Goal: Task Accomplishment & Management: Use online tool/utility

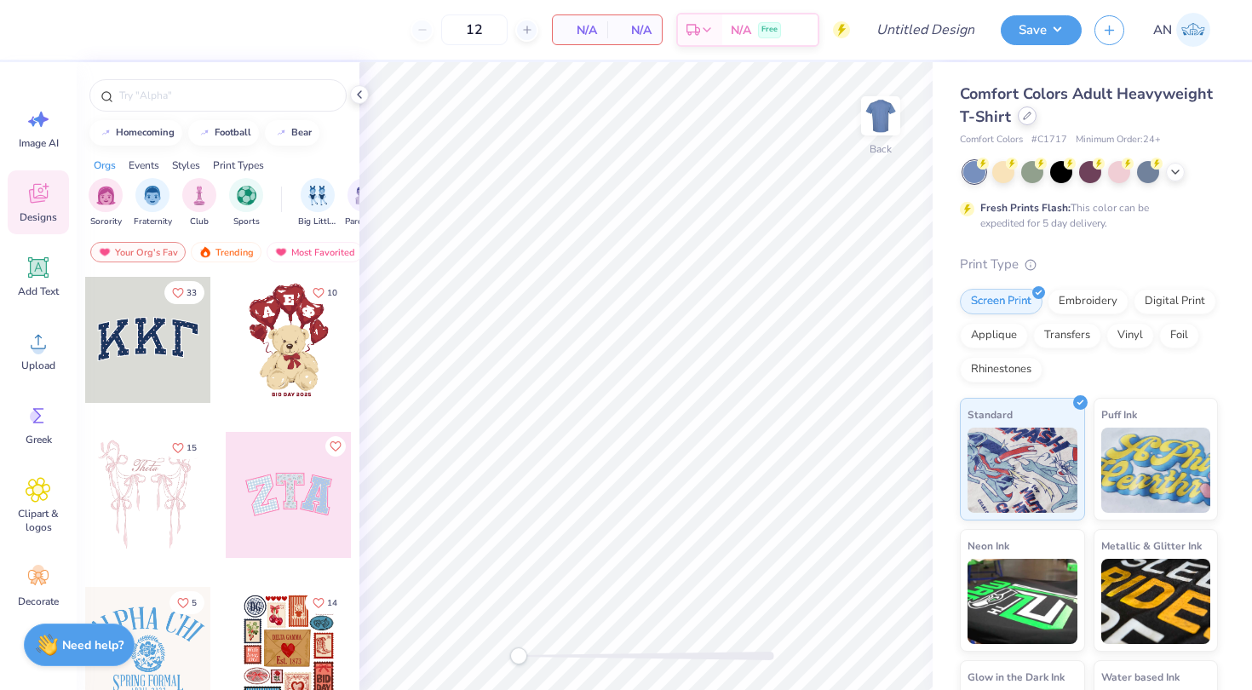
click at [1020, 111] on div at bounding box center [1027, 115] width 19 height 19
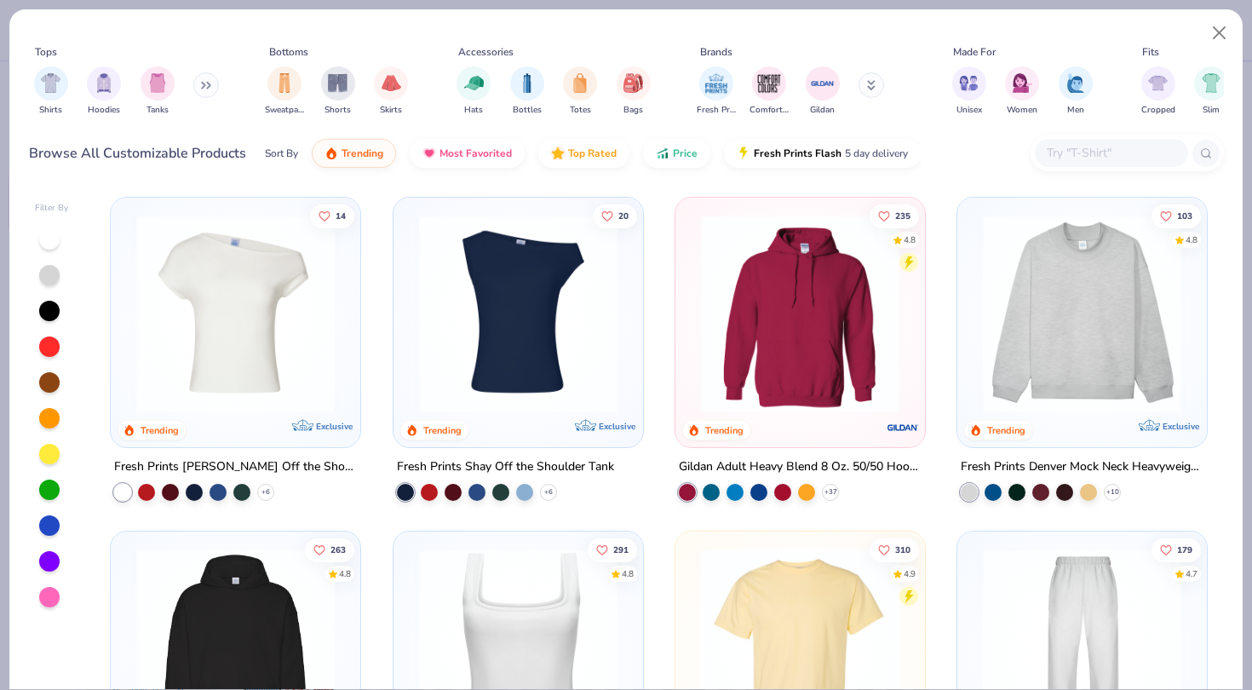
click at [1112, 143] on input "text" at bounding box center [1110, 153] width 131 height 20
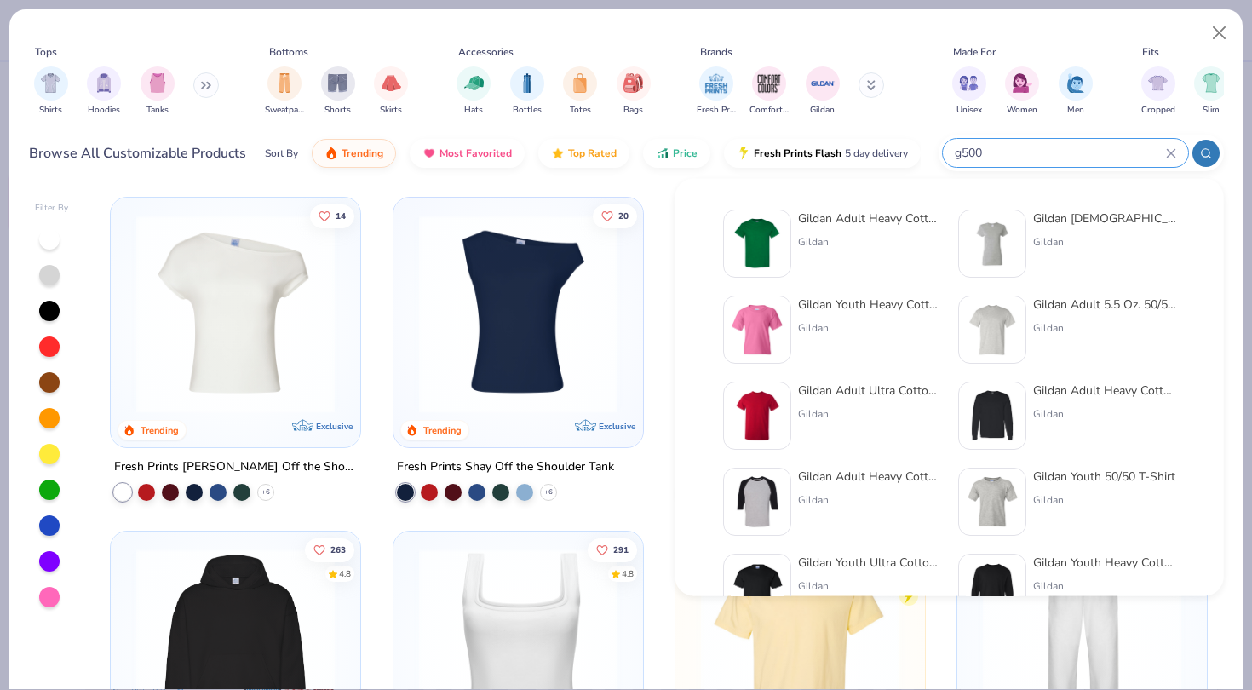
type input "g500"
click at [854, 221] on div "Gildan Adult Heavy Cotton T-Shirt" at bounding box center [869, 219] width 143 height 18
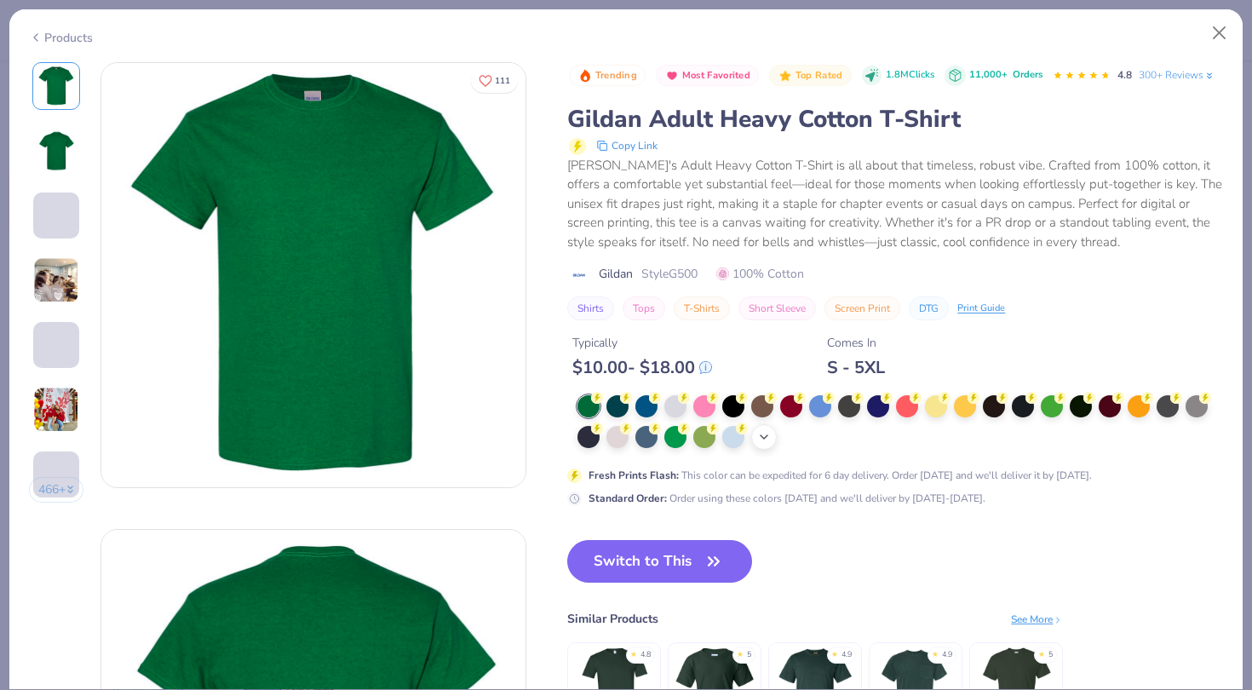
click at [763, 433] on icon at bounding box center [764, 437] width 14 height 14
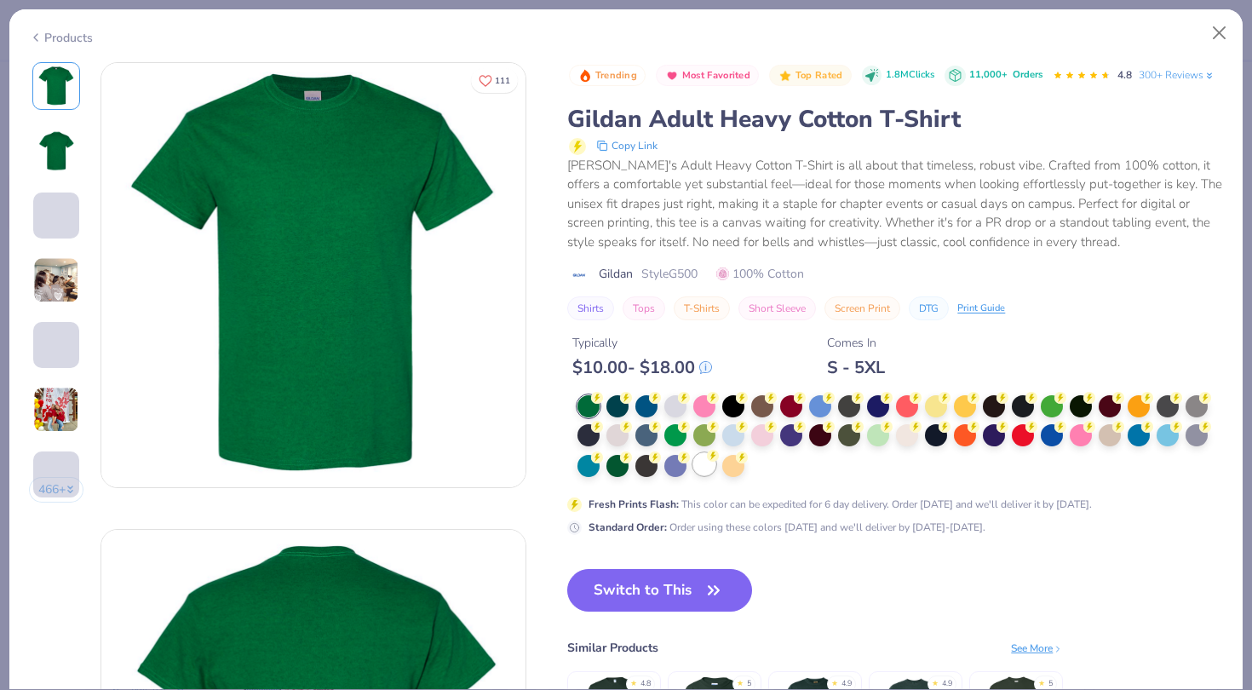
click at [701, 462] on div at bounding box center [704, 464] width 22 height 22
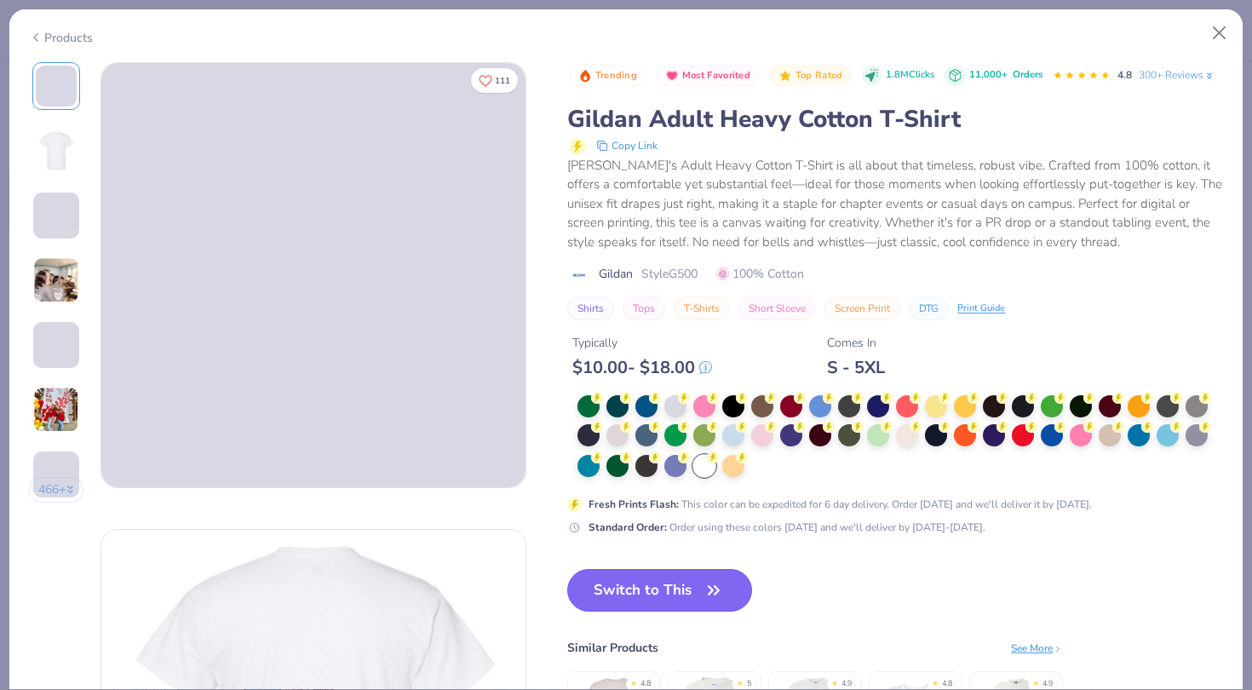
click at [687, 606] on button "Switch to This" at bounding box center [659, 590] width 185 height 43
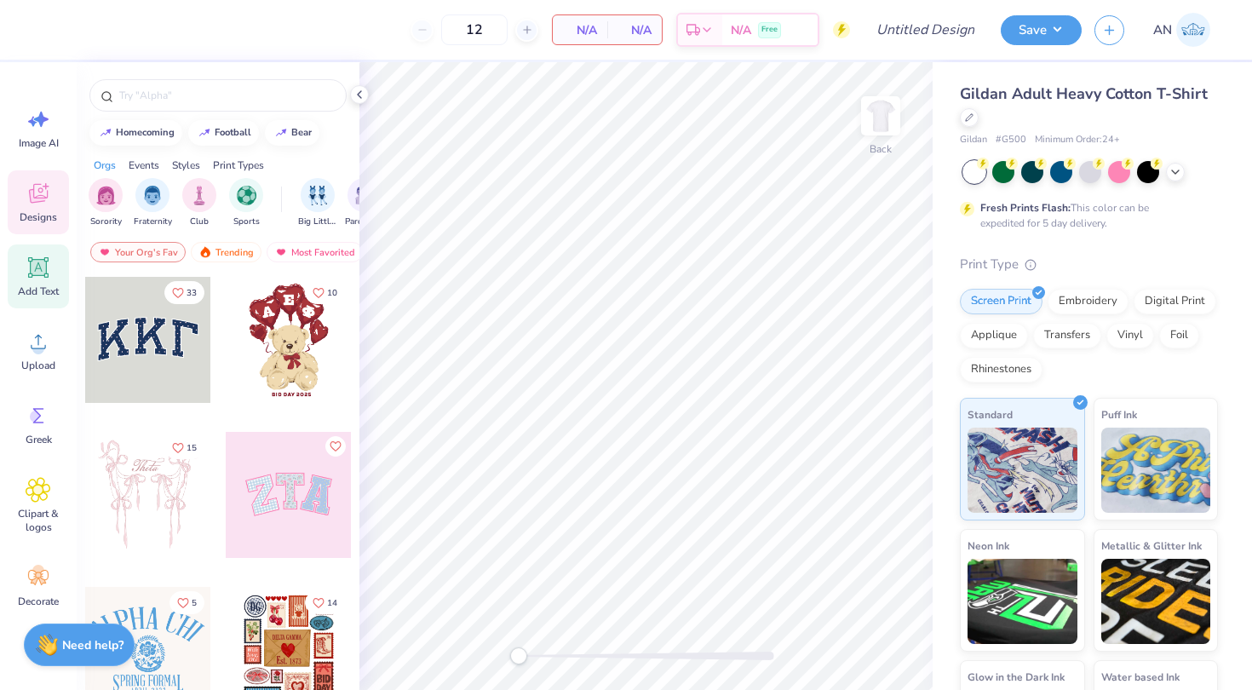
click at [41, 283] on div "Add Text" at bounding box center [38, 276] width 61 height 64
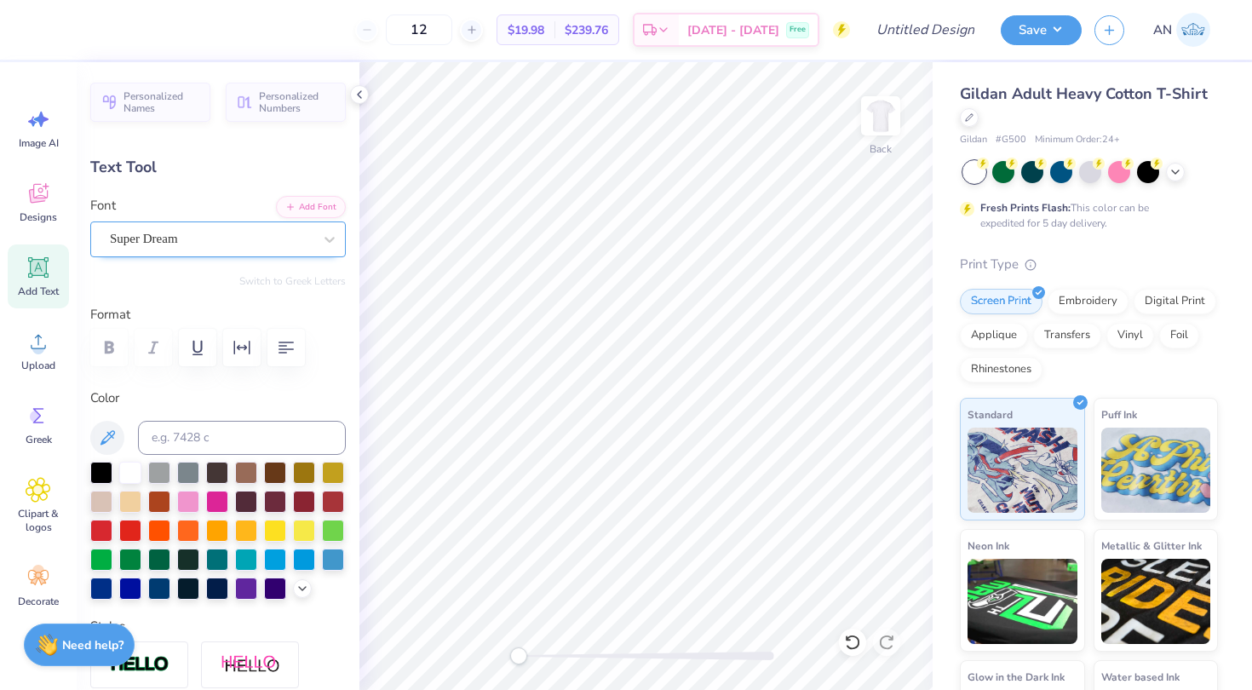
scroll to position [0, 2]
type textarea "ADPROM?"
click at [174, 247] on div "Super Dream" at bounding box center [211, 239] width 206 height 26
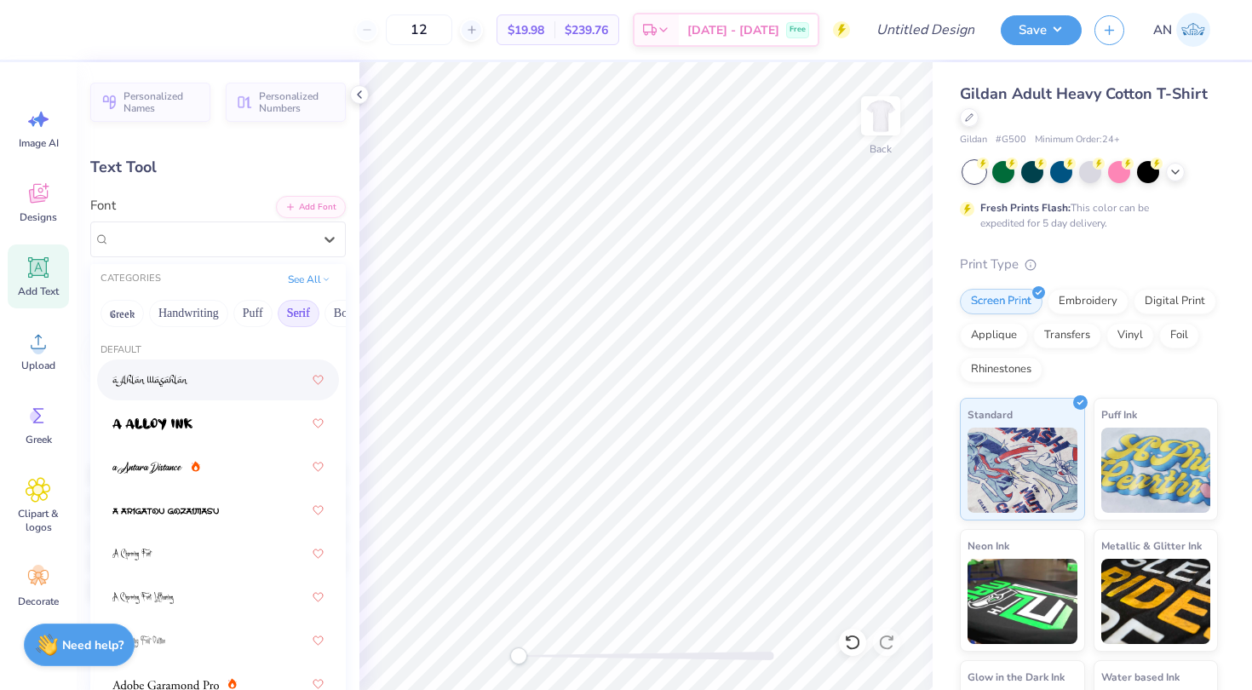
click at [289, 312] on button "Serif" at bounding box center [299, 313] width 42 height 27
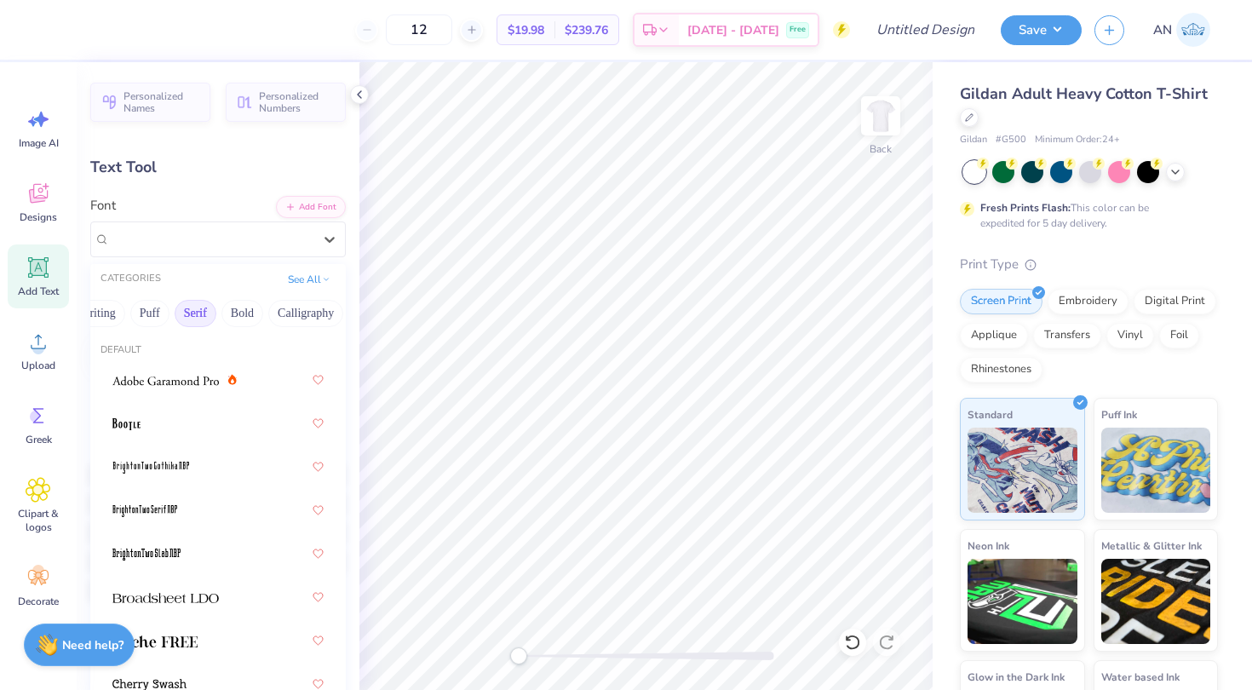
scroll to position [0, 137]
click at [210, 308] on button "Bold" at bounding box center [208, 313] width 42 height 27
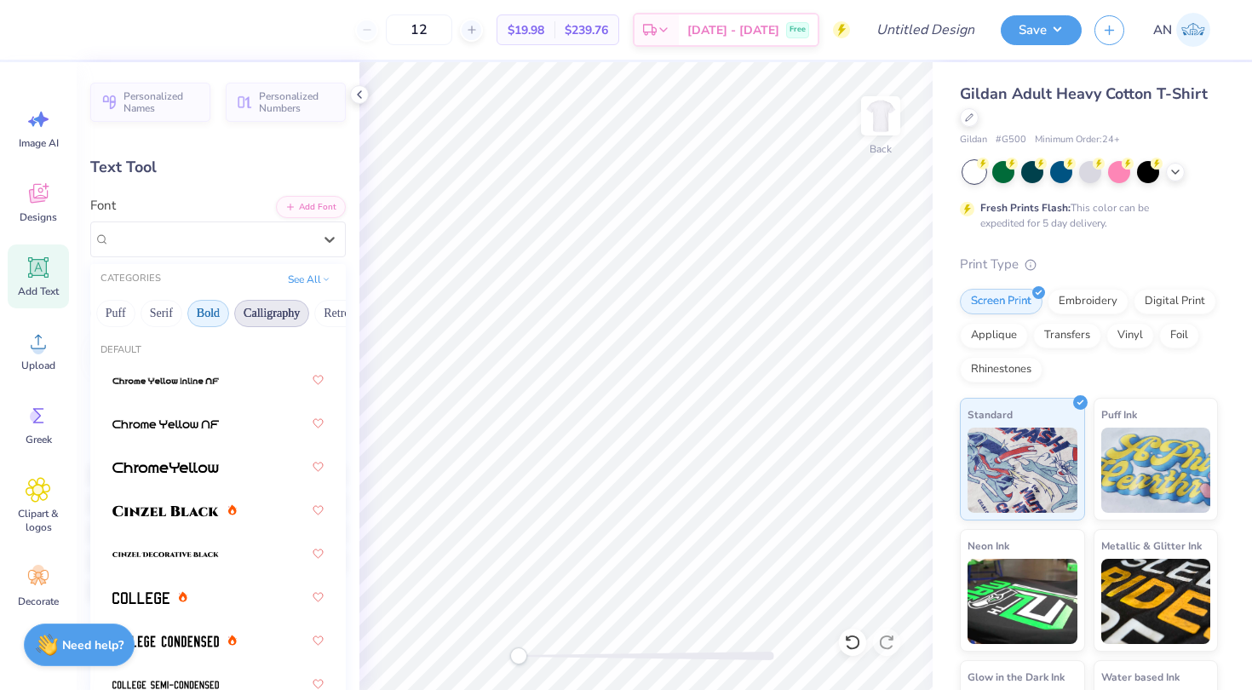
click at [262, 309] on button "Calligraphy" at bounding box center [271, 313] width 75 height 27
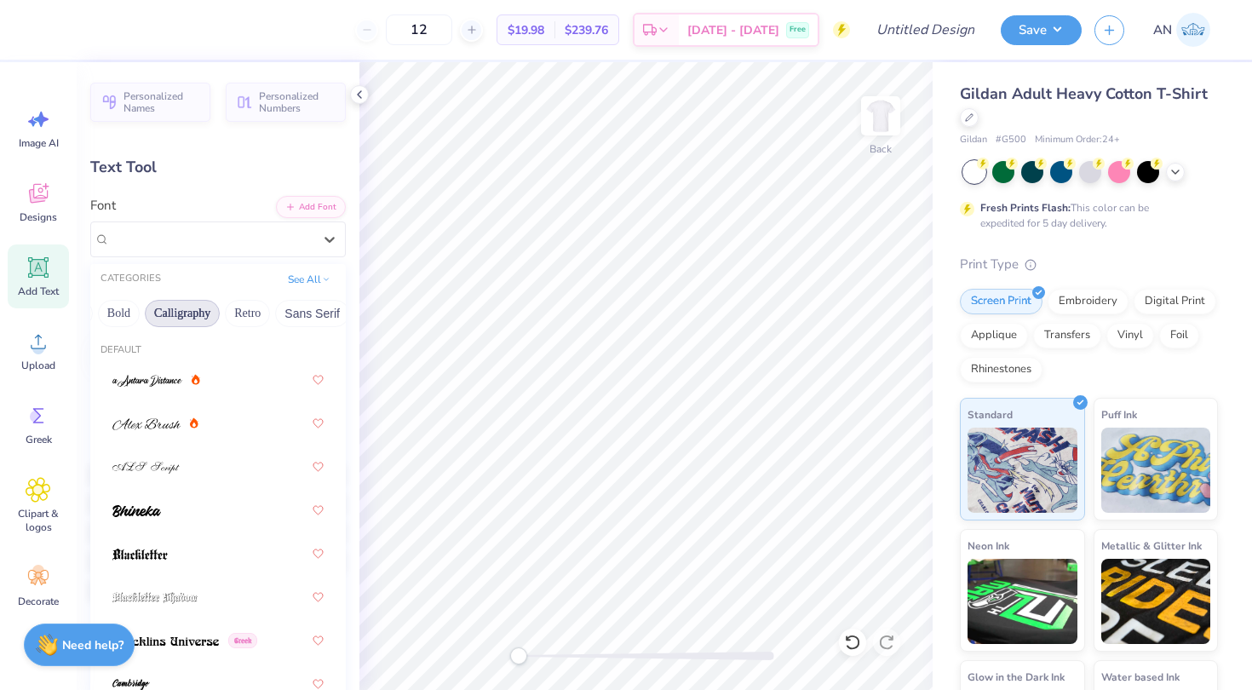
scroll to position [0, 244]
click at [234, 310] on button "Retro" at bounding box center [229, 313] width 45 height 27
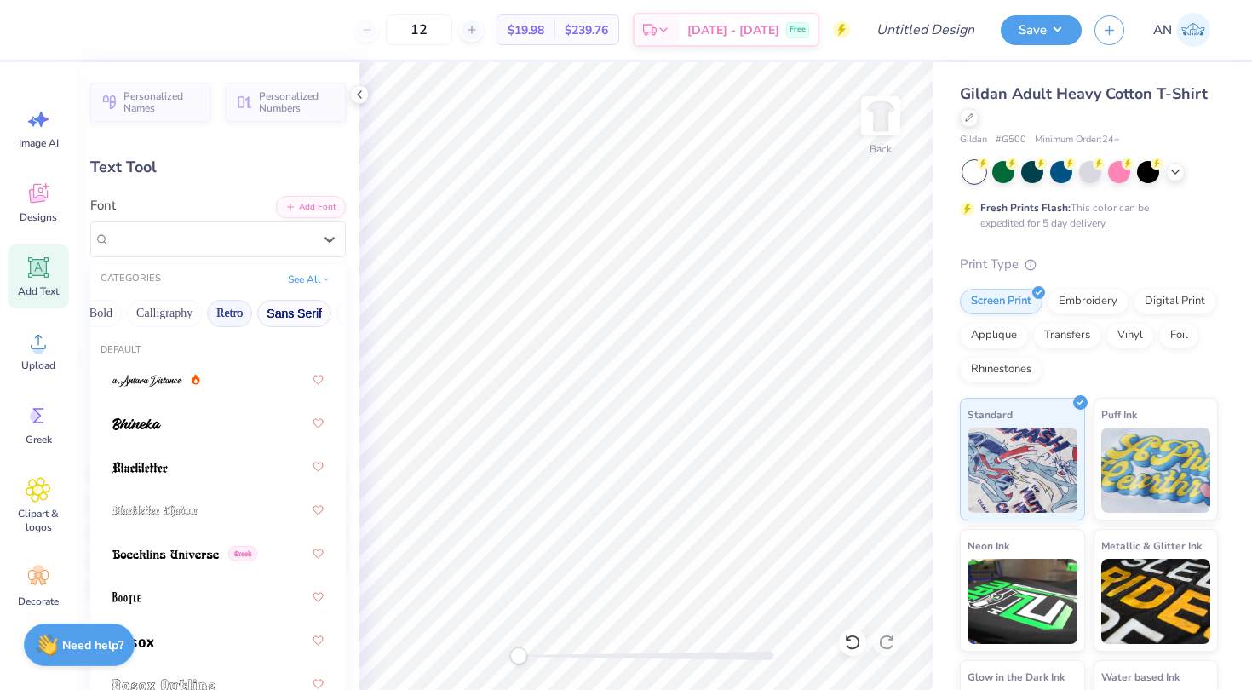
click at [289, 310] on button "Sans Serif" at bounding box center [294, 313] width 74 height 27
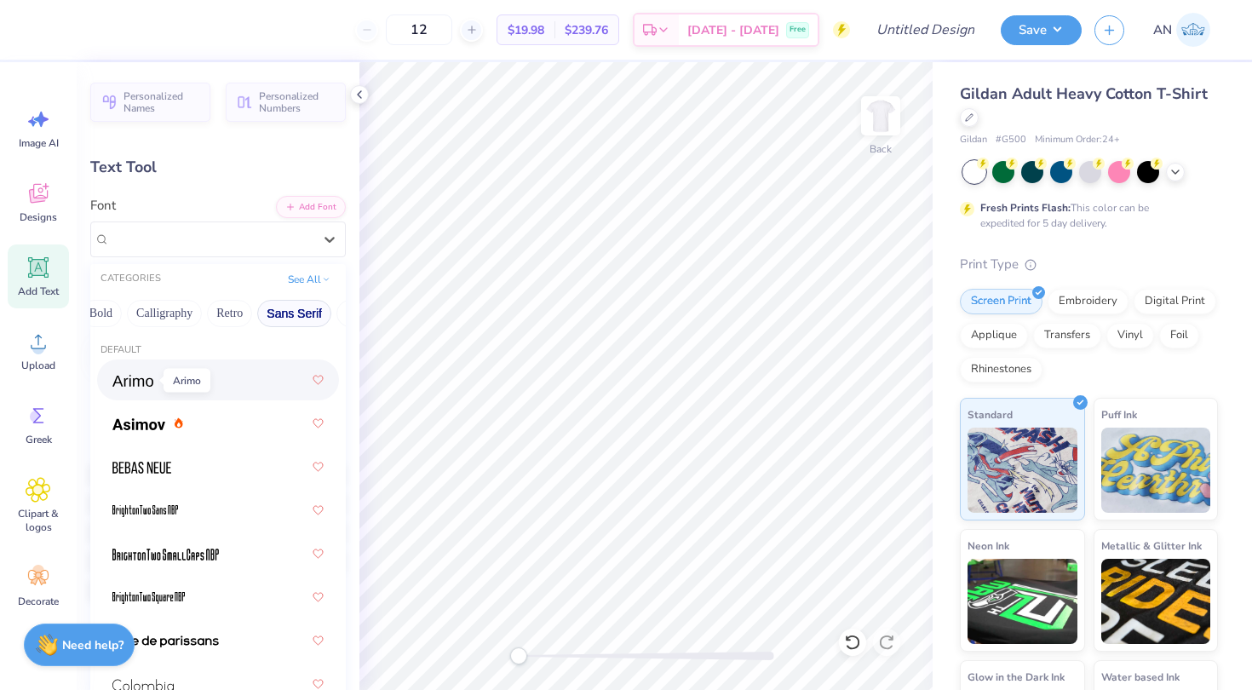
click at [148, 382] on img at bounding box center [132, 381] width 41 height 12
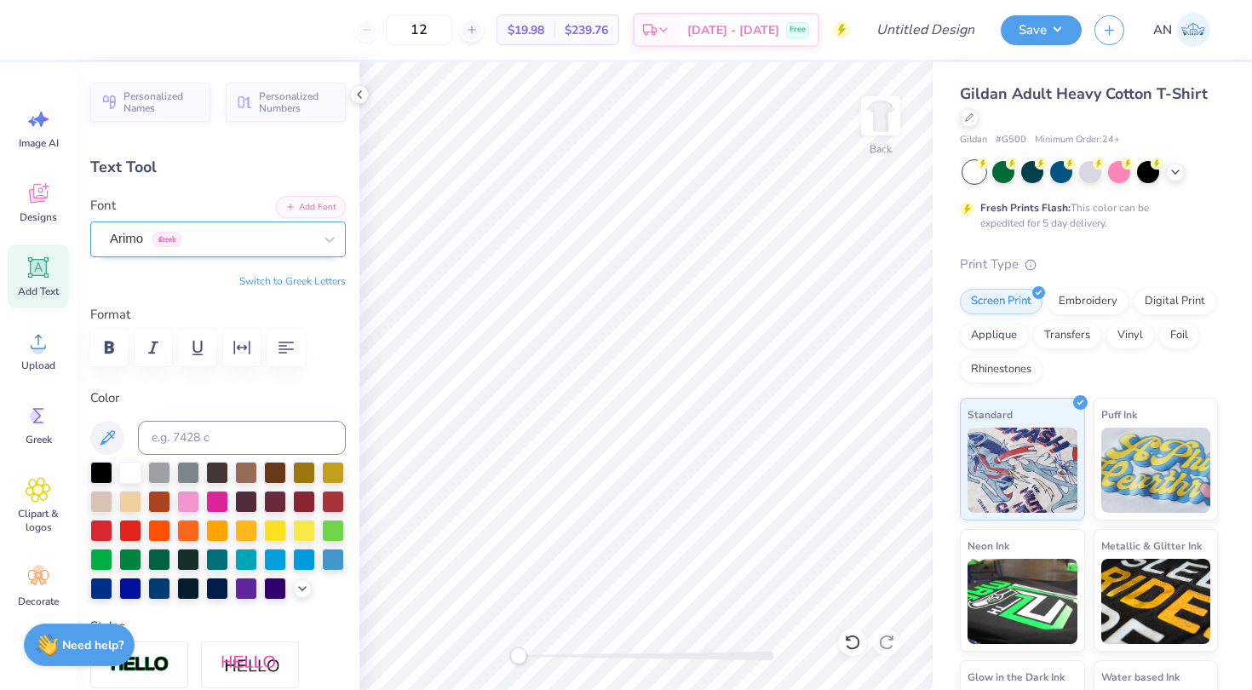
click at [168, 246] on div "Arimo Greek" at bounding box center [211, 239] width 206 height 26
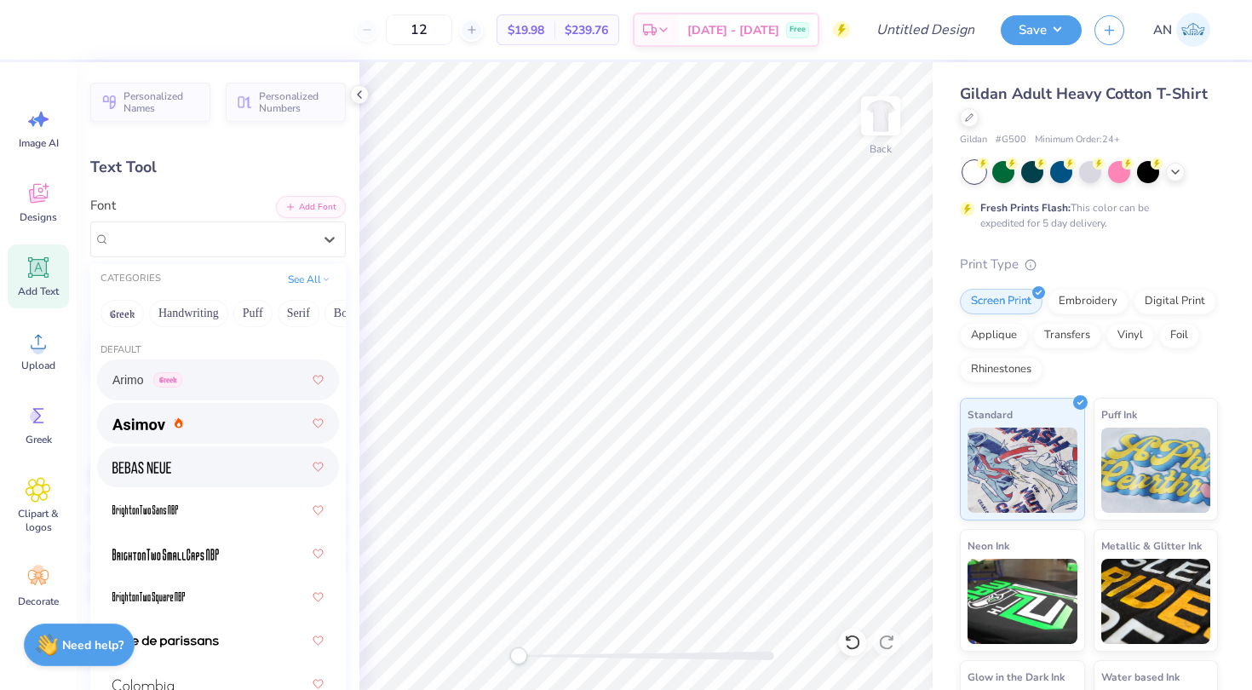
click at [158, 425] on img at bounding box center [138, 424] width 53 height 12
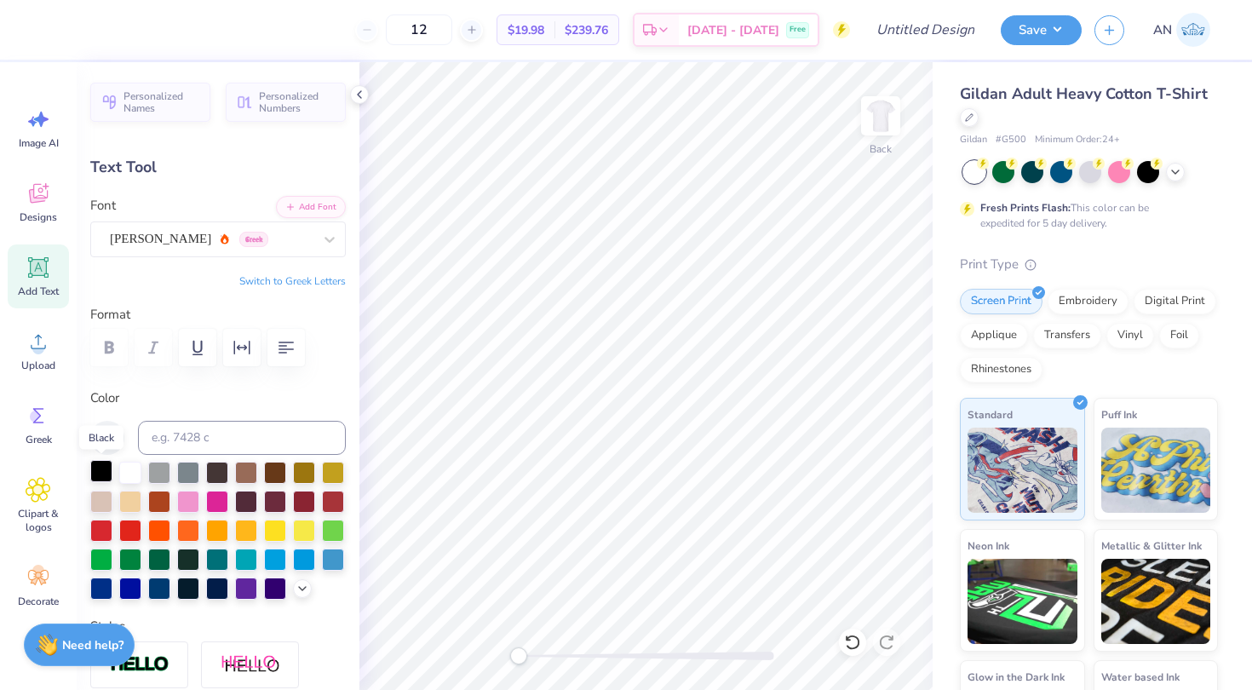
click at [102, 463] on div at bounding box center [101, 471] width 22 height 22
type input "11.48"
type input "1.81"
type input "6.89"
click at [28, 261] on icon at bounding box center [38, 267] width 20 height 20
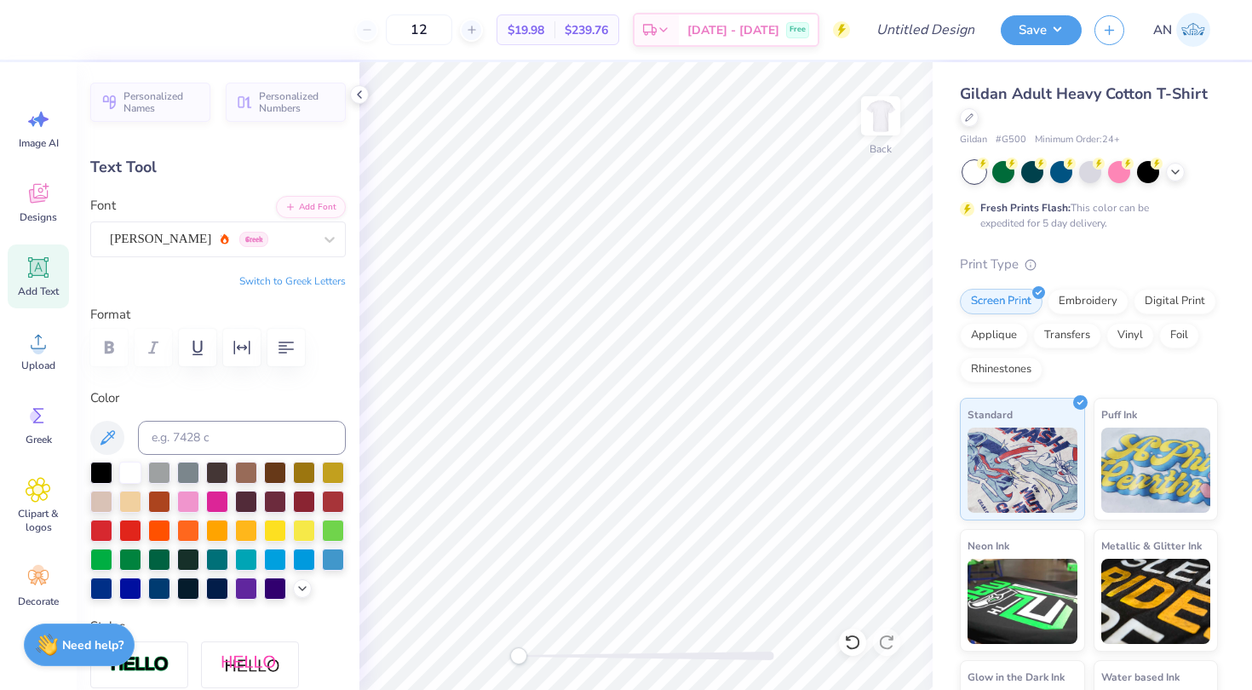
type input "6.00"
type input "1.74"
type input "12.38"
type textarea "(select one)"
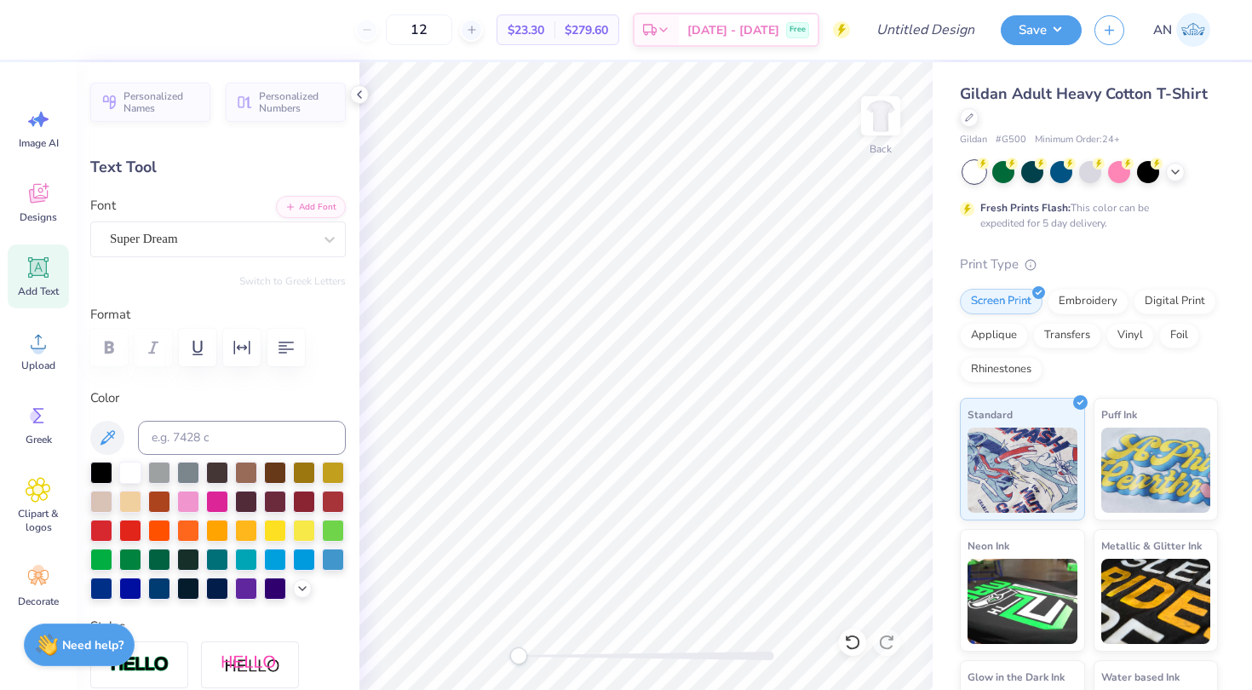
scroll to position [0, 3]
type input "11.48"
type input "1.81"
type input "6.89"
type textarea "ADPROM?"
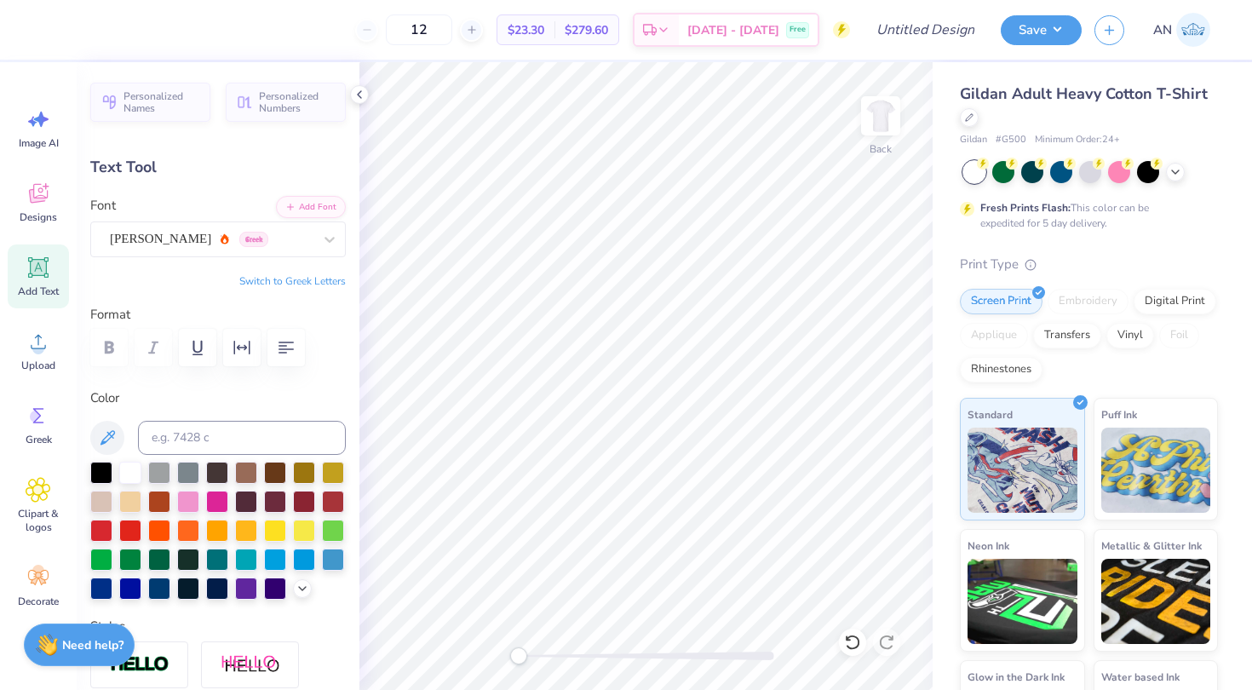
scroll to position [1, 2]
type input "13.83"
type input "2.33"
type input "12.08"
click at [192, 222] on div "Super Dream" at bounding box center [218, 239] width 256 height 36
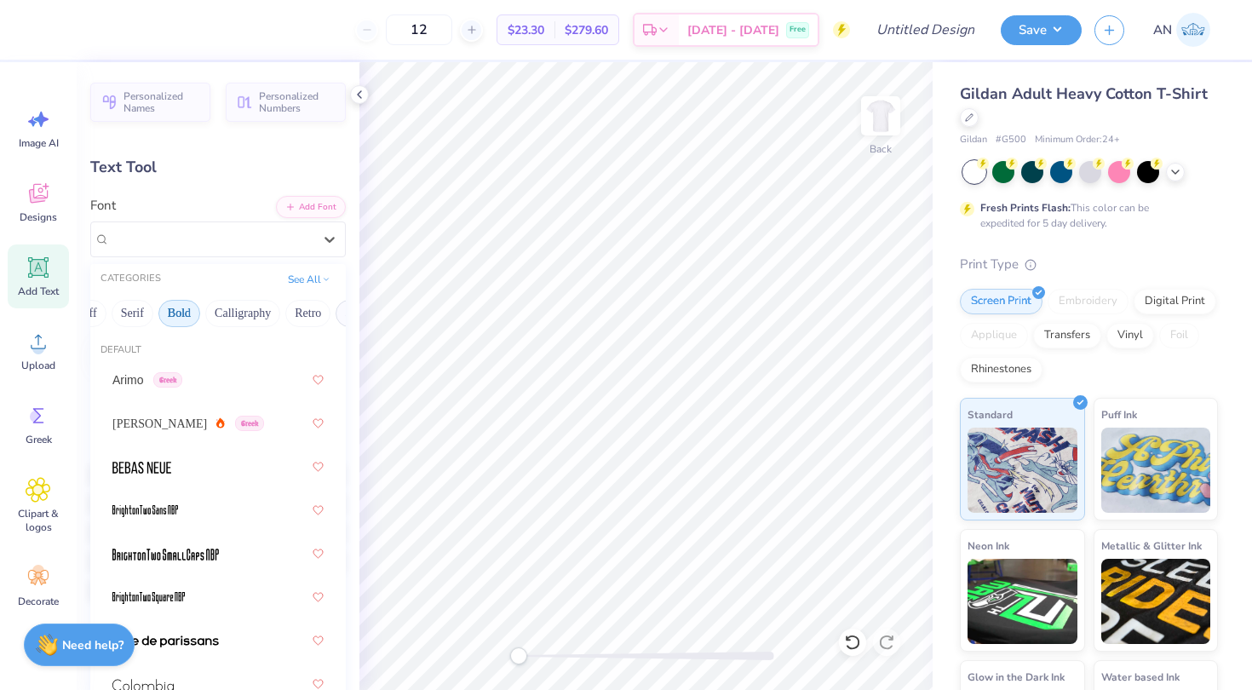
scroll to position [0, 239]
click at [285, 310] on button "Sans Serif" at bounding box center [299, 313] width 74 height 27
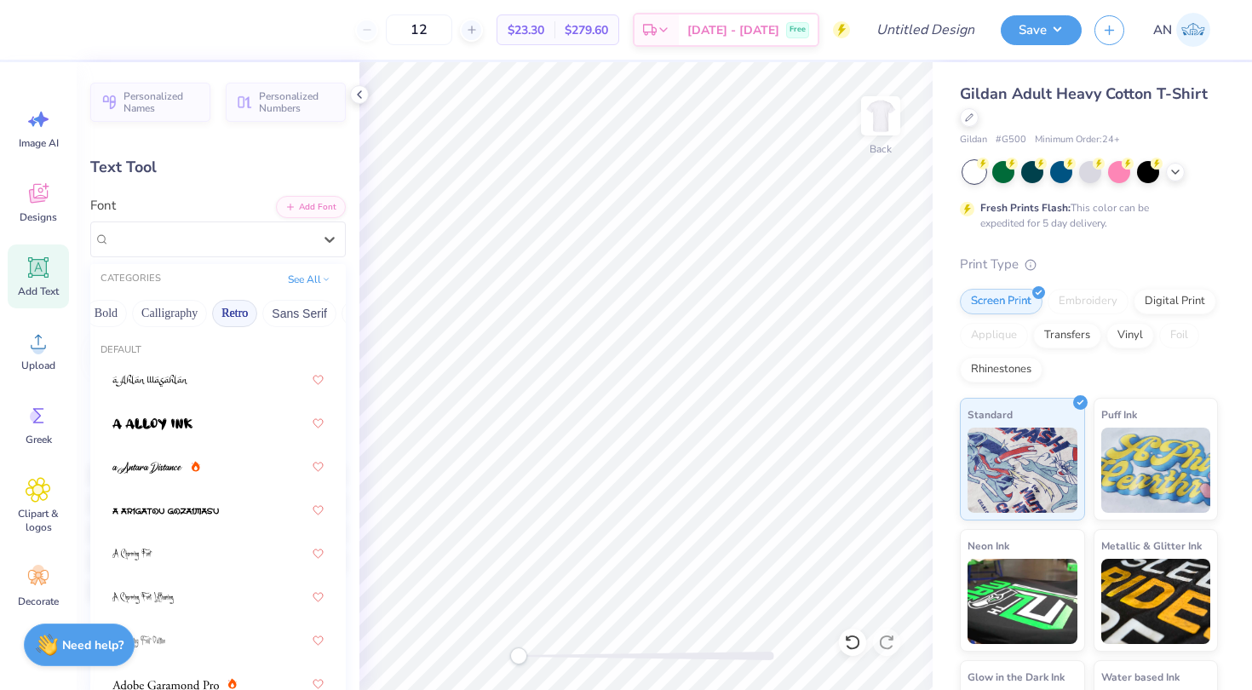
click at [214, 319] on button "Retro" at bounding box center [234, 313] width 45 height 27
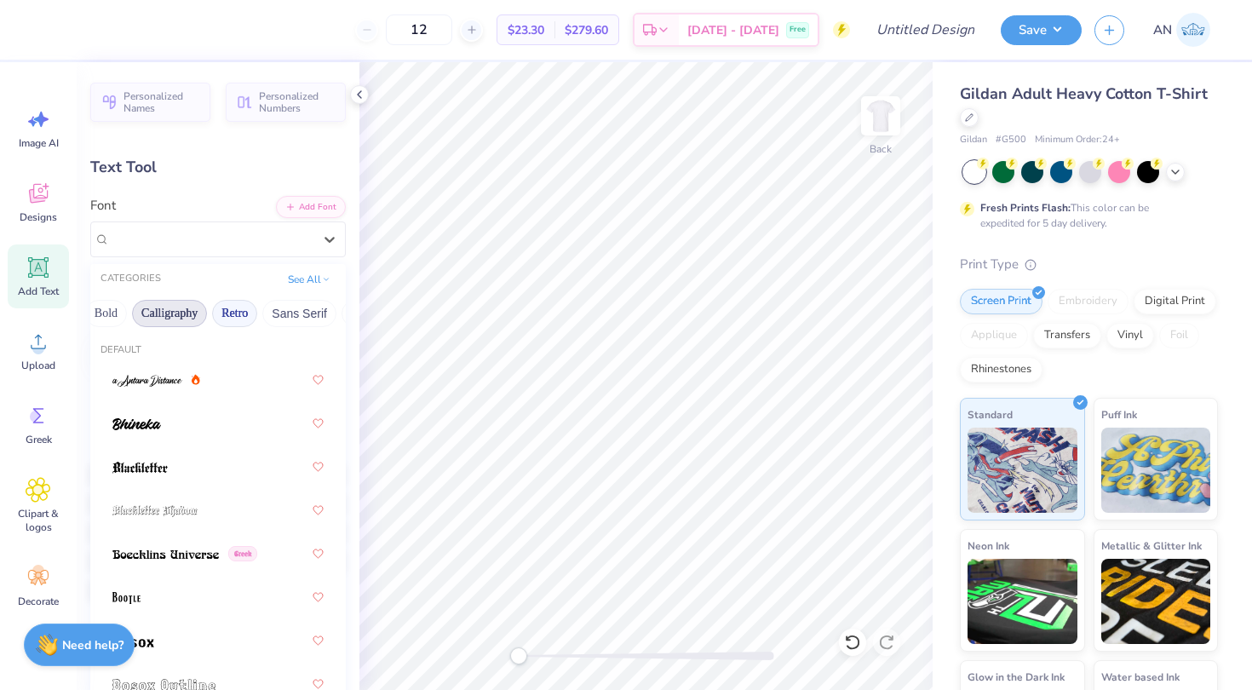
click at [182, 316] on button "Calligraphy" at bounding box center [169, 313] width 75 height 27
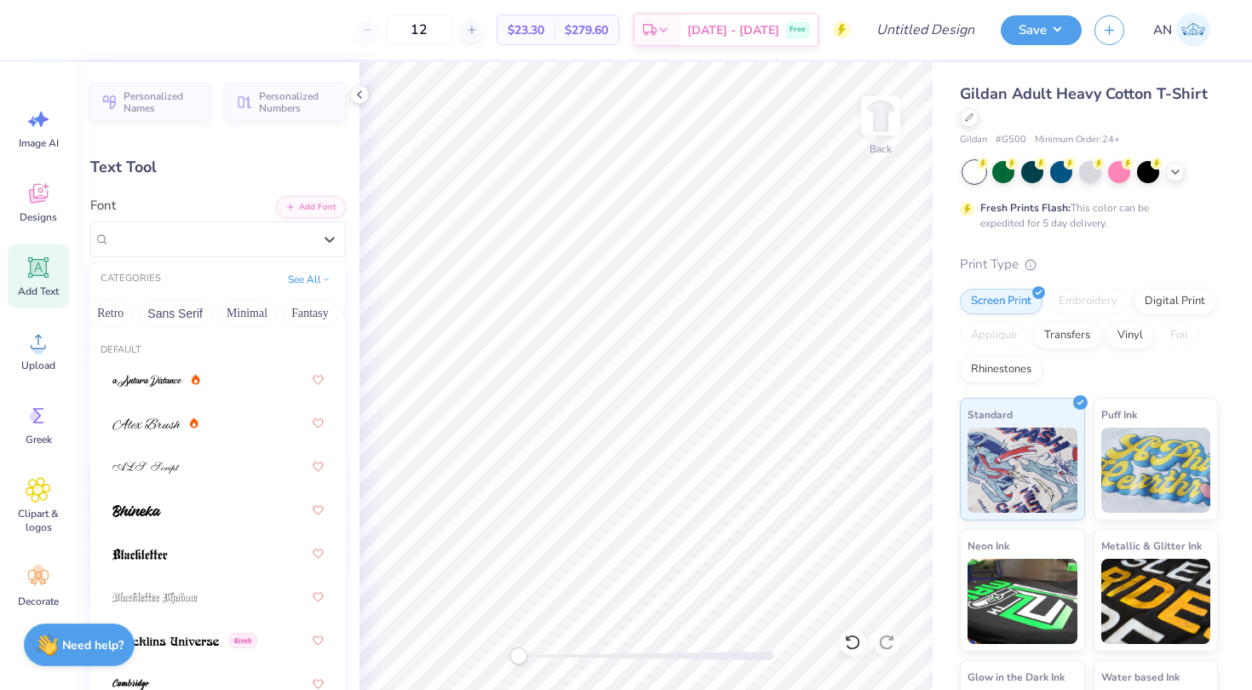
scroll to position [0, 373]
click at [175, 304] on button "Sans Serif" at bounding box center [166, 313] width 74 height 27
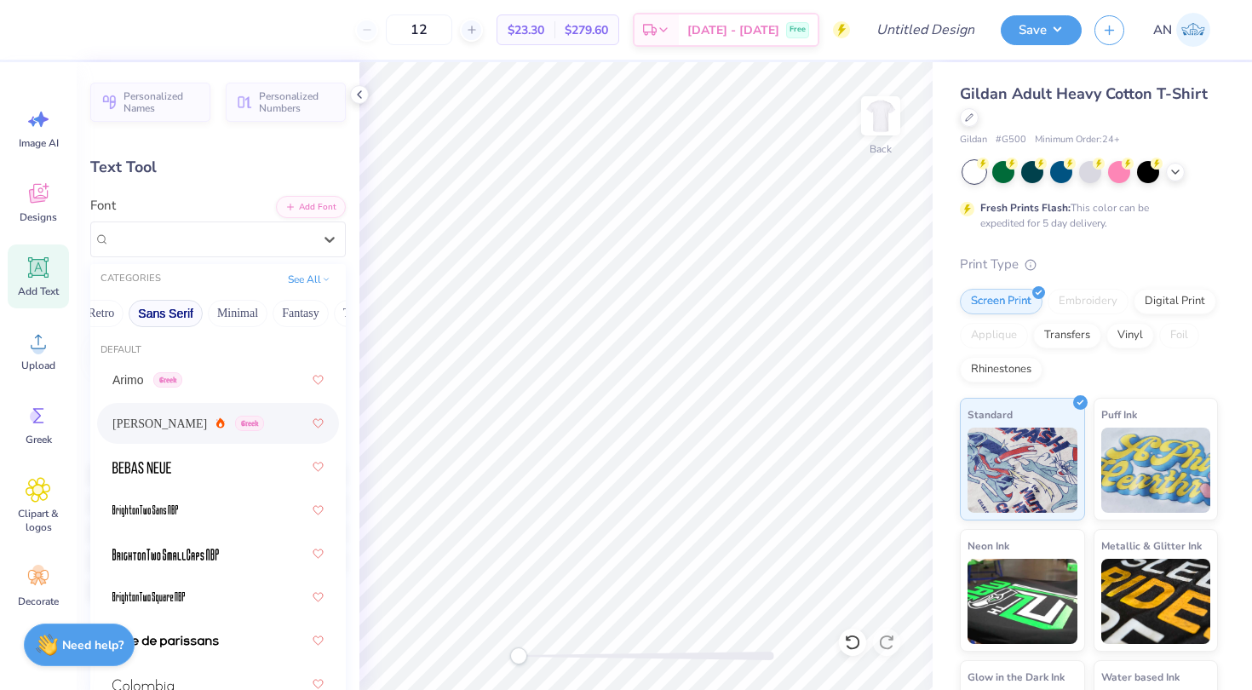
click at [141, 417] on span "[PERSON_NAME]" at bounding box center [159, 424] width 95 height 18
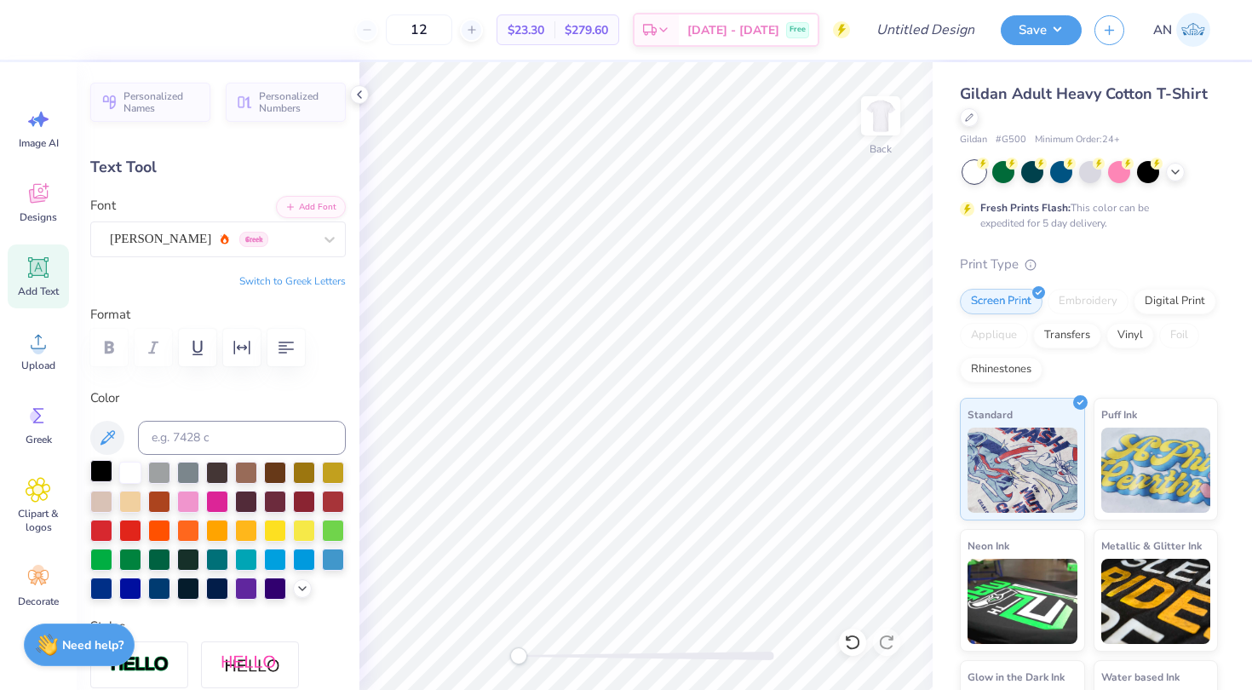
click at [106, 469] on div at bounding box center [101, 471] width 22 height 22
type input "6.25"
type input "1.21"
type input "12.00"
click at [45, 182] on icon at bounding box center [39, 194] width 26 height 26
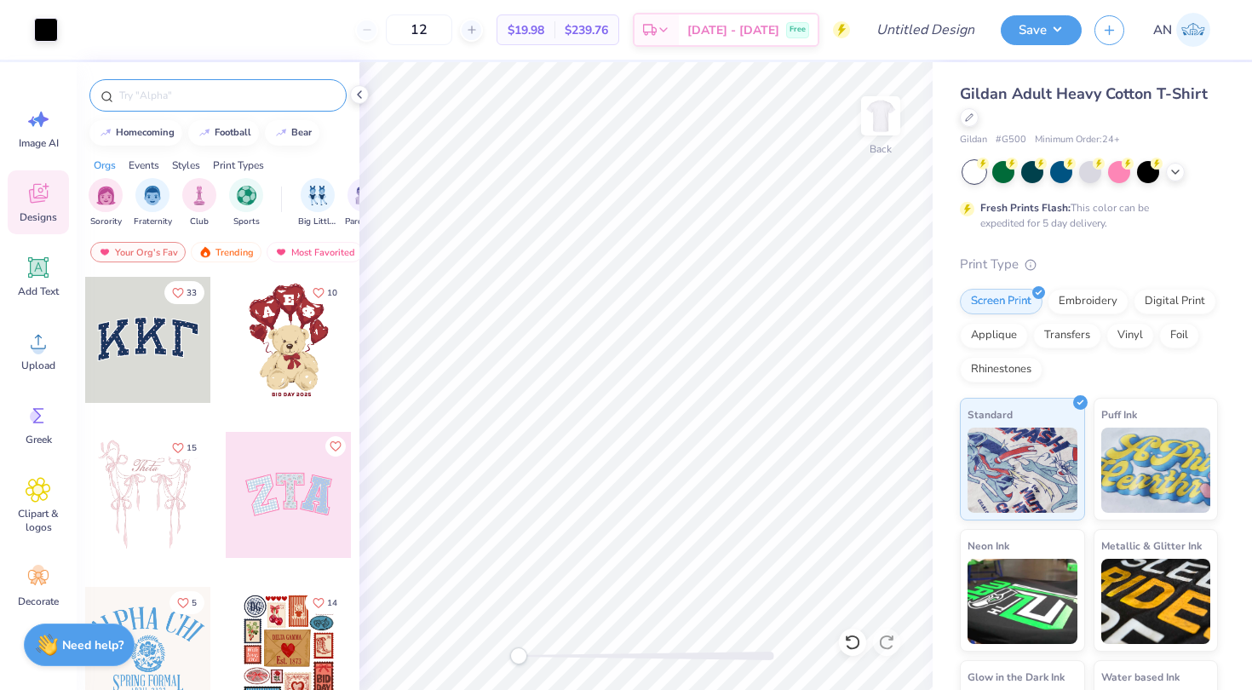
click at [158, 84] on div at bounding box center [217, 95] width 257 height 32
click at [42, 500] on icon at bounding box center [38, 490] width 25 height 26
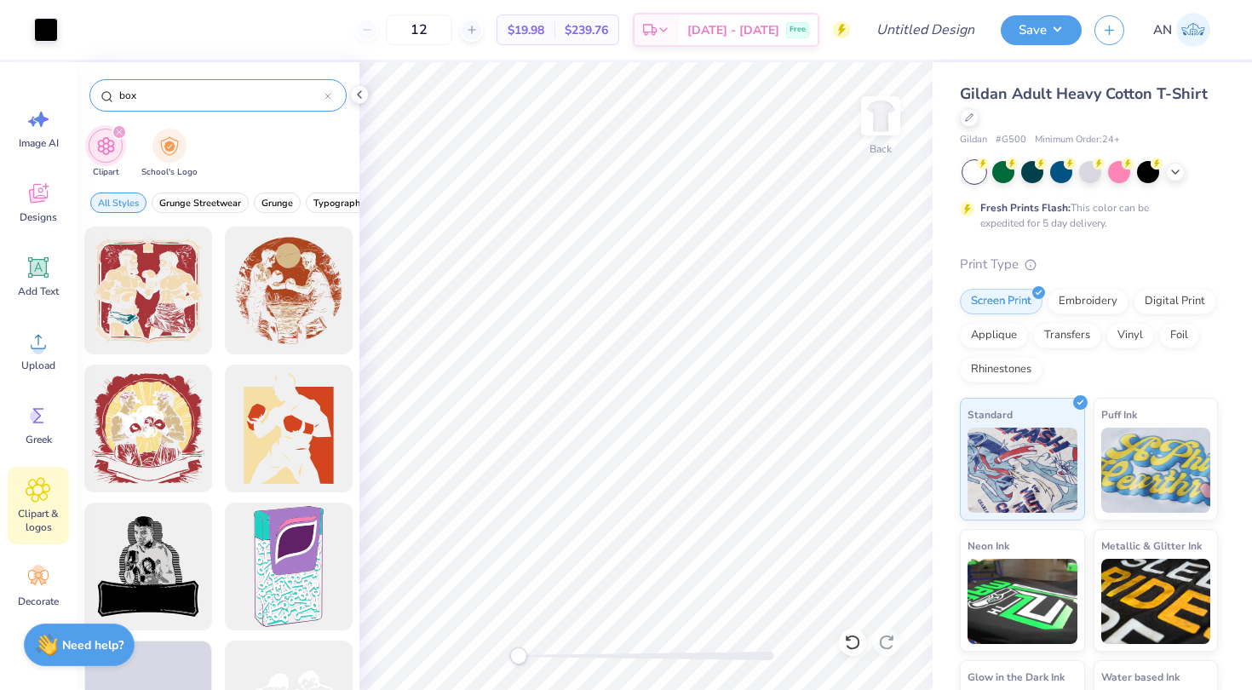
click at [169, 102] on input "box" at bounding box center [221, 95] width 207 height 17
type input "b"
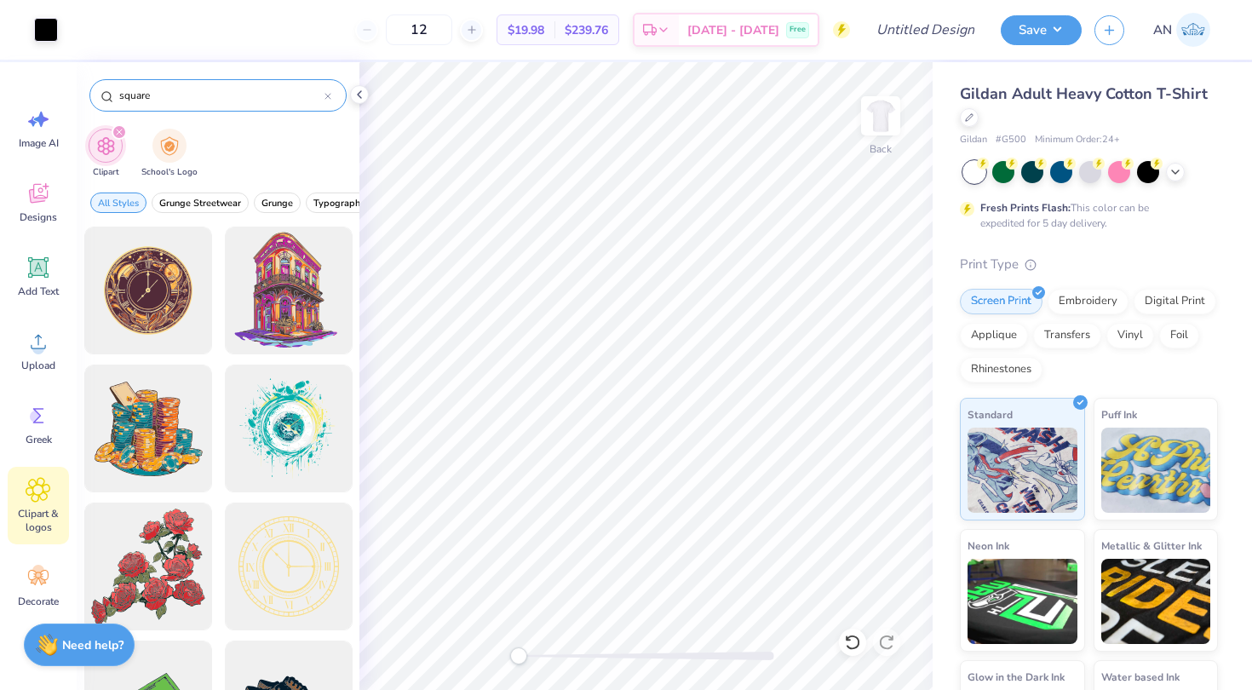
type input "square"
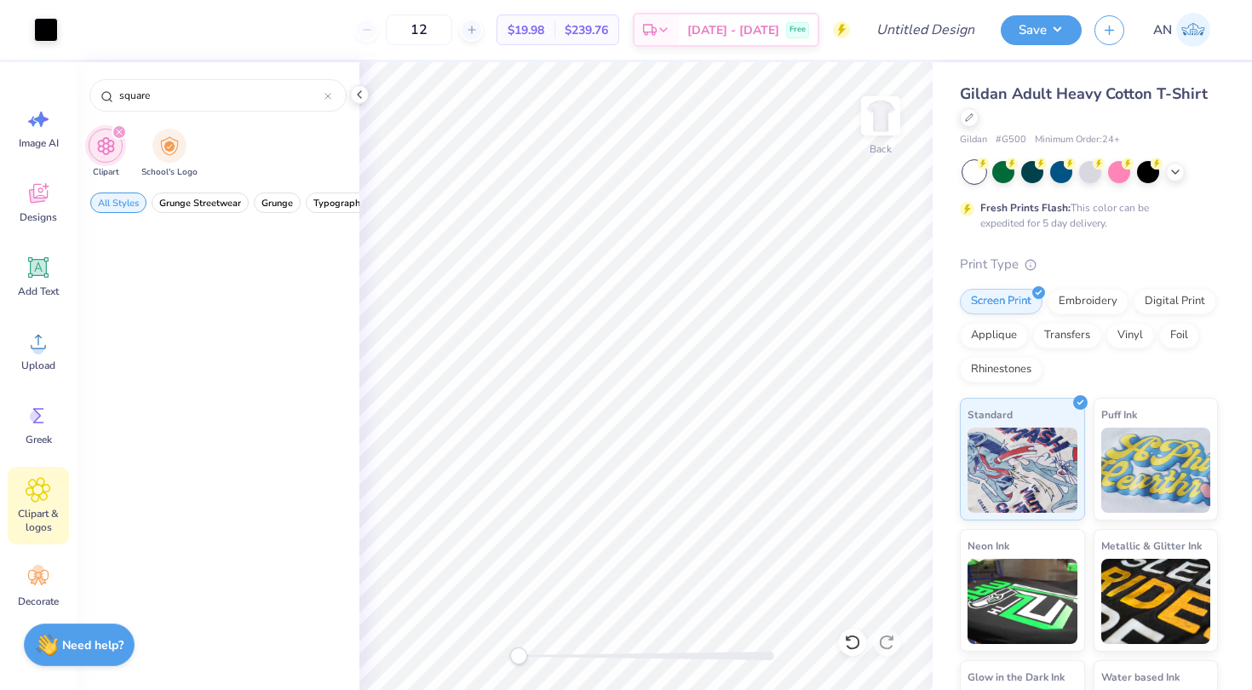
scroll to position [6, 0]
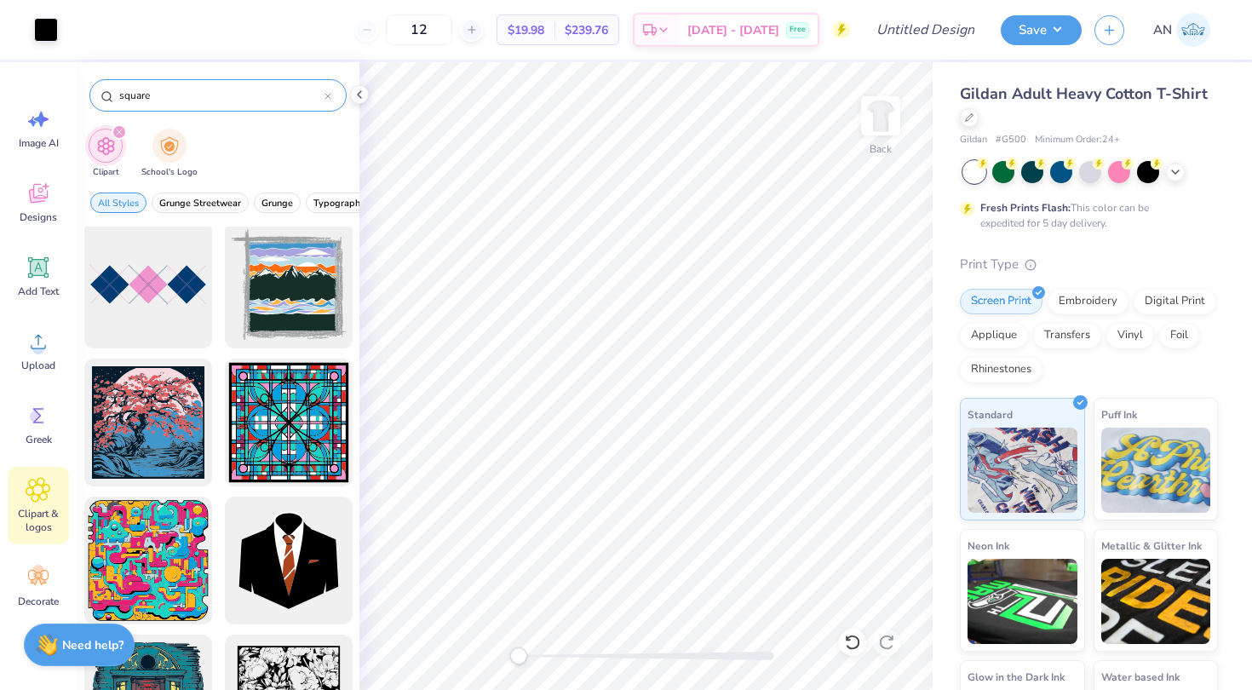
click at [327, 97] on icon at bounding box center [327, 96] width 5 height 5
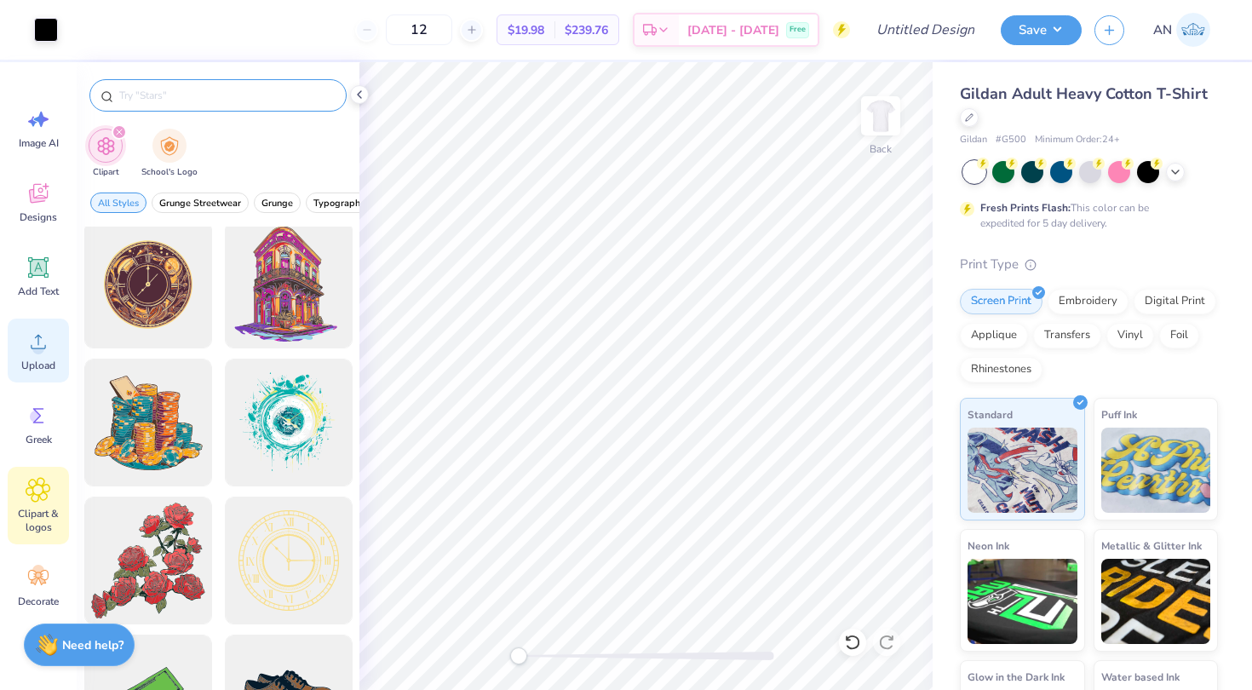
click at [30, 337] on icon at bounding box center [39, 342] width 26 height 26
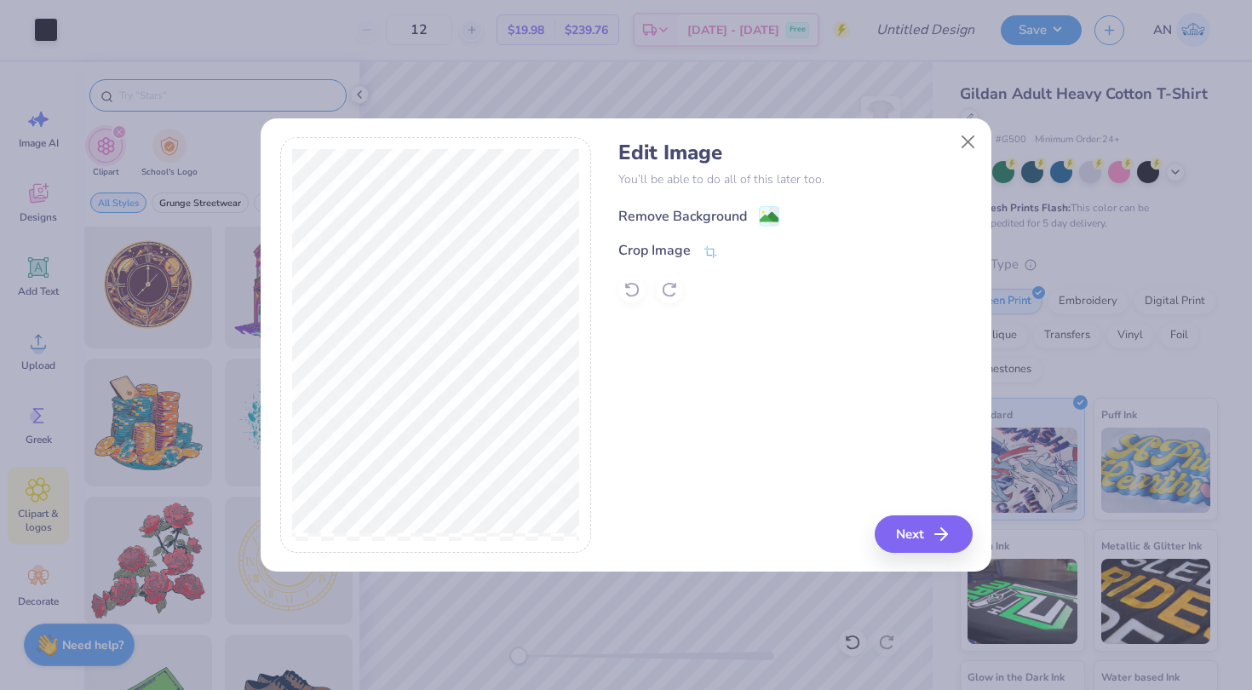
click at [728, 210] on div "Remove Background" at bounding box center [682, 216] width 129 height 20
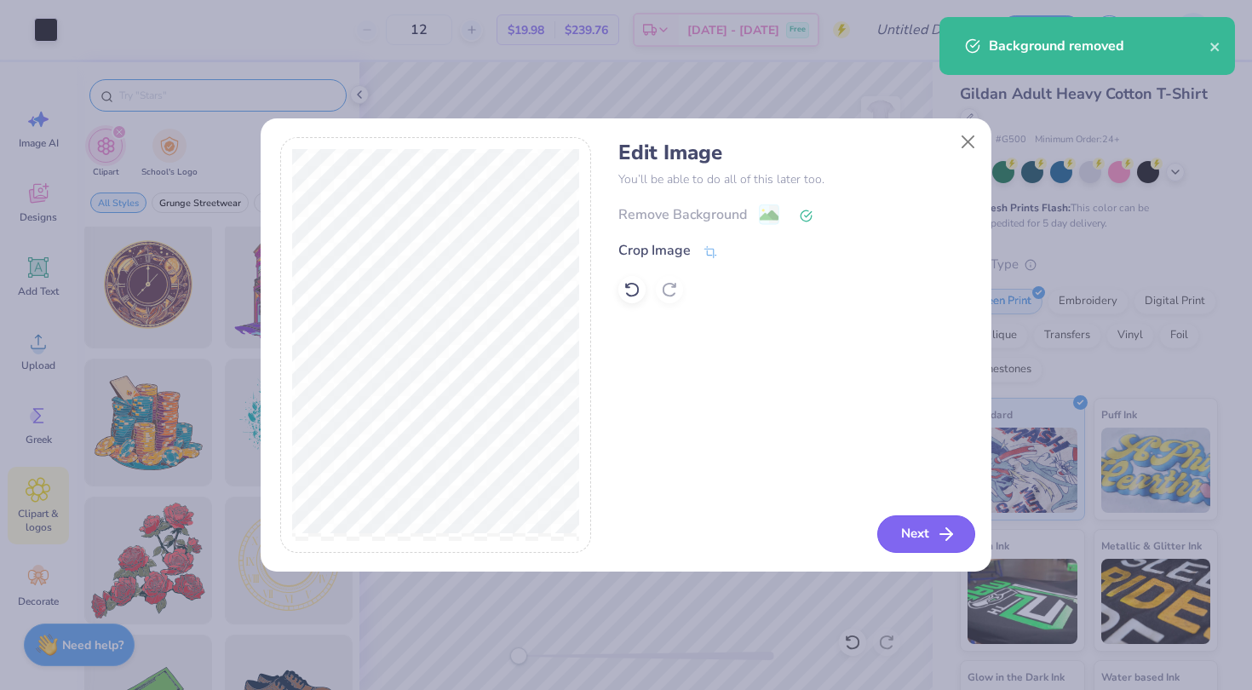
click at [936, 539] on icon "button" at bounding box center [946, 534] width 20 height 20
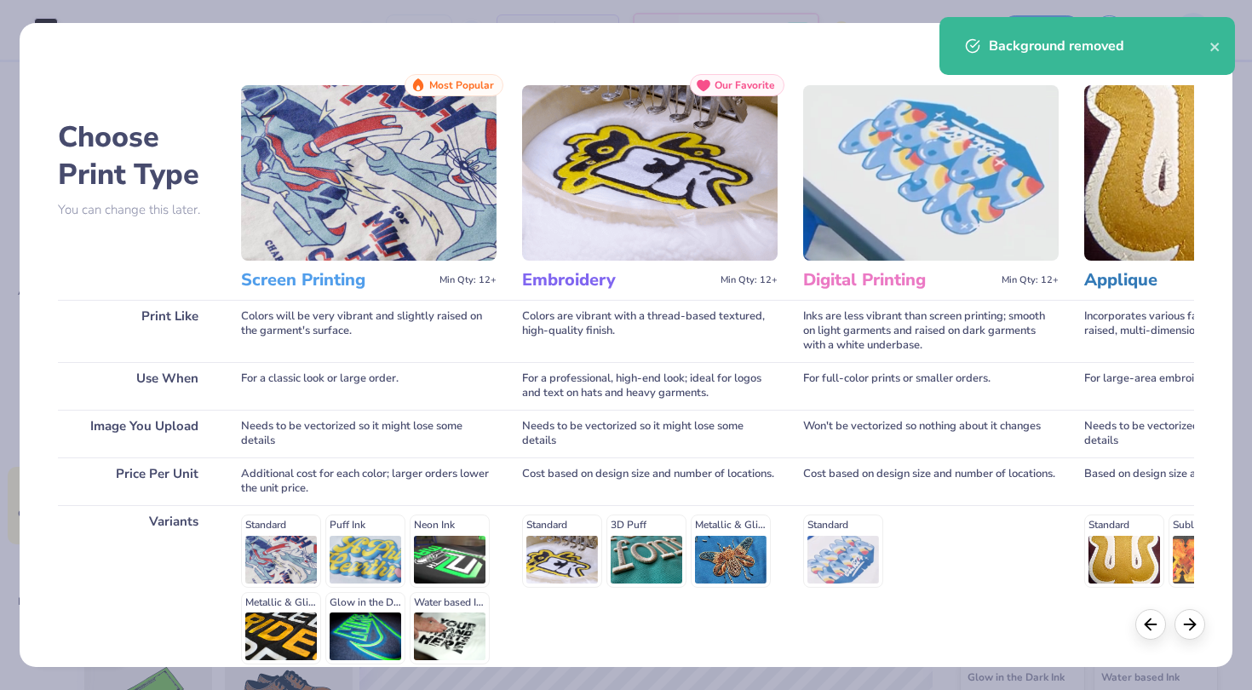
click at [1204, 60] on div "Background removed" at bounding box center [1087, 46] width 296 height 58
click at [1215, 51] on icon "close" at bounding box center [1216, 47] width 12 height 14
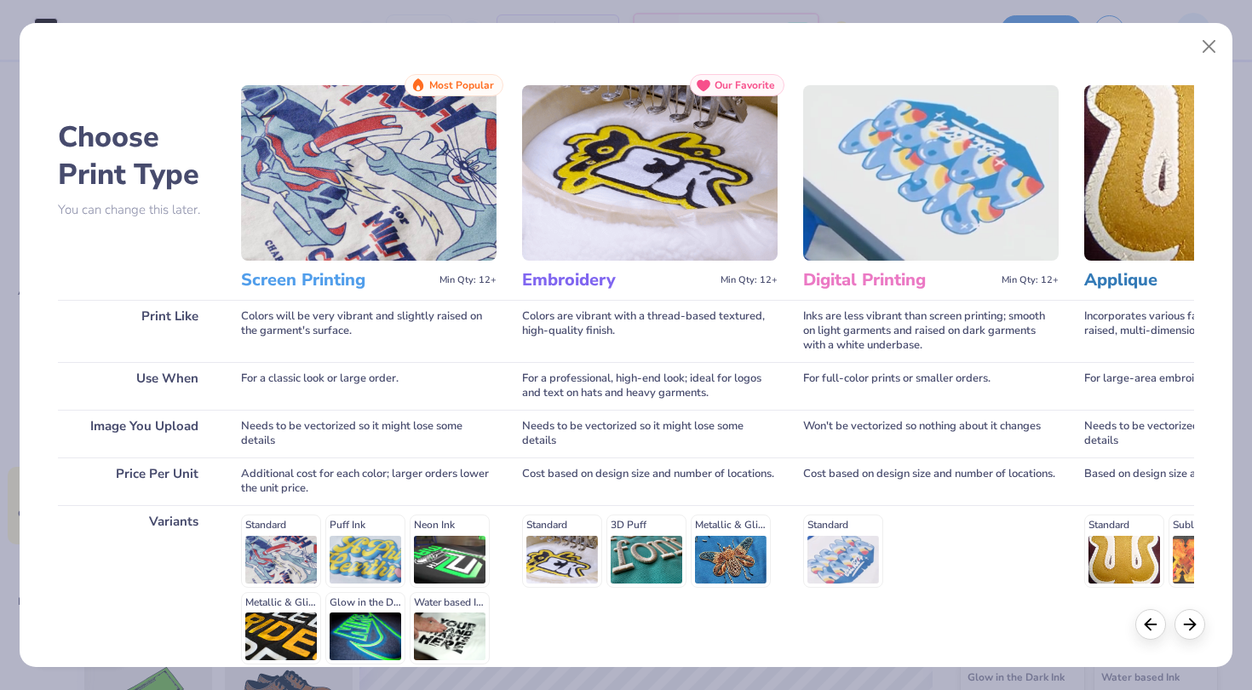
scroll to position [159, 0]
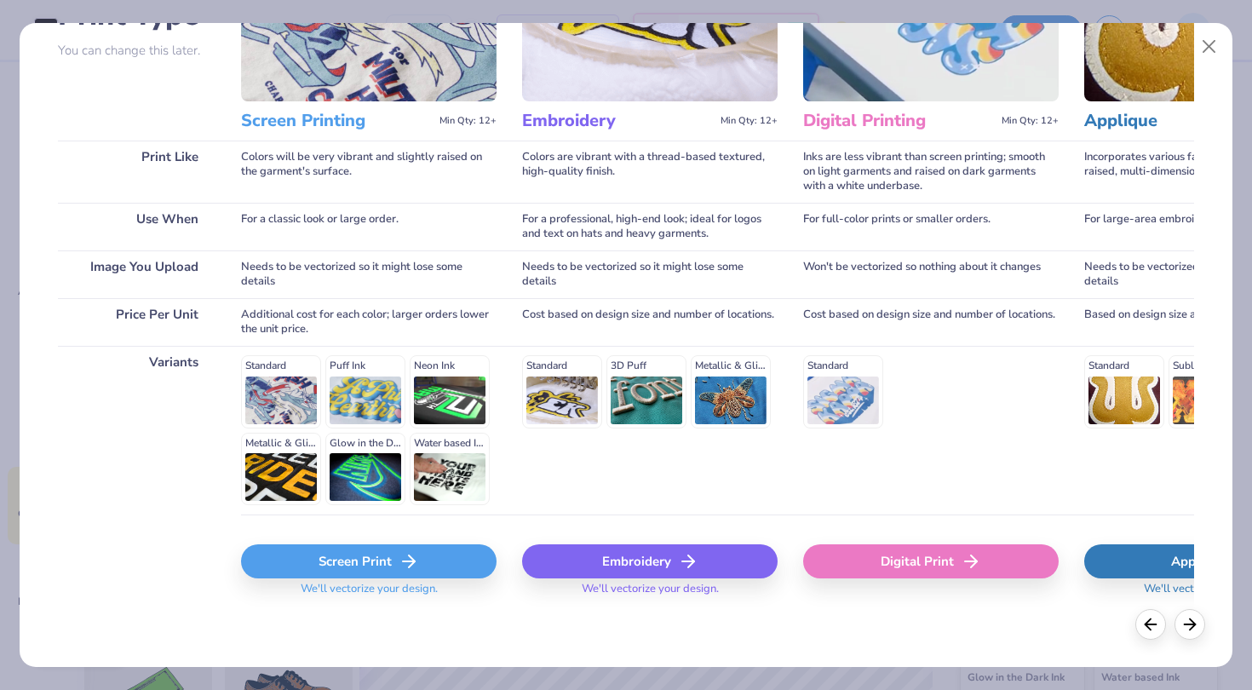
click at [398, 566] on div "Screen Print" at bounding box center [369, 561] width 256 height 34
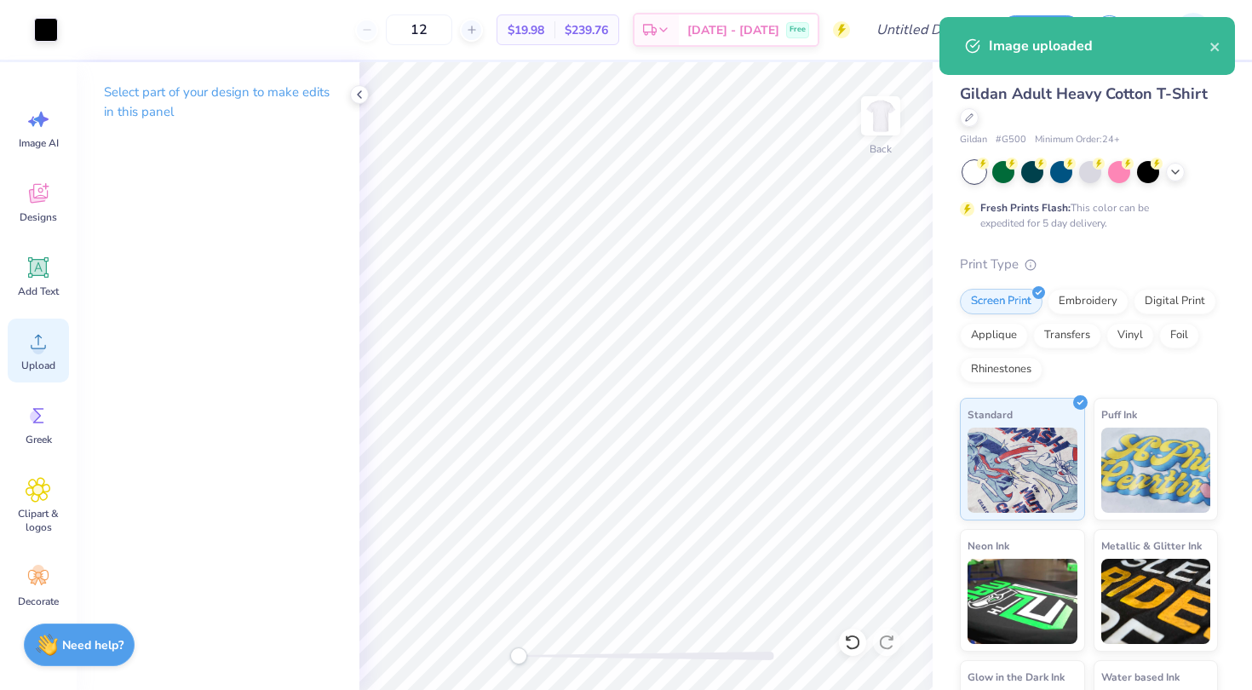
click at [34, 340] on icon at bounding box center [39, 342] width 26 height 26
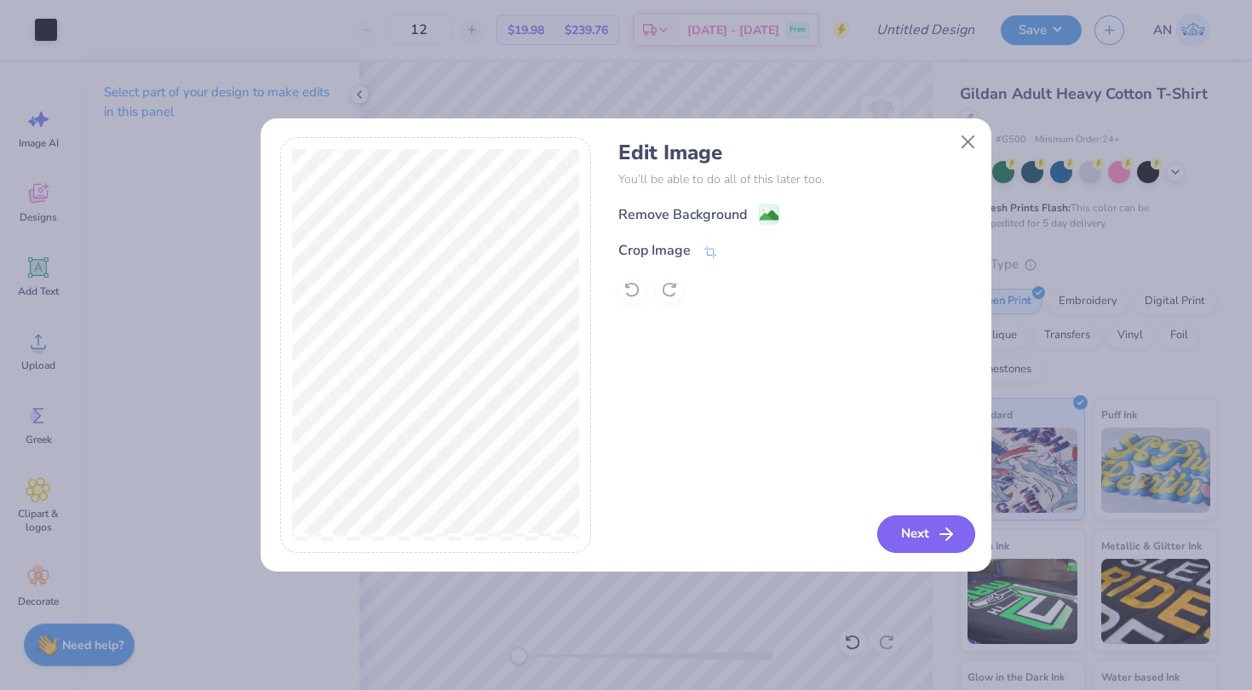
click at [925, 536] on button "Next" at bounding box center [926, 533] width 98 height 37
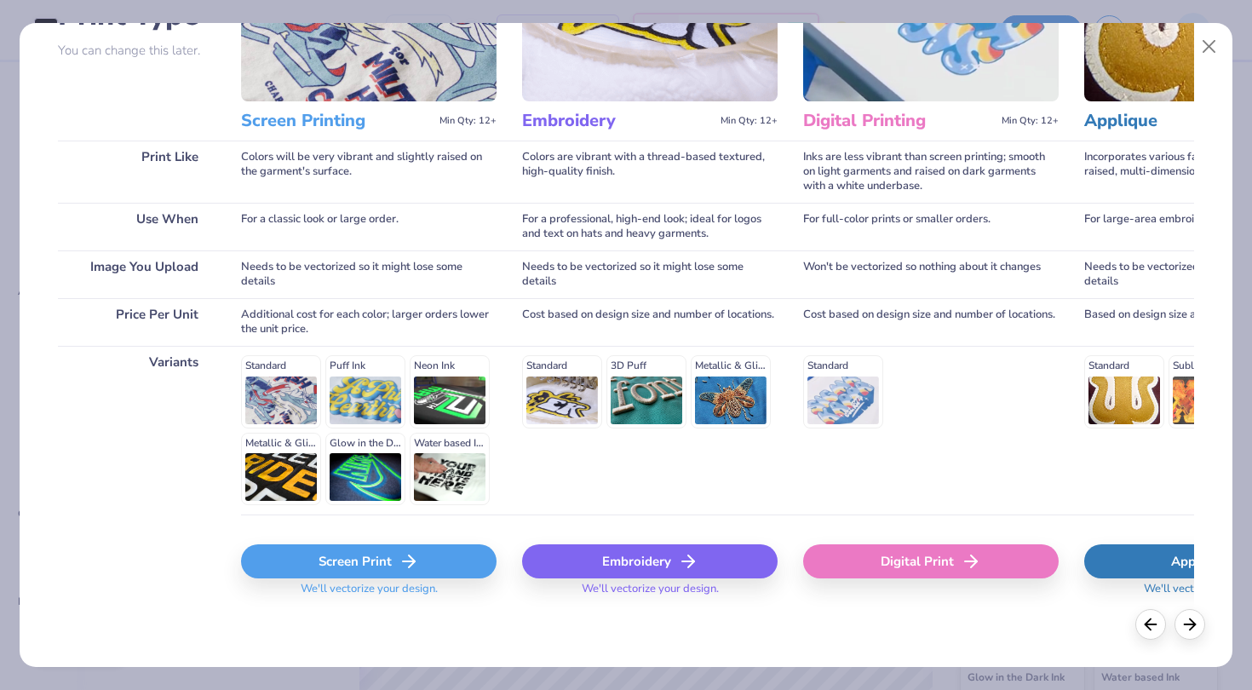
click at [397, 560] on div "Screen Print" at bounding box center [369, 561] width 256 height 34
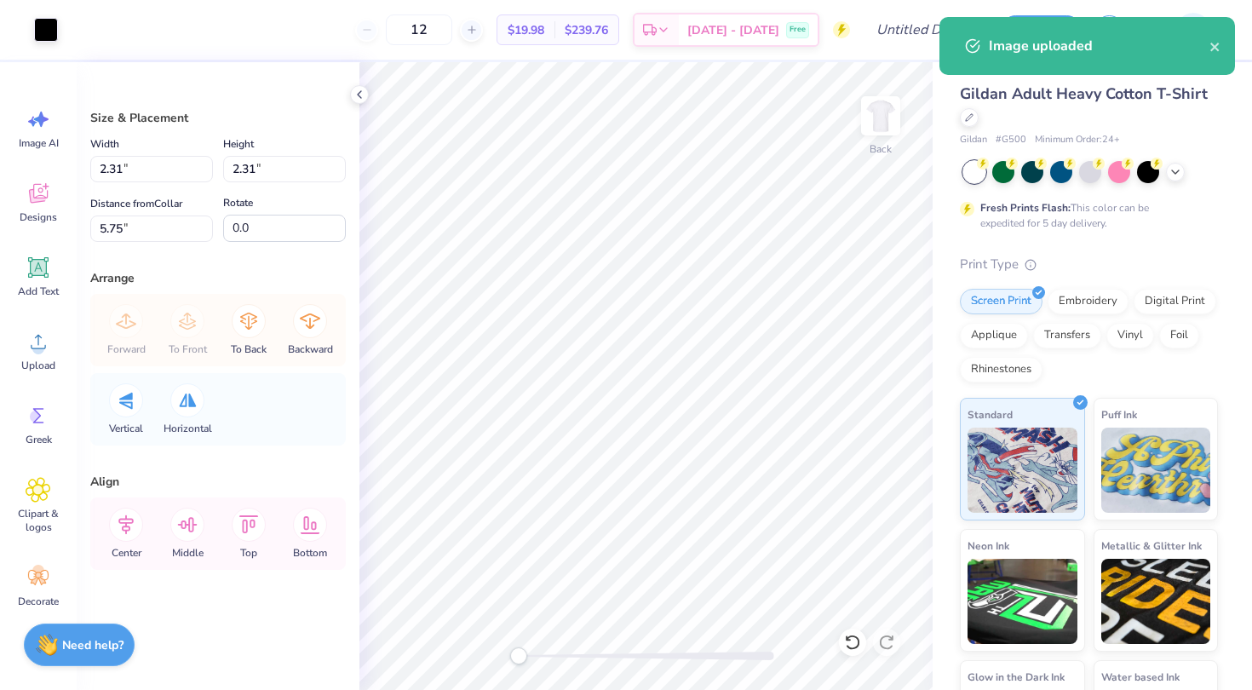
type input "2.31"
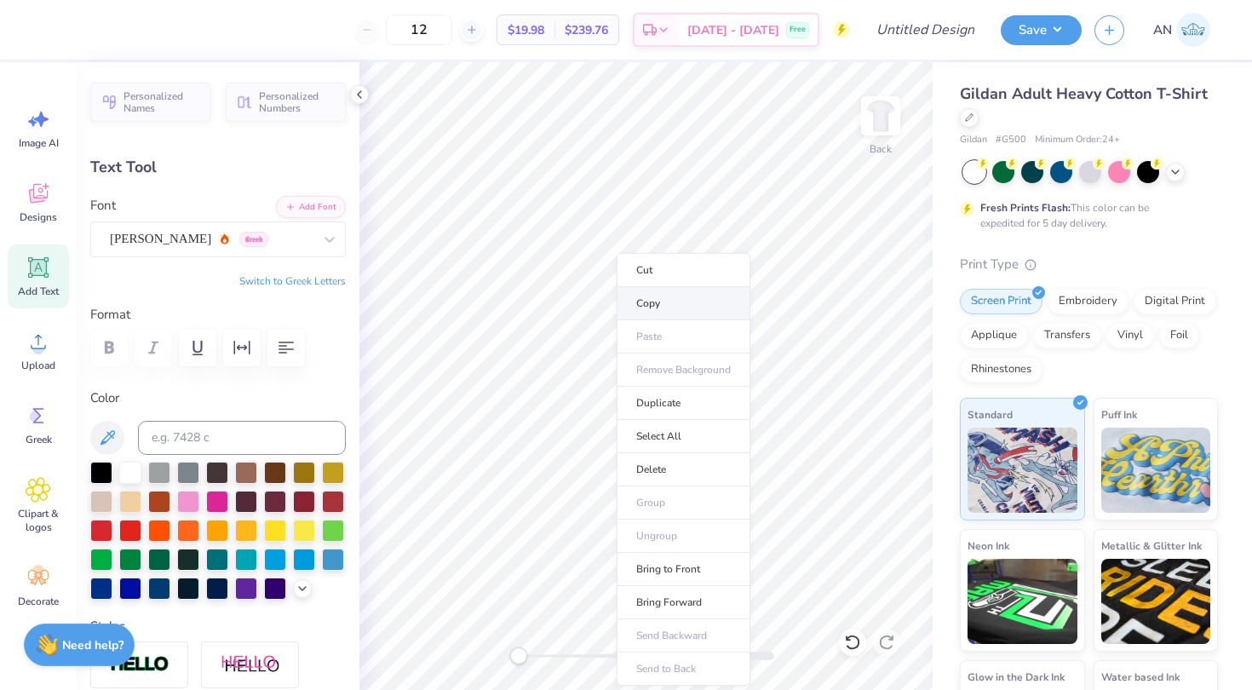
click at [654, 298] on li "Copy" at bounding box center [684, 303] width 134 height 33
click at [691, 332] on li "Paste" at bounding box center [720, 336] width 134 height 33
type input "14.72"
type textarea "y"
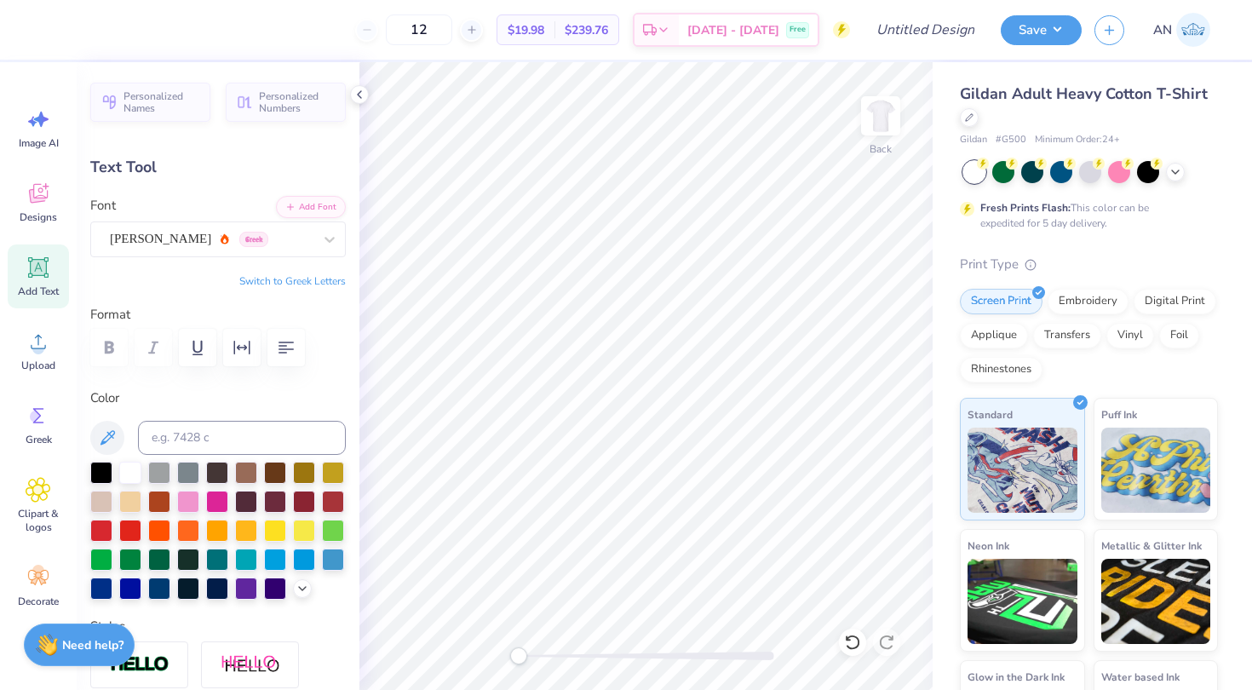
type textarea "YES"
type input "4.36"
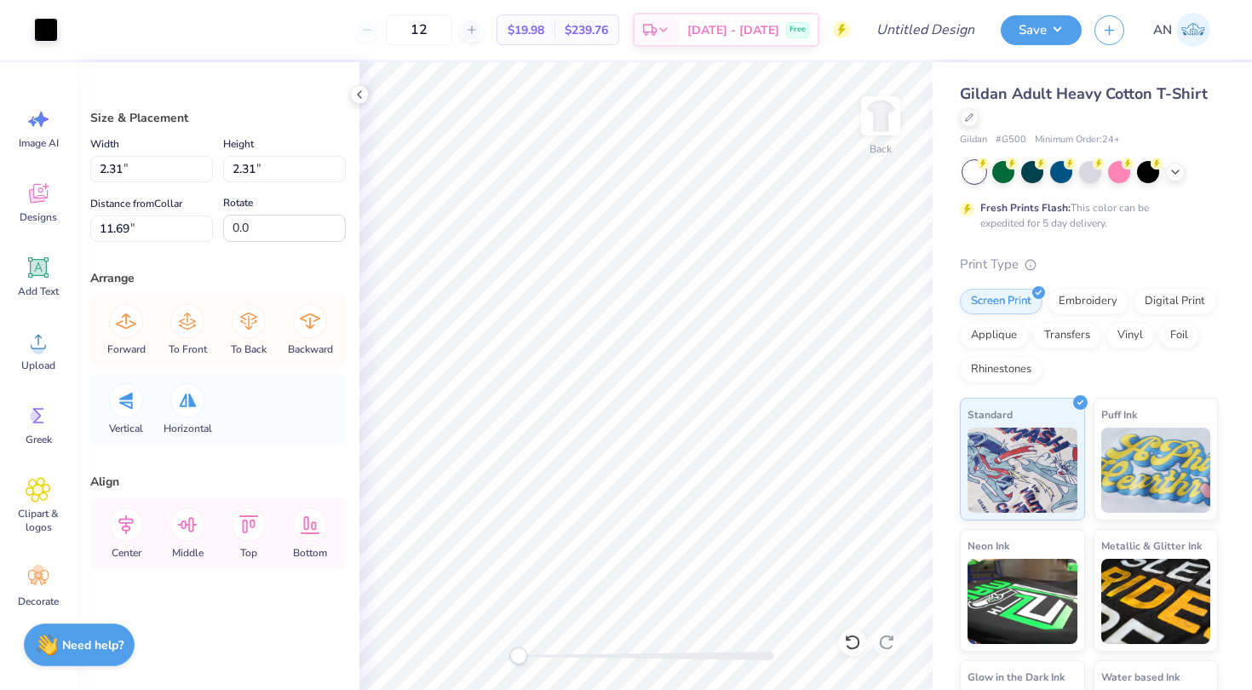
type input "1.48"
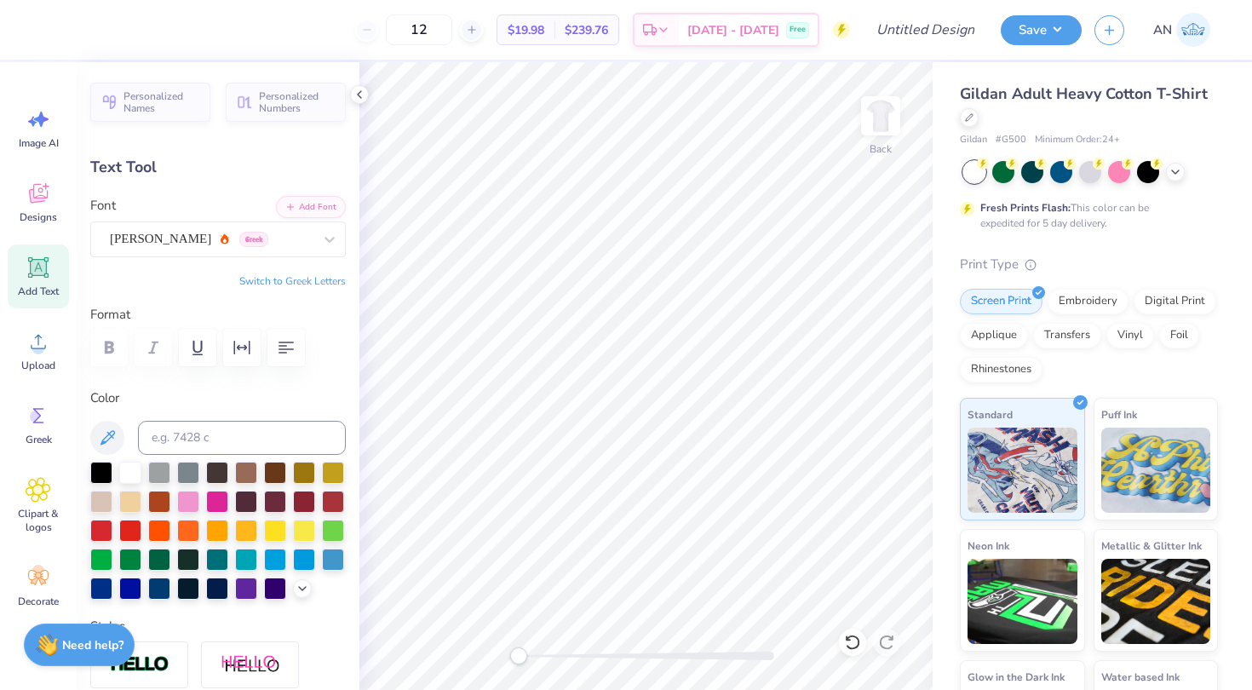
type input "3.66"
type input "1.52"
type input "11.77"
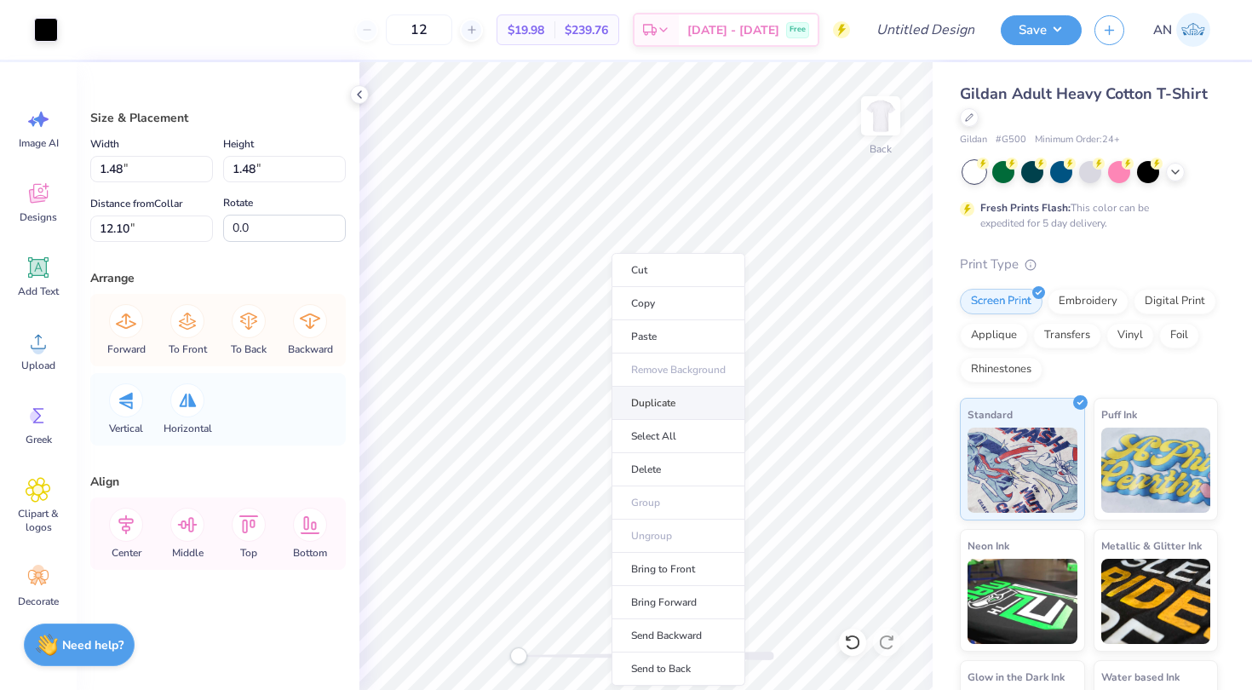
click at [653, 400] on li "Duplicate" at bounding box center [679, 403] width 134 height 33
type input "13.10"
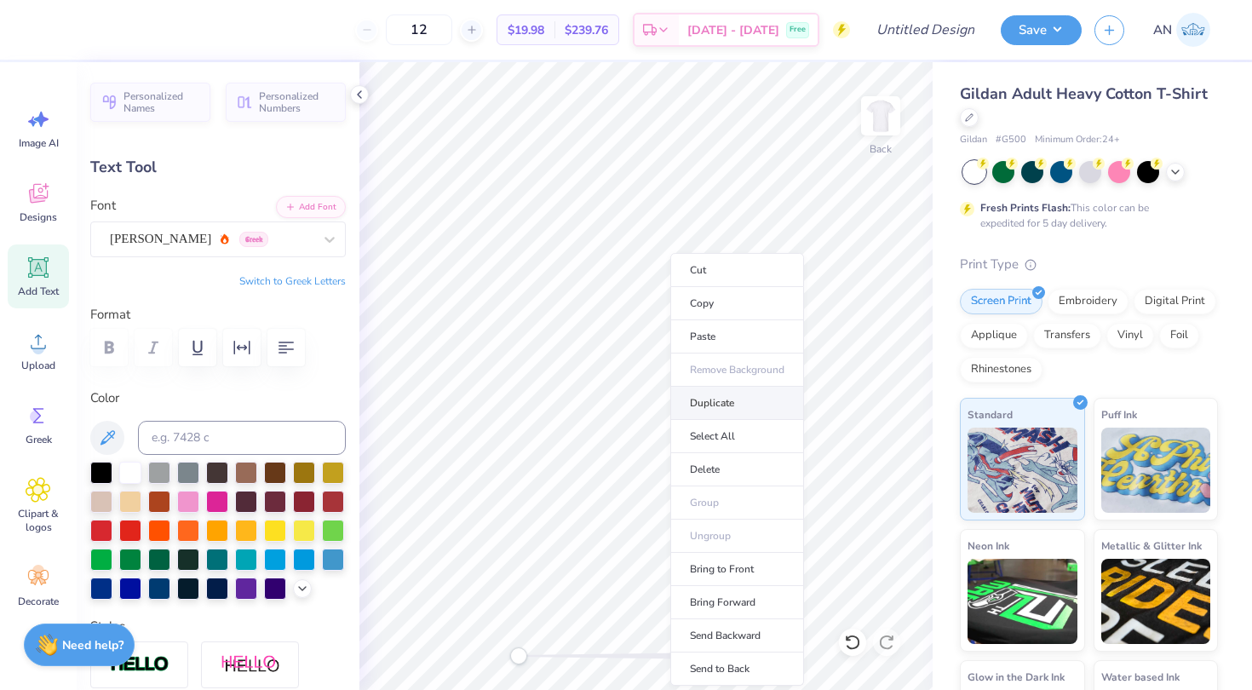
click at [707, 403] on li "Duplicate" at bounding box center [737, 403] width 134 height 33
type input "13.06"
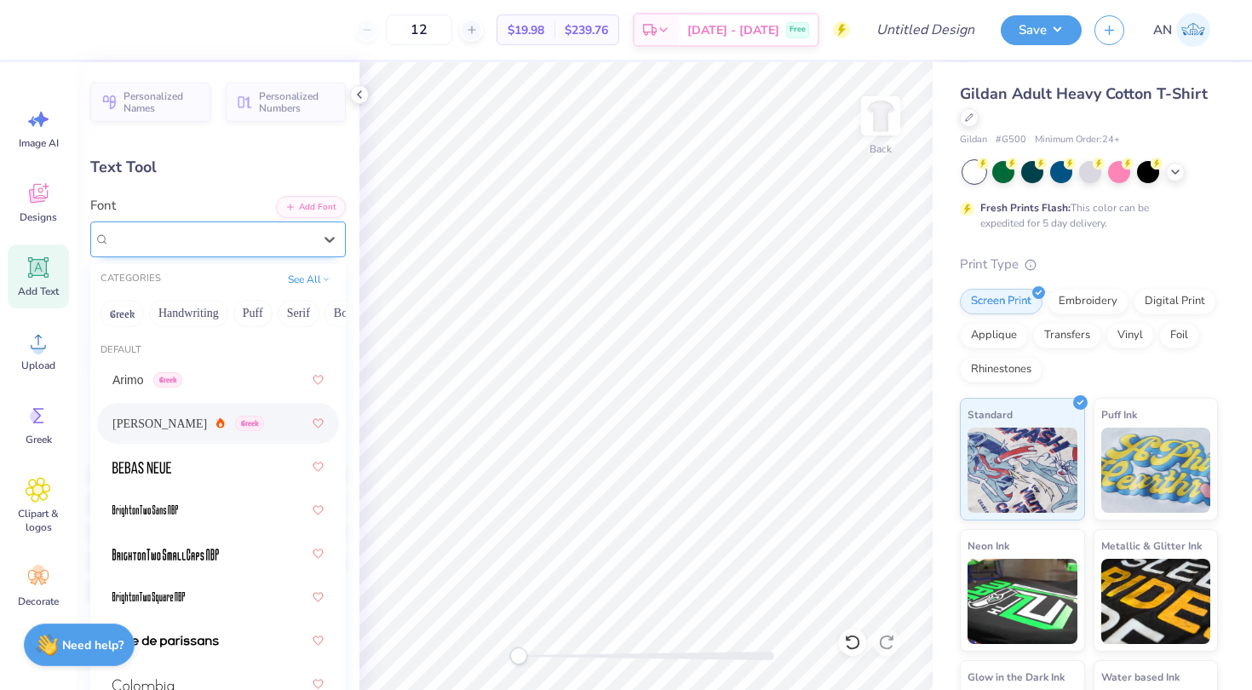
click at [225, 235] on div "[PERSON_NAME] Greek" at bounding box center [211, 239] width 206 height 26
click at [182, 314] on button "Handwriting" at bounding box center [188, 313] width 79 height 27
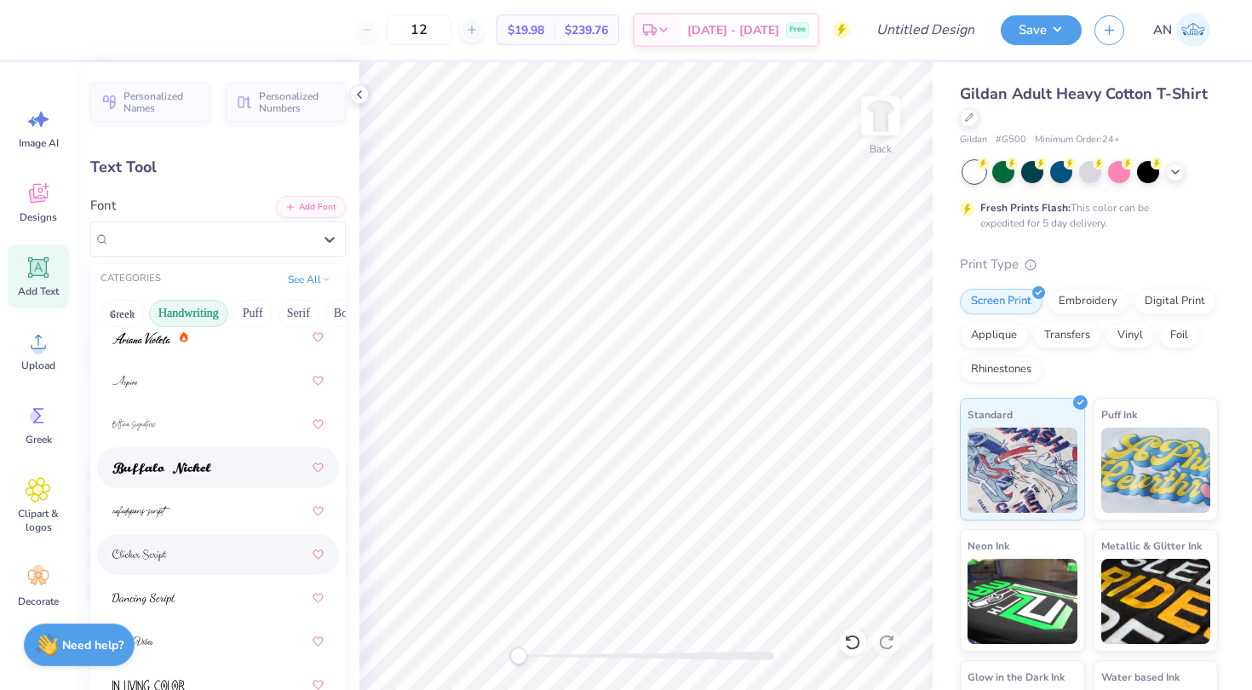
scroll to position [93, 0]
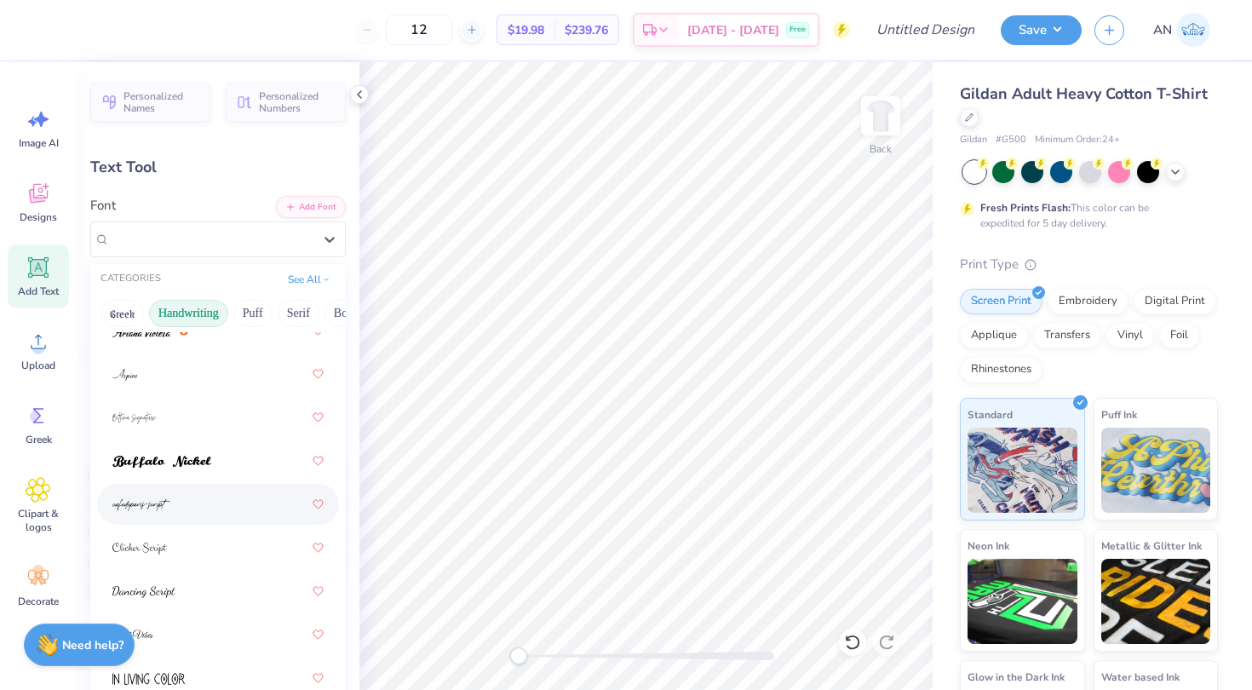
click at [151, 509] on img at bounding box center [141, 505] width 58 height 12
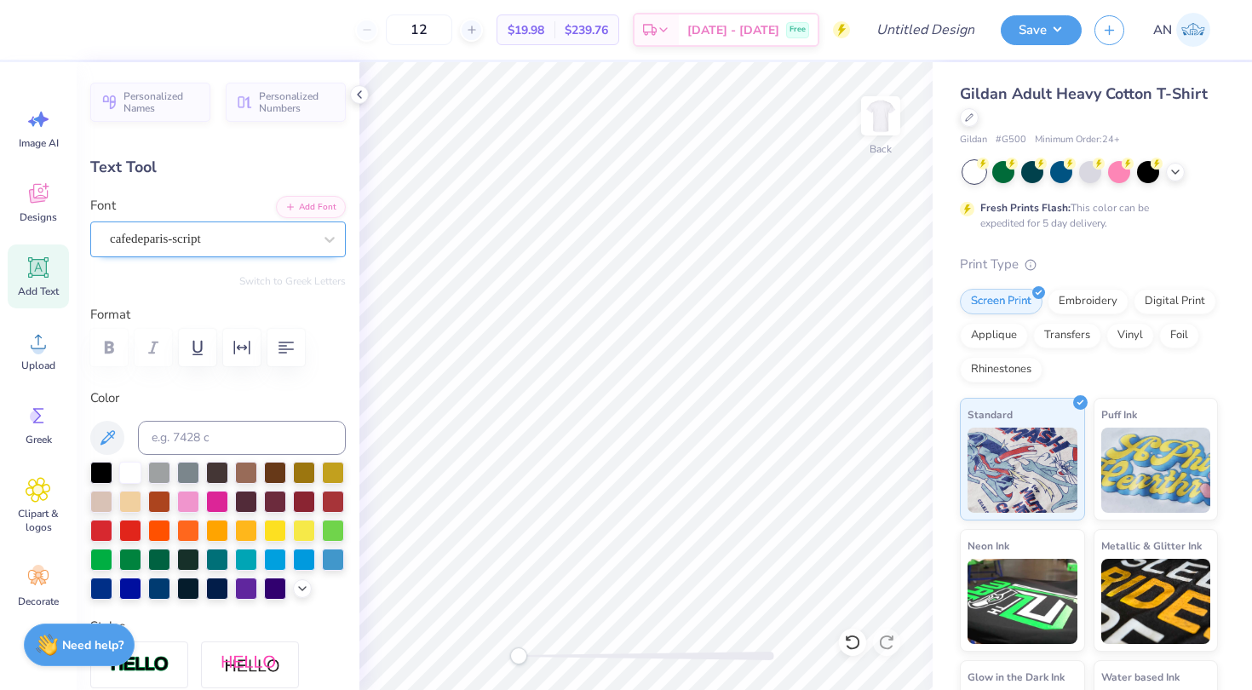
click at [204, 230] on div "cafedeparis-script" at bounding box center [211, 239] width 206 height 26
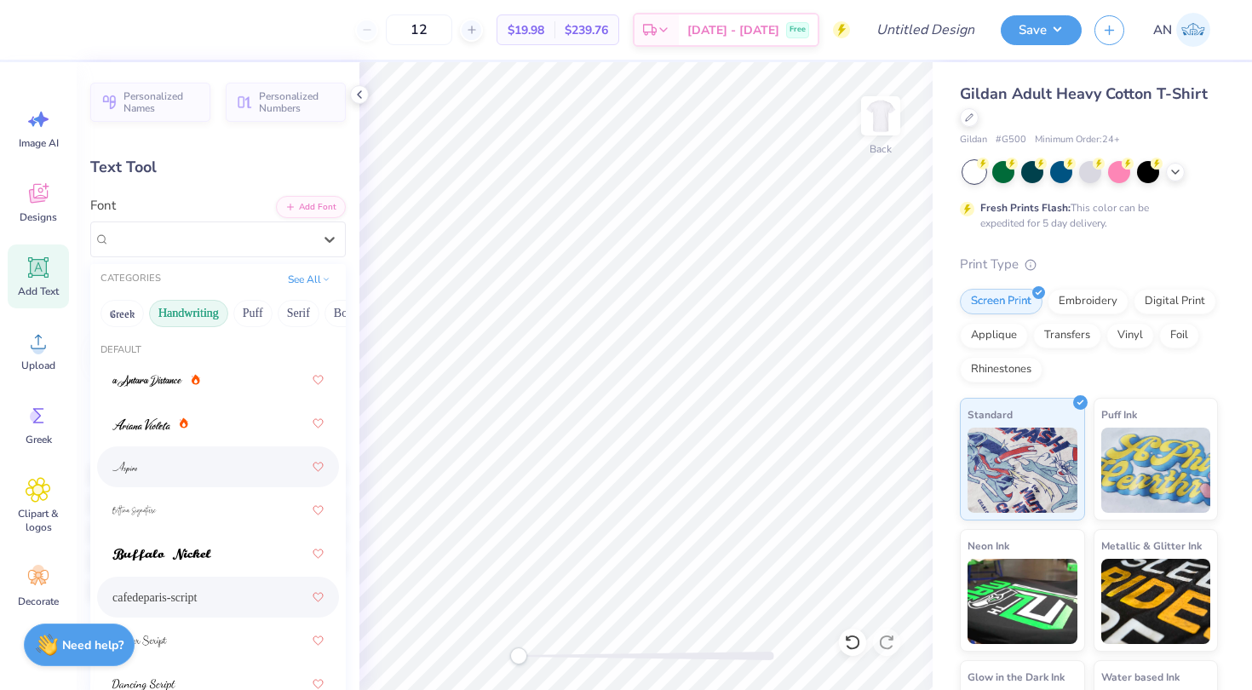
click at [174, 463] on div at bounding box center [217, 466] width 211 height 31
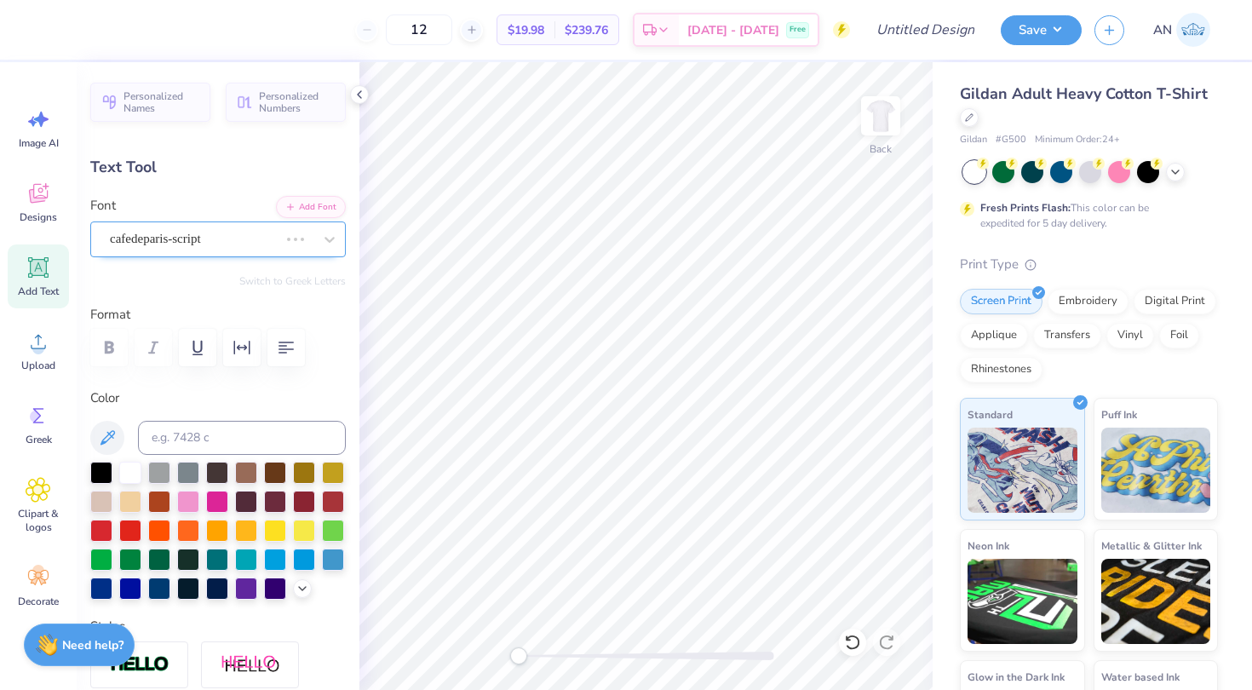
click at [200, 229] on div "cafedeparis-script" at bounding box center [194, 239] width 172 height 26
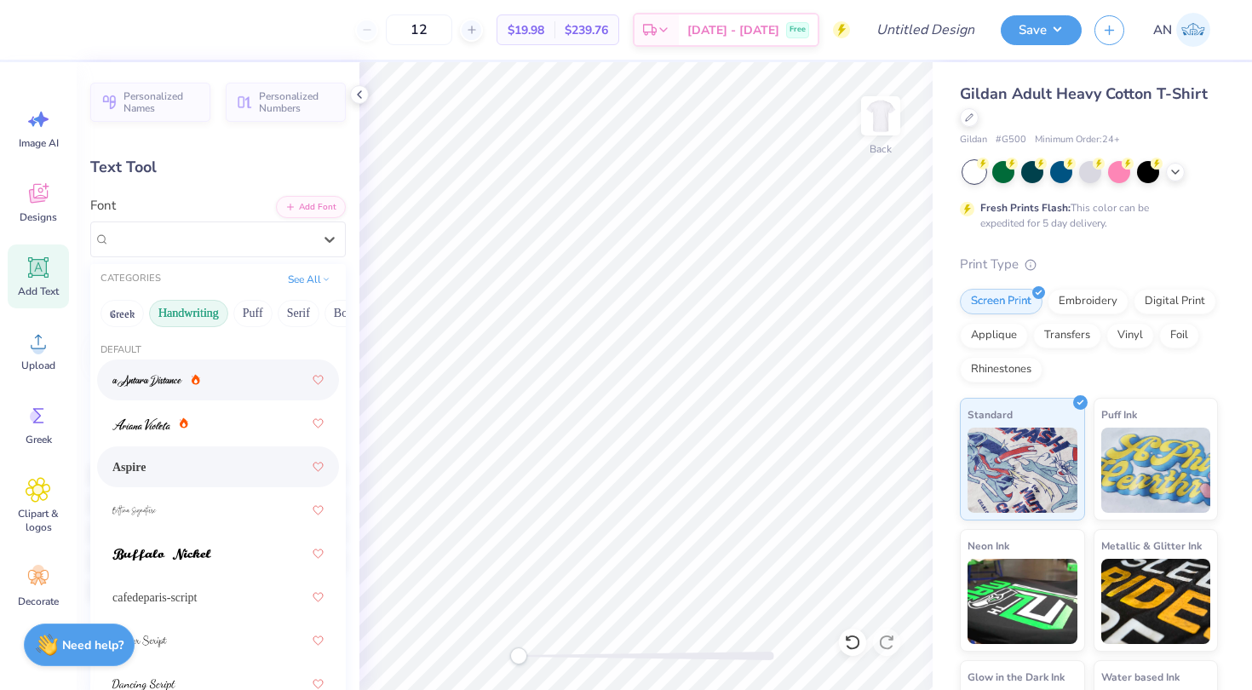
click at [170, 375] on img at bounding box center [147, 381] width 70 height 12
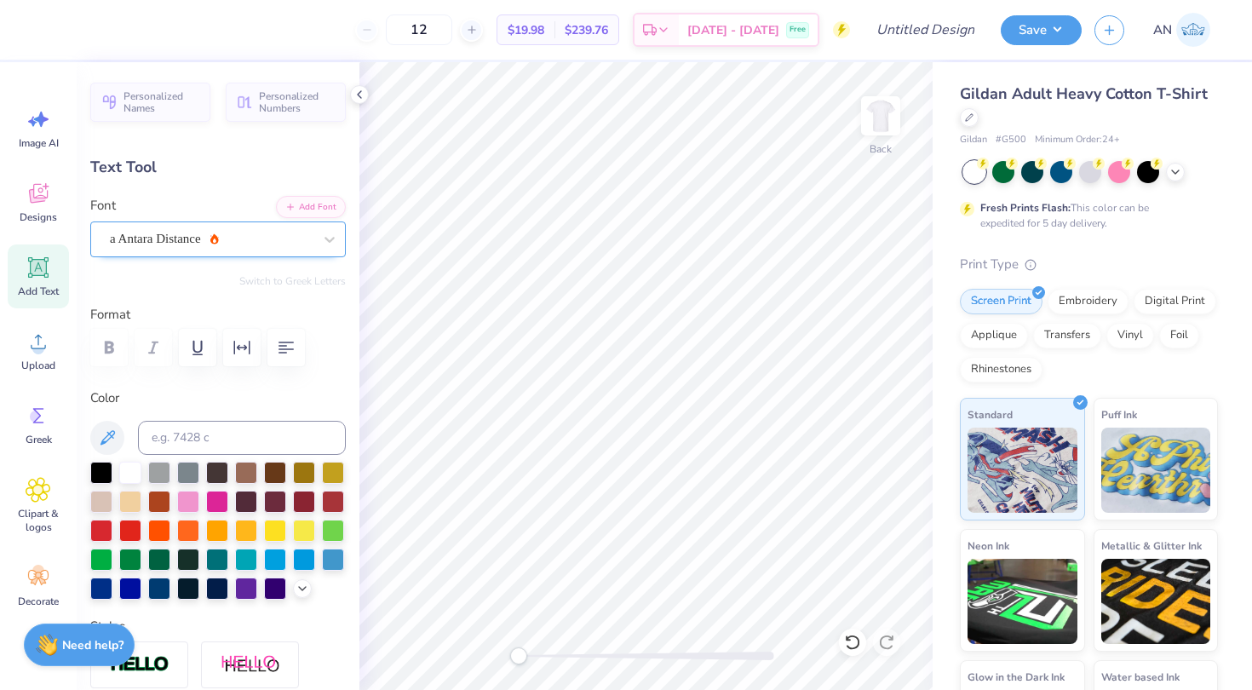
click at [199, 231] on div "a Antara Distance" at bounding box center [211, 239] width 206 height 26
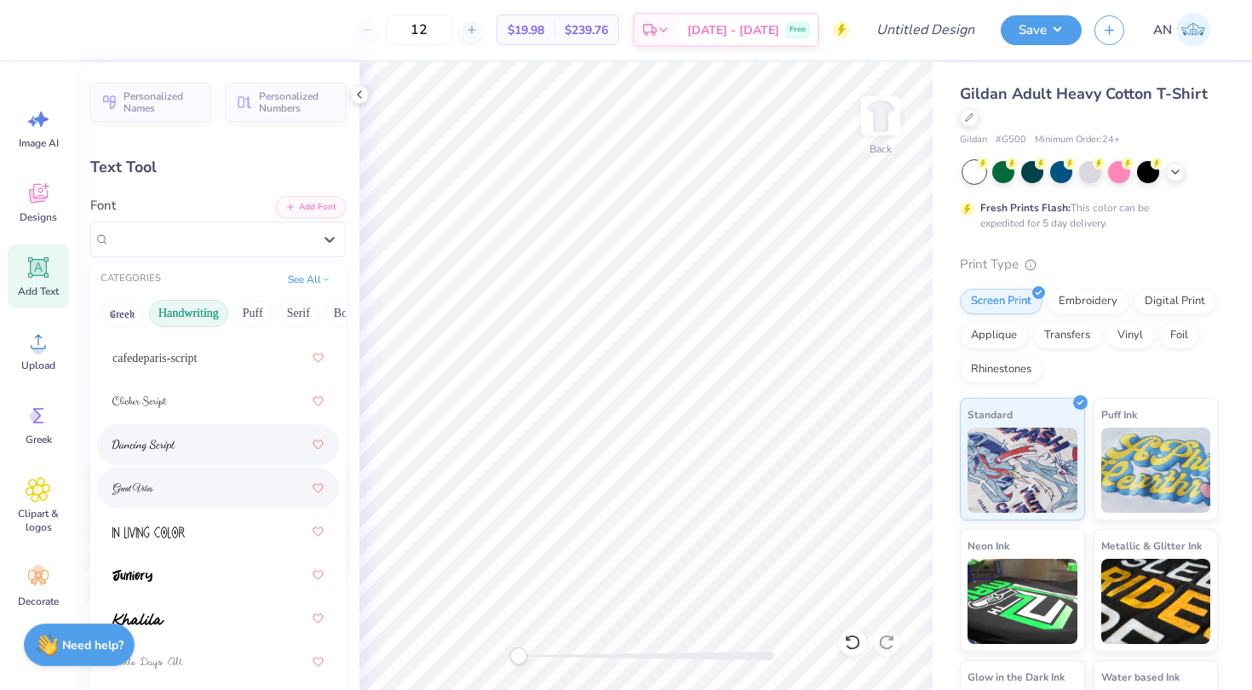
scroll to position [241, 0]
click at [154, 443] on img at bounding box center [143, 444] width 63 height 12
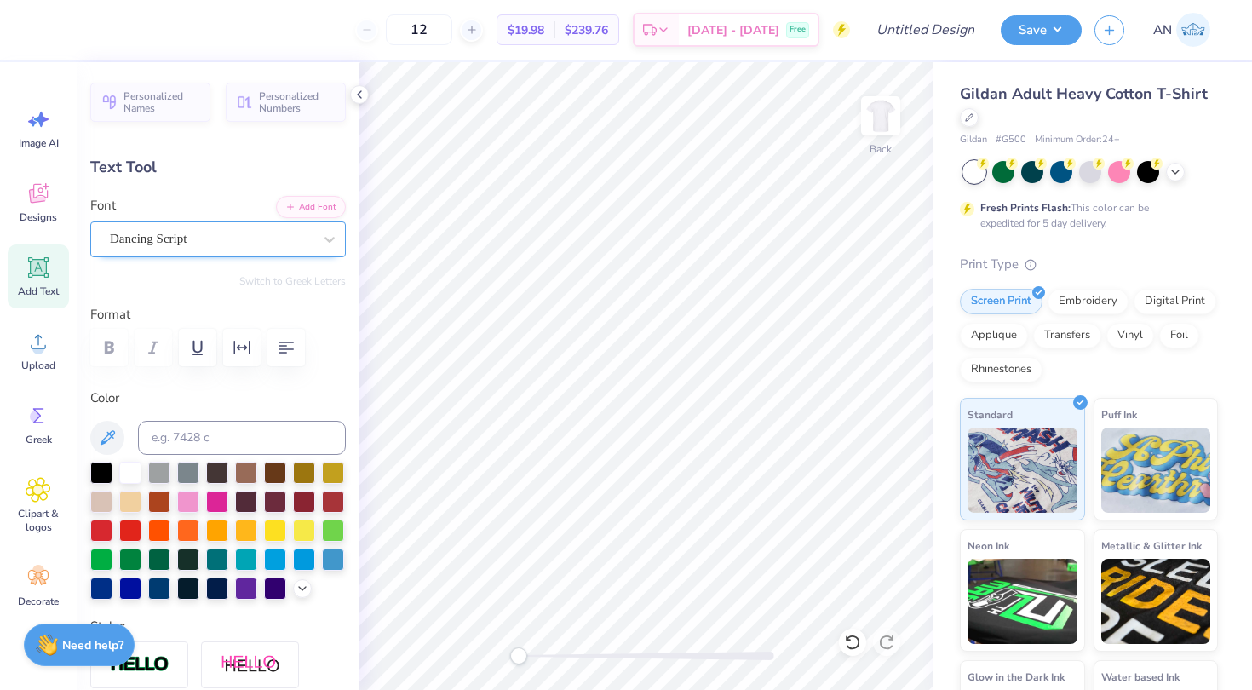
click at [167, 242] on div "Dancing Script" at bounding box center [211, 239] width 206 height 26
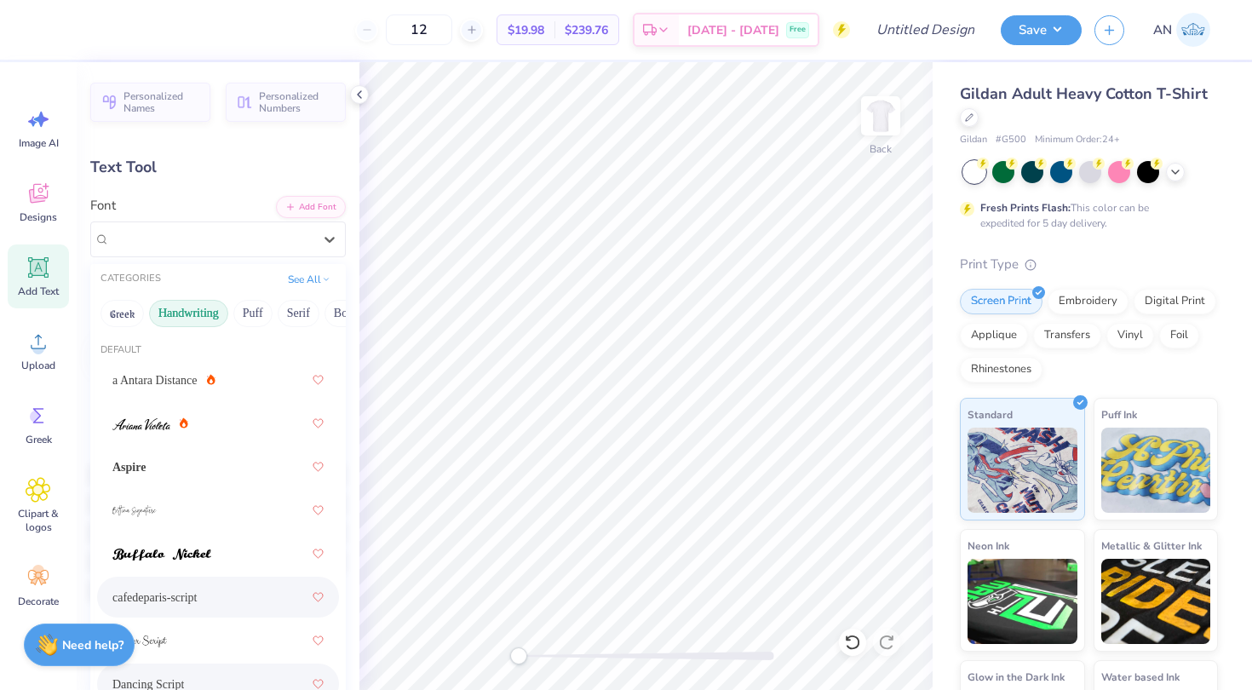
scroll to position [62, 0]
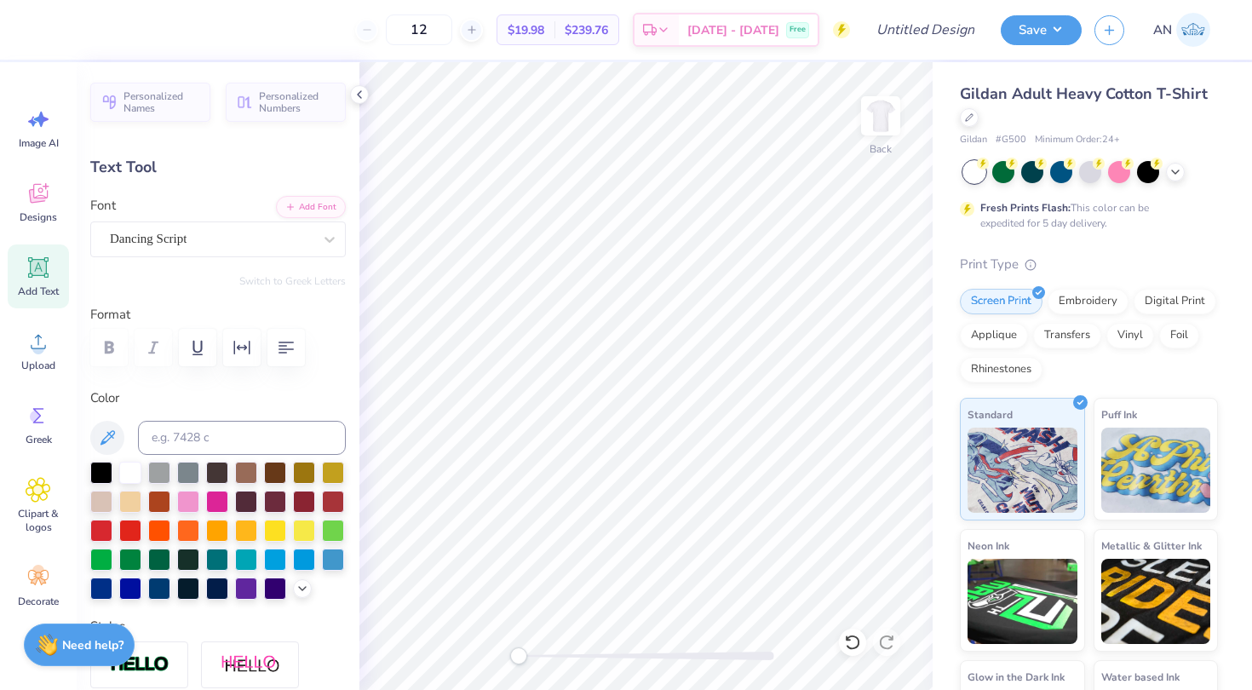
type textarea "yes"
type input "2.32"
type input "1.40"
type input "14.61"
type input "3.00"
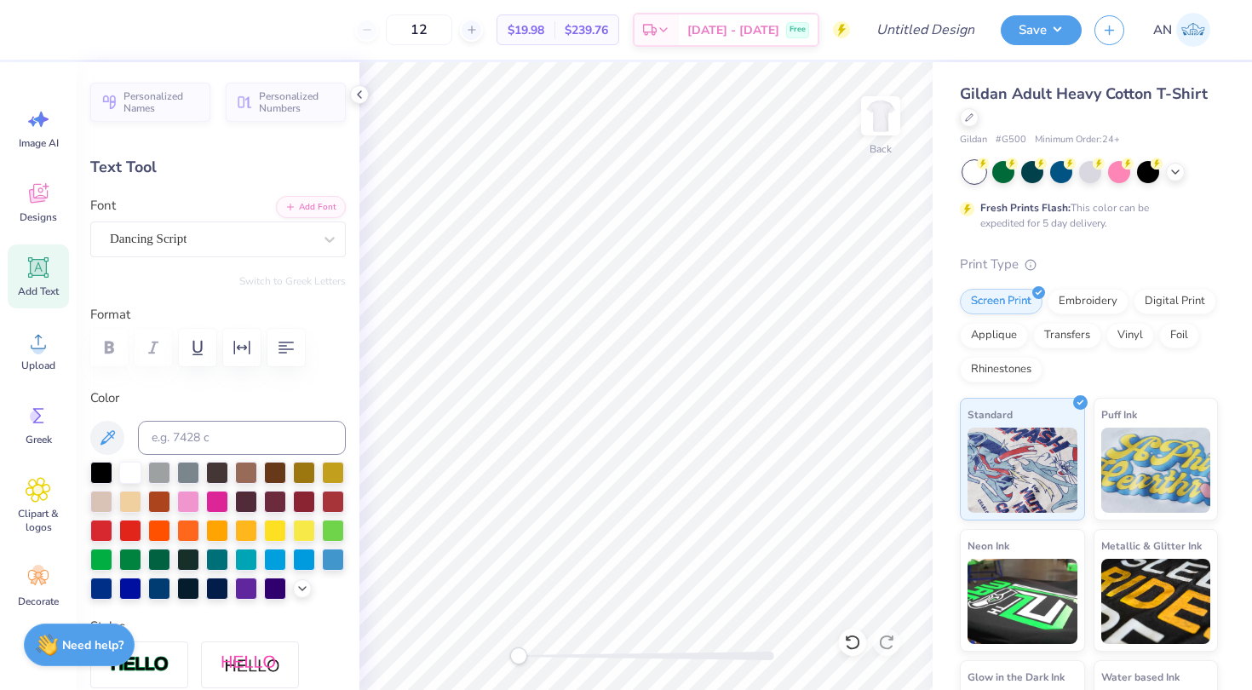
type input "1.81"
type input "14.57"
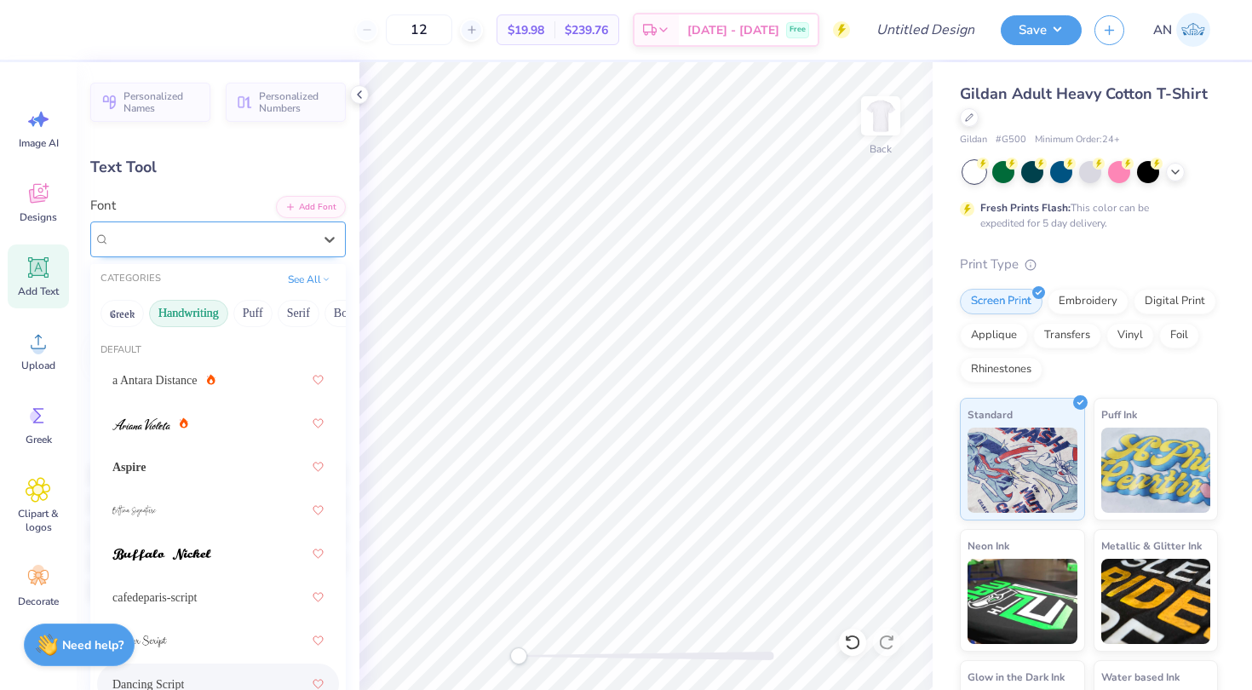
click at [192, 238] on div "Dancing Script" at bounding box center [211, 239] width 206 height 26
click at [155, 371] on span "a Antara Distance" at bounding box center [154, 380] width 85 height 18
click at [188, 245] on div "a Antara Distance" at bounding box center [211, 239] width 206 height 26
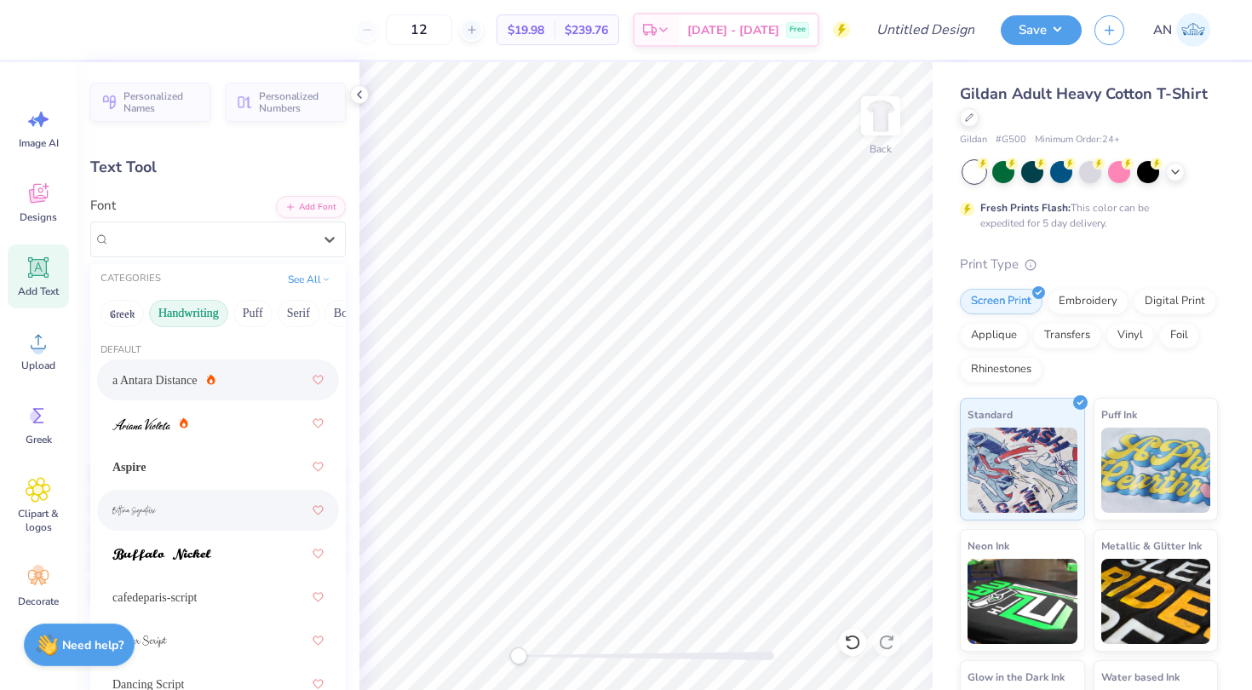
click at [173, 503] on div at bounding box center [217, 510] width 211 height 31
click at [201, 244] on div "[PERSON_NAME] Signature" at bounding box center [211, 239] width 206 height 26
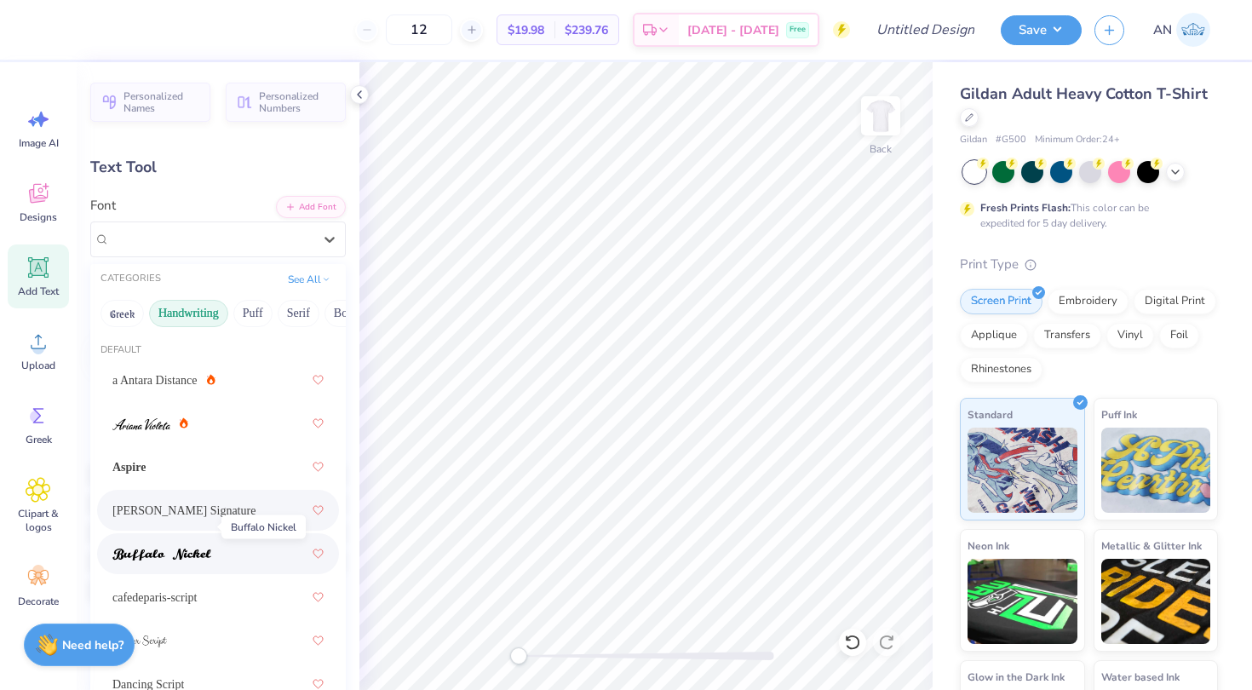
scroll to position [30, 0]
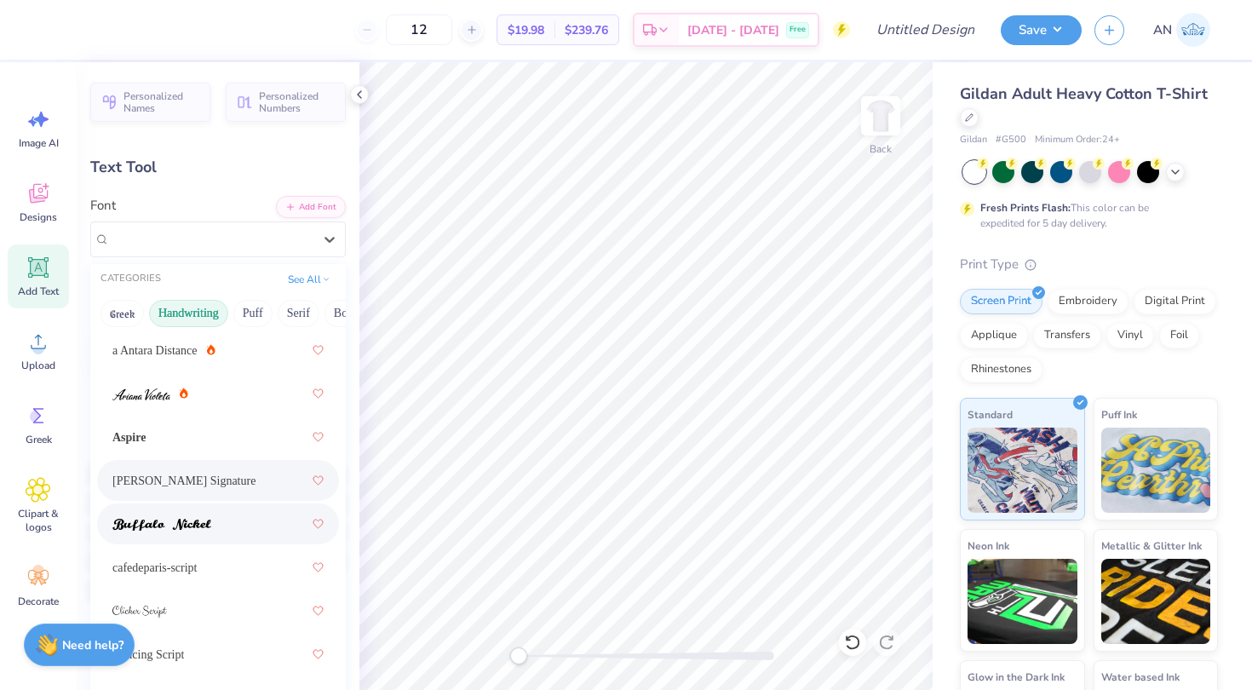
click at [175, 520] on img at bounding box center [161, 525] width 99 height 12
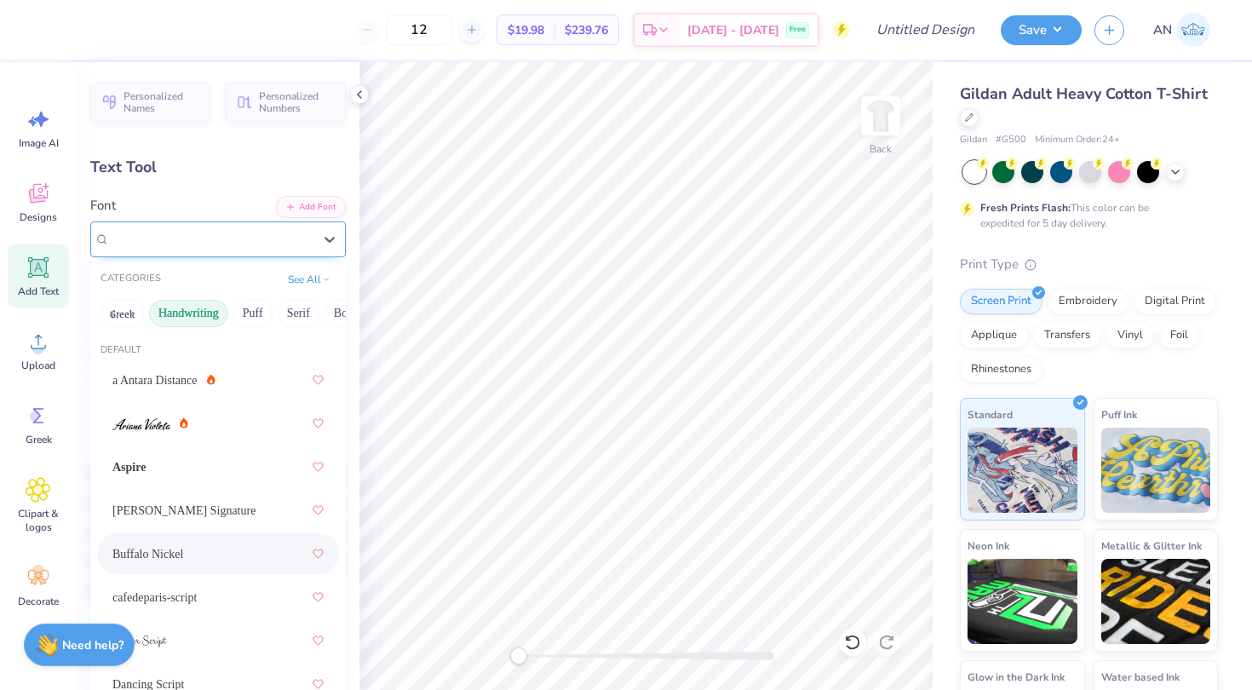
click at [196, 231] on div "Buffalo Nickel" at bounding box center [211, 239] width 206 height 26
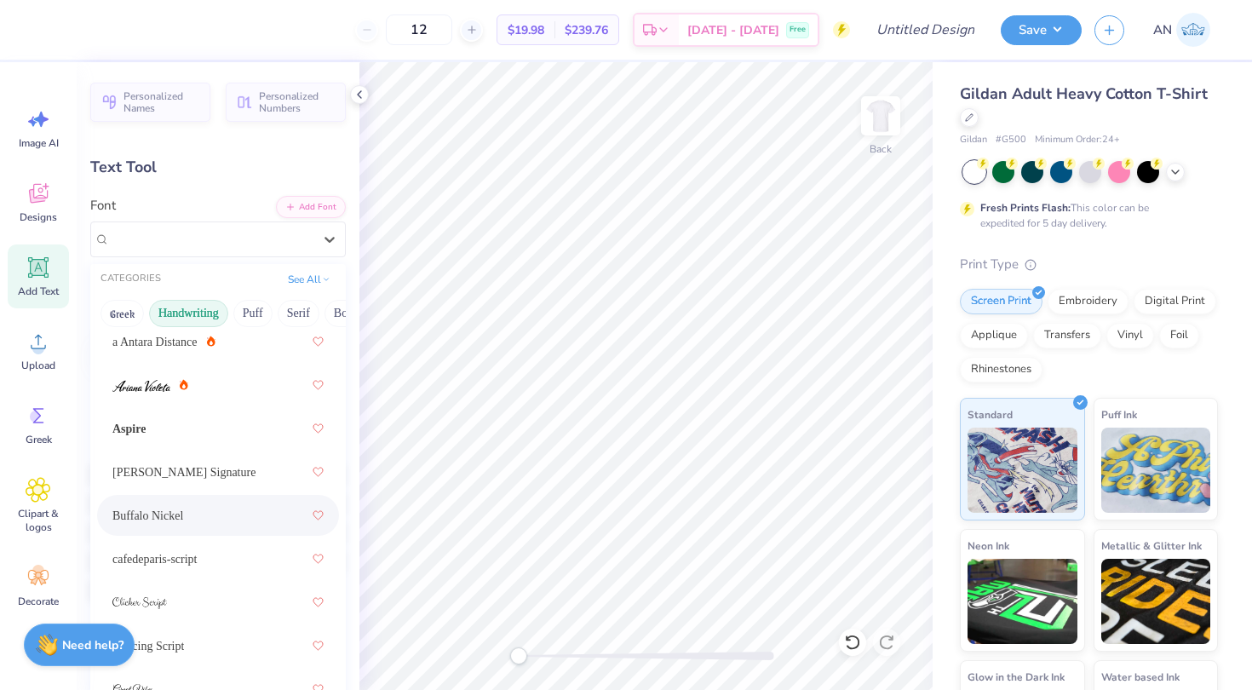
scroll to position [43, 0]
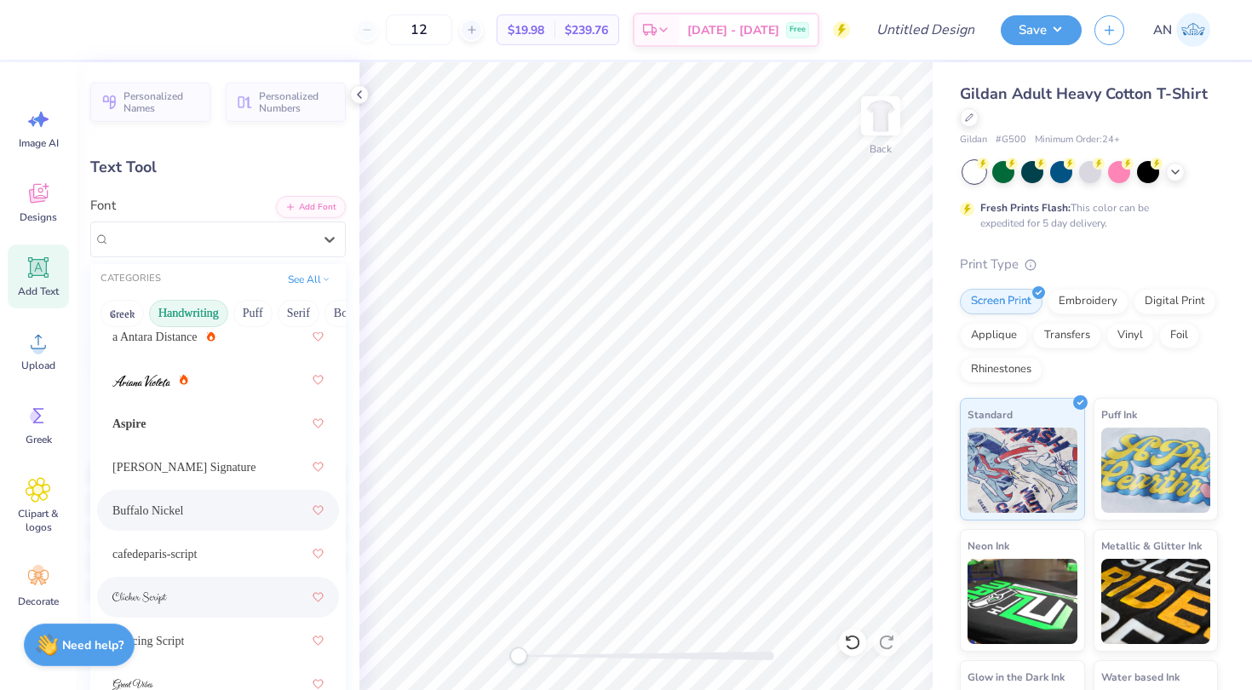
click at [162, 590] on span at bounding box center [139, 598] width 55 height 18
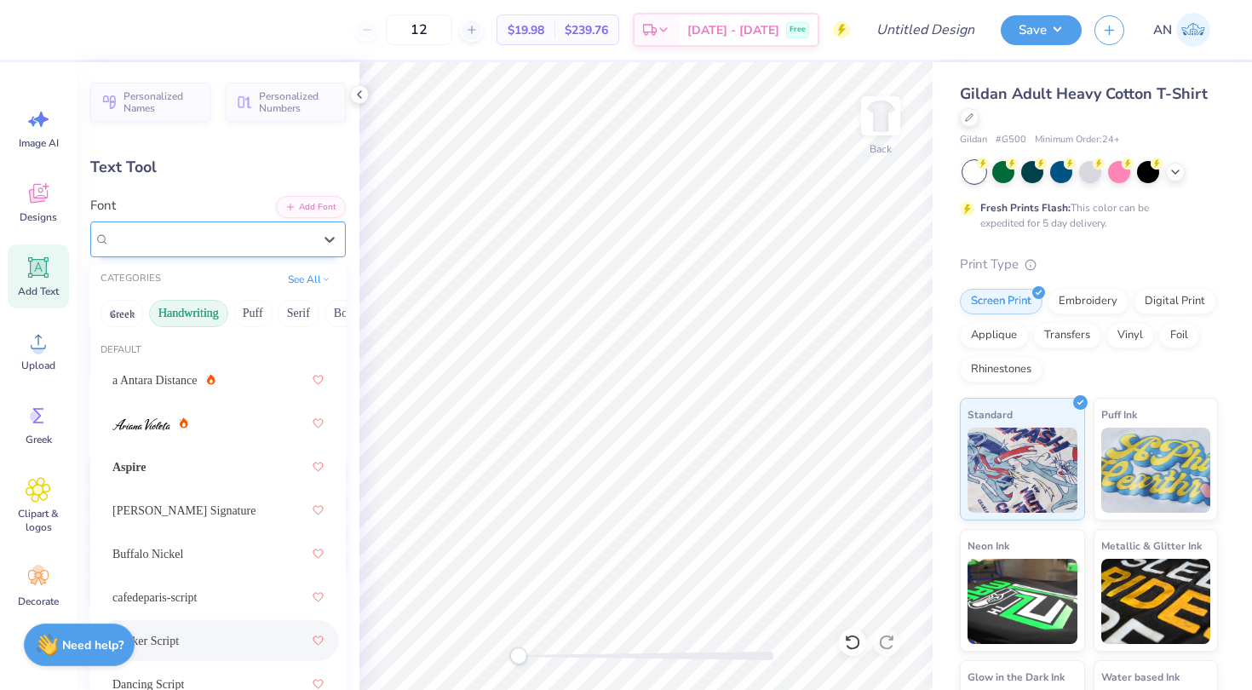
click at [202, 237] on div "Clicker Script" at bounding box center [211, 239] width 206 height 26
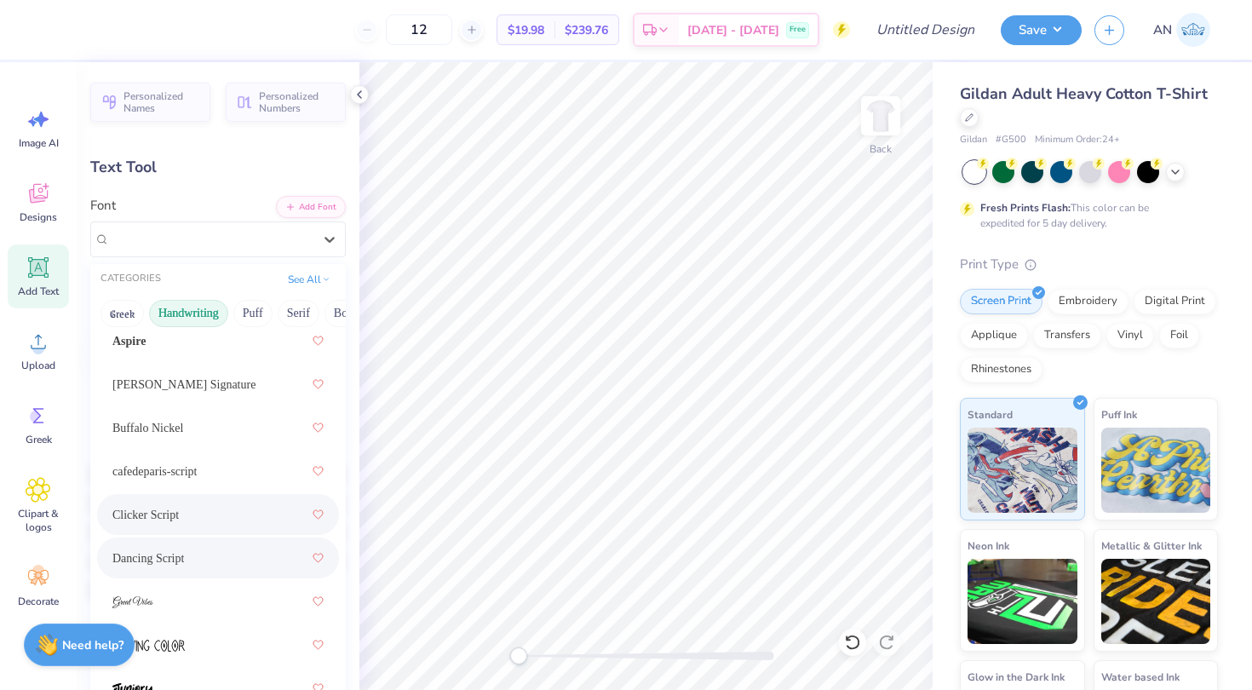
scroll to position [187, 0]
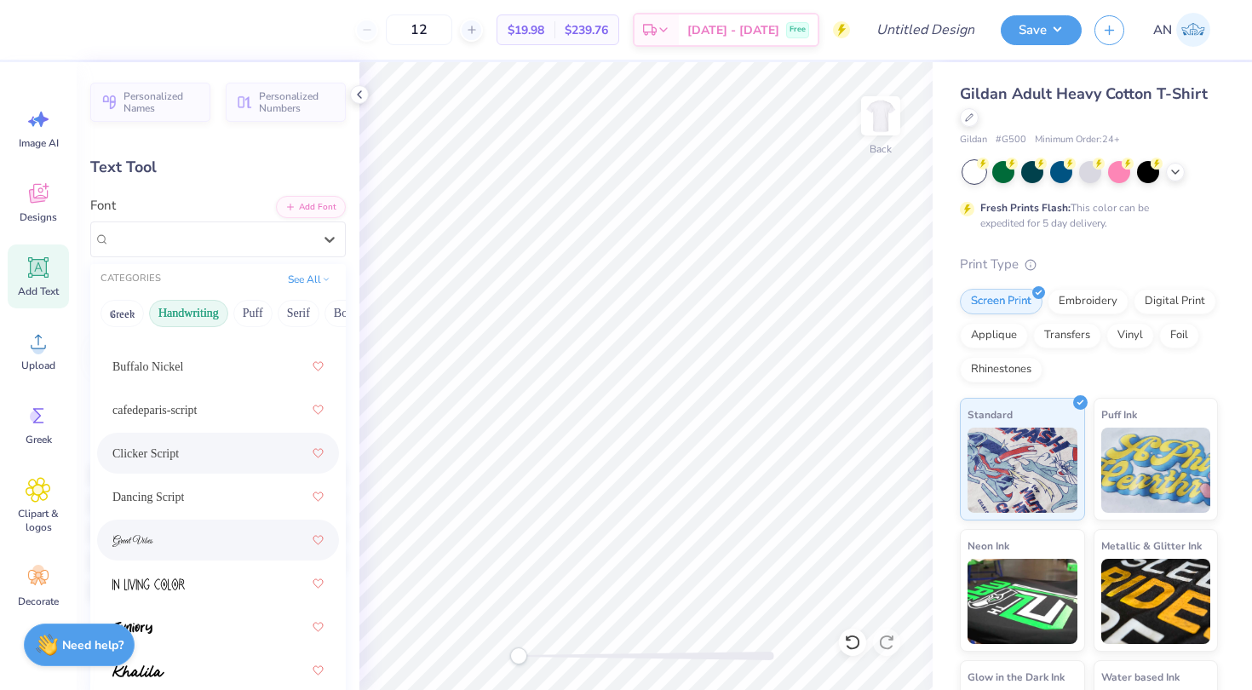
click at [145, 537] on img at bounding box center [132, 541] width 41 height 12
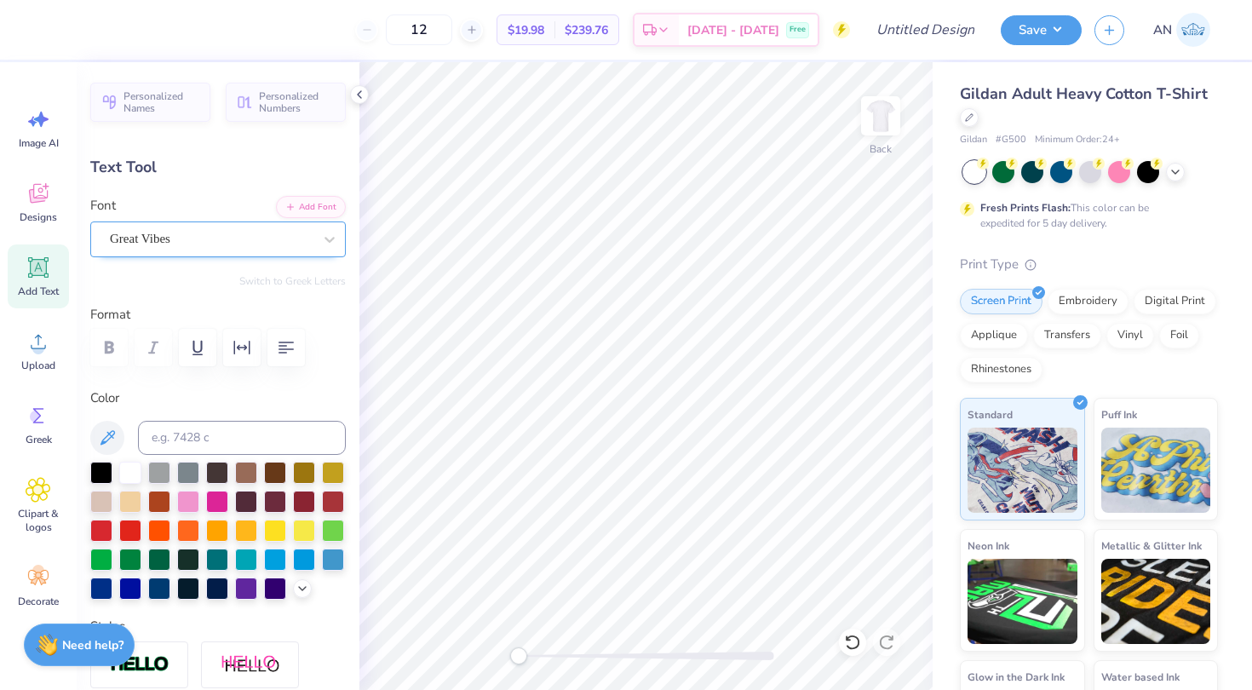
click at [210, 225] on div "Great Vibes" at bounding box center [218, 239] width 256 height 36
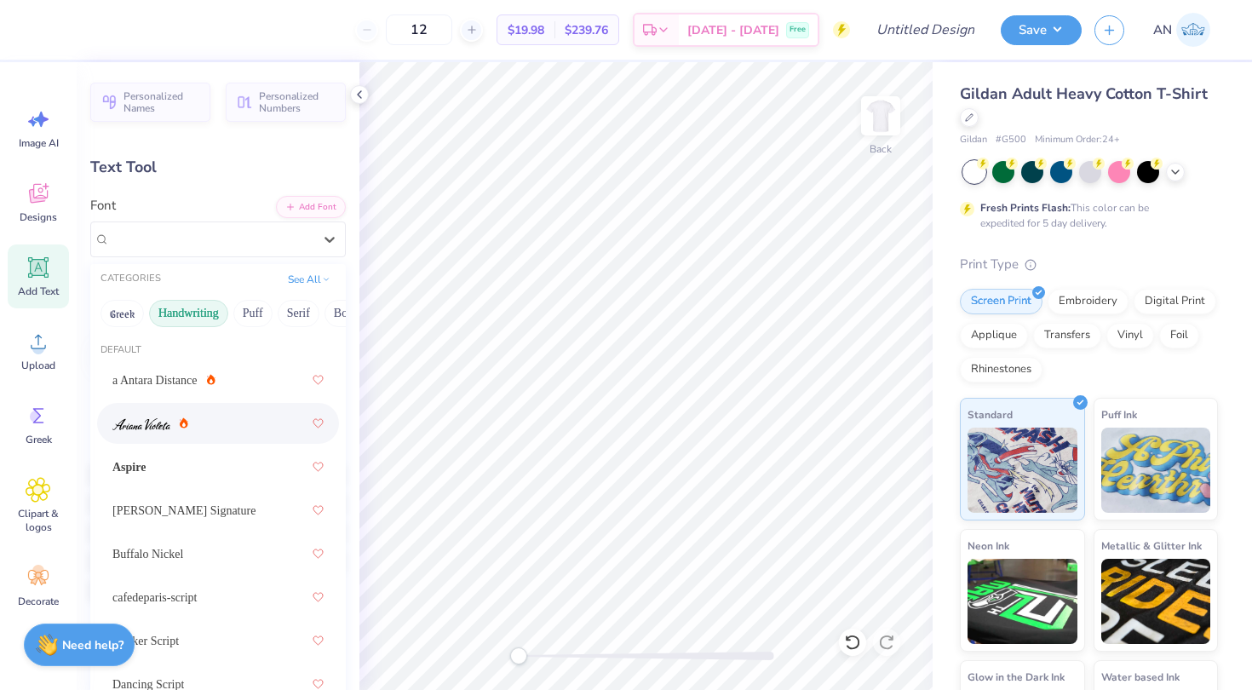
scroll to position [155, 0]
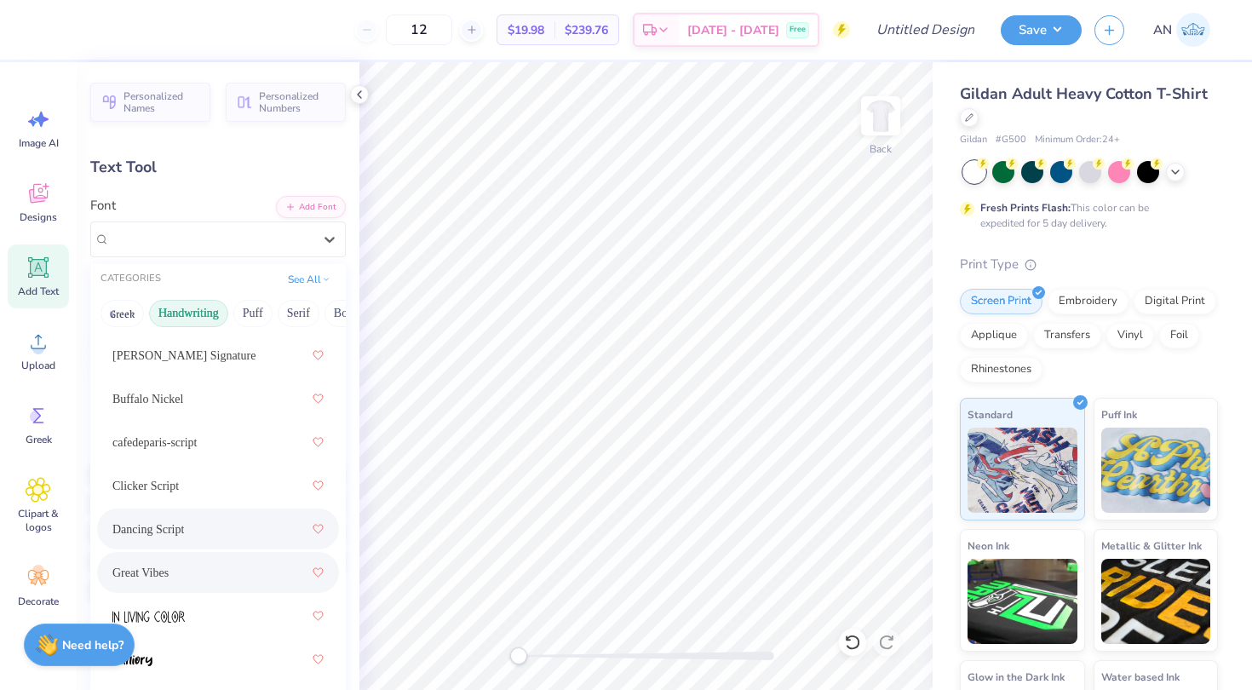
click at [158, 526] on span "Dancing Script" at bounding box center [148, 529] width 72 height 18
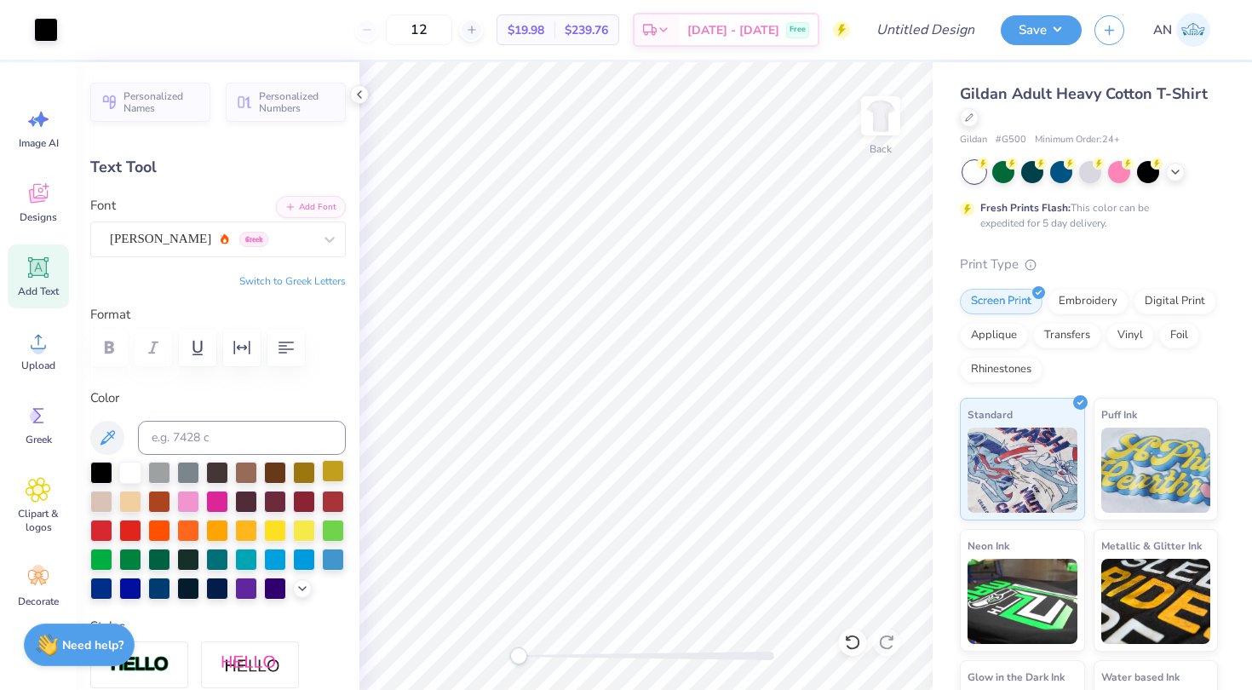
type input "6.25"
type input "1.21"
type input "9.15"
type input "5.64"
type input "1.09"
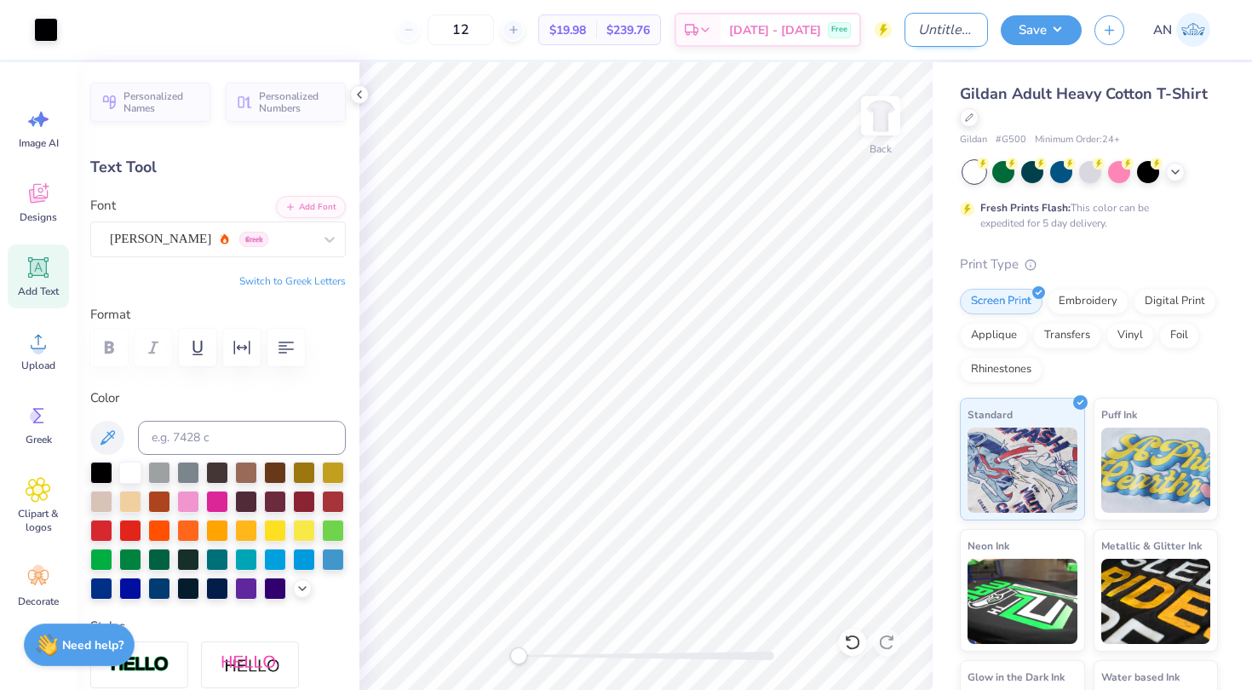
click at [945, 20] on input "Design Title" at bounding box center [946, 30] width 83 height 34
type input "ADPi DP merch"
click at [1039, 23] on button "Save" at bounding box center [1041, 28] width 81 height 30
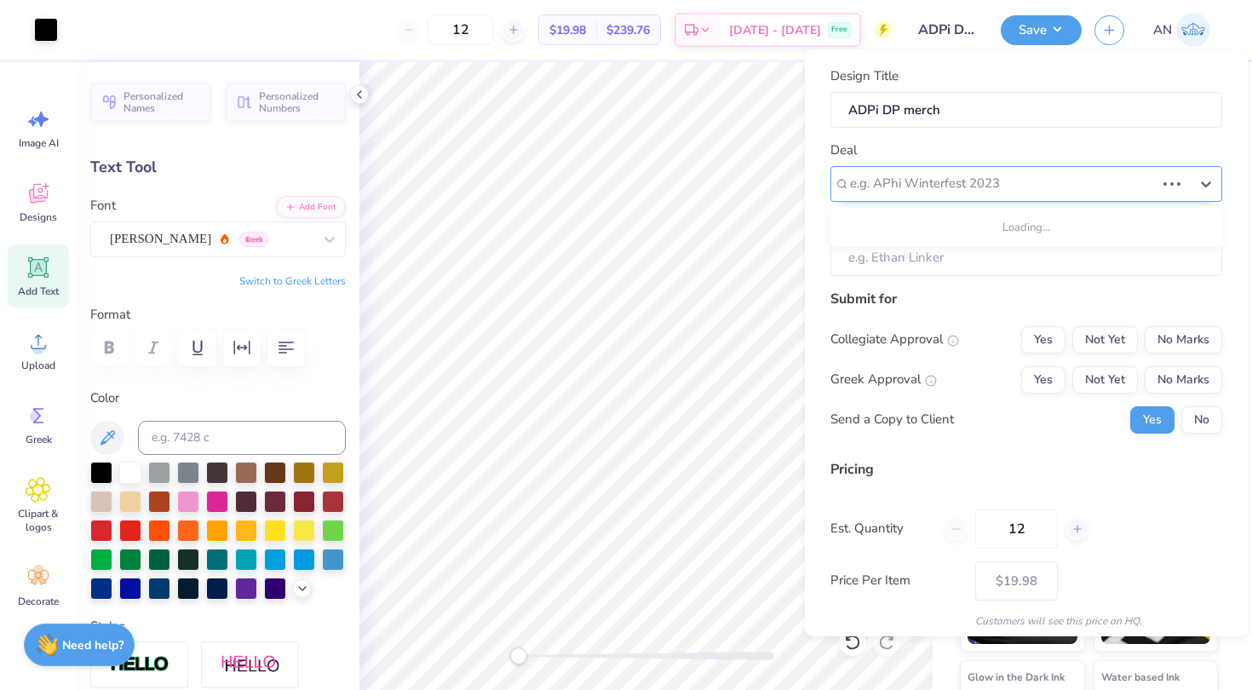
click at [930, 177] on div at bounding box center [1002, 183] width 305 height 23
click at [917, 175] on div at bounding box center [1019, 183] width 339 height 23
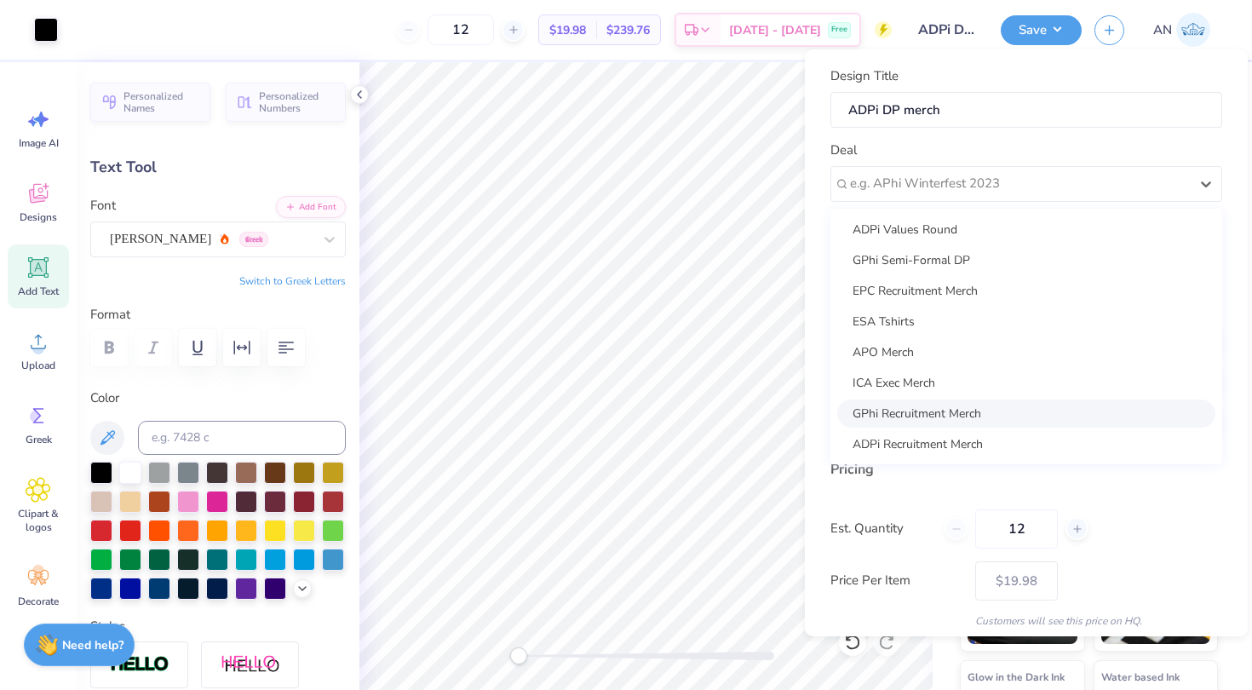
scroll to position [1, 0]
click at [908, 443] on div "ADPi Recruitment Merch" at bounding box center [1026, 443] width 378 height 28
type input "[PERSON_NAME]"
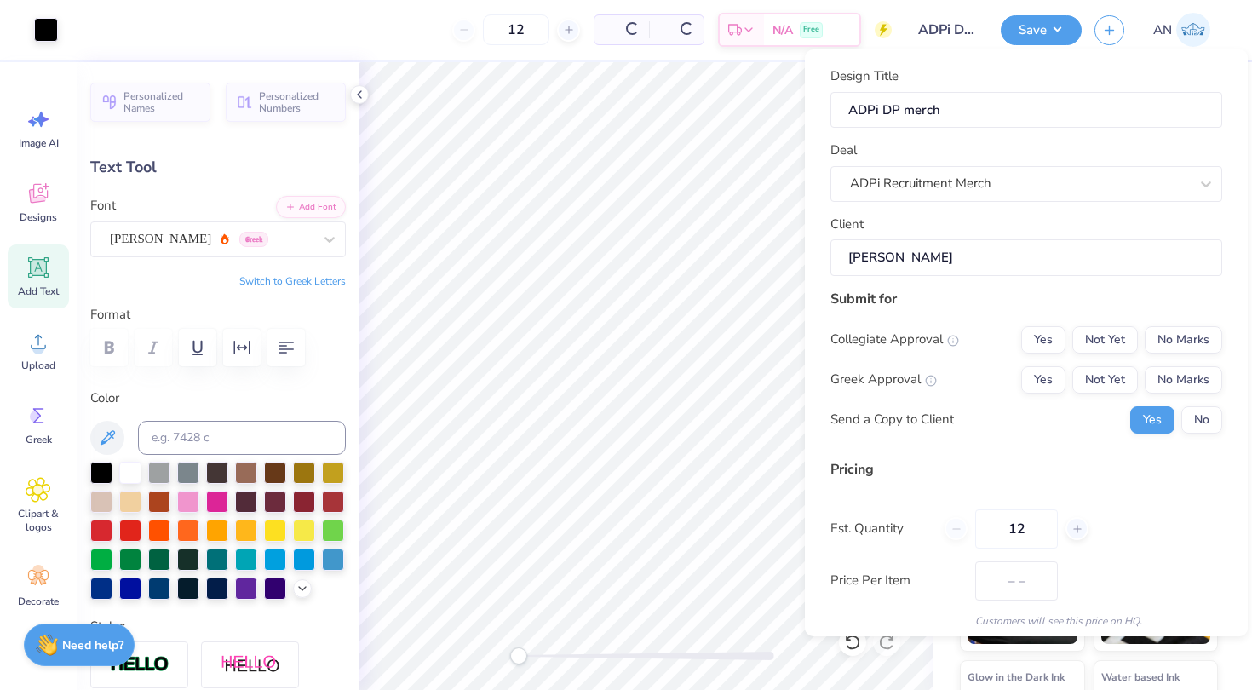
type input "$28.72"
click at [988, 254] on input "[PERSON_NAME]" at bounding box center [1026, 257] width 392 height 37
click at [943, 254] on input "[PERSON_NAME]" at bounding box center [1026, 257] width 392 height 37
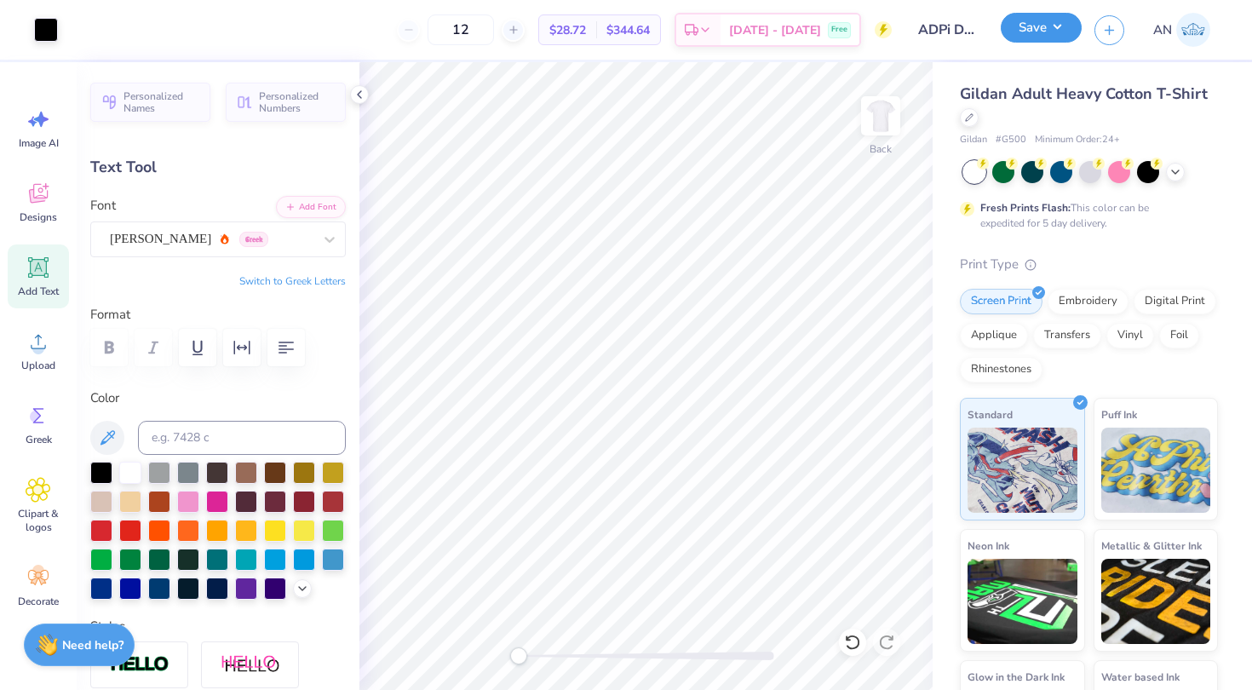
click at [1038, 39] on button "Save" at bounding box center [1041, 28] width 81 height 30
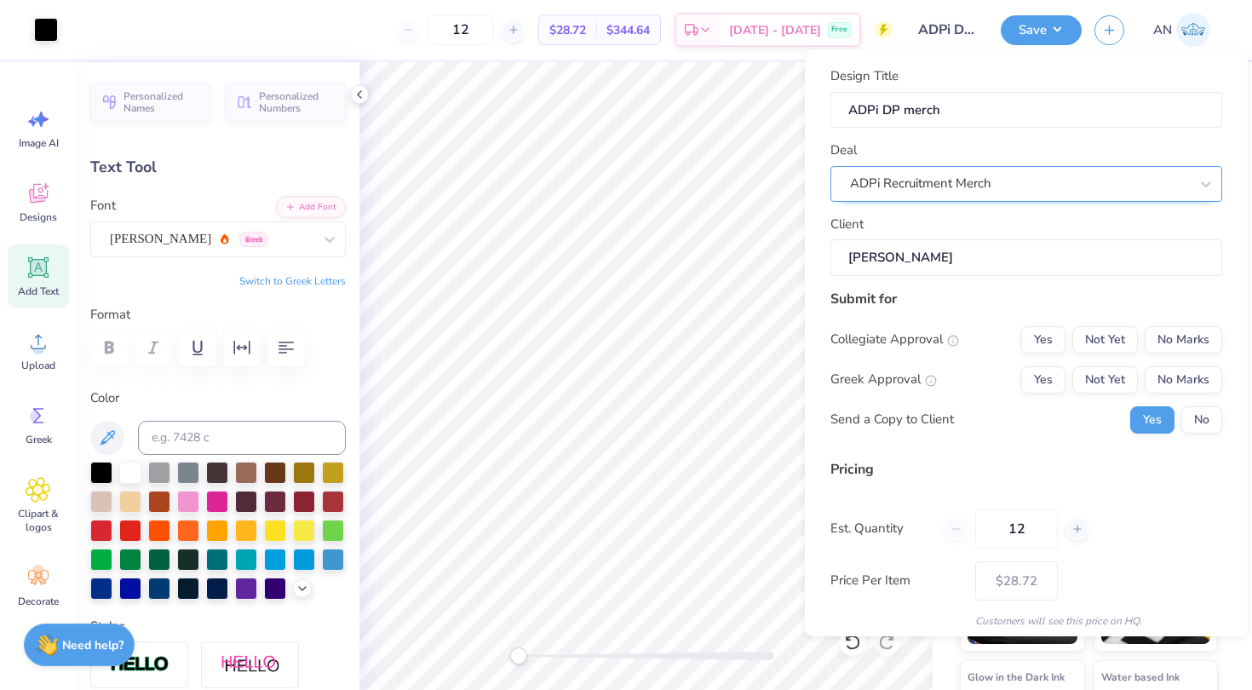
click at [985, 194] on div at bounding box center [1019, 183] width 339 height 23
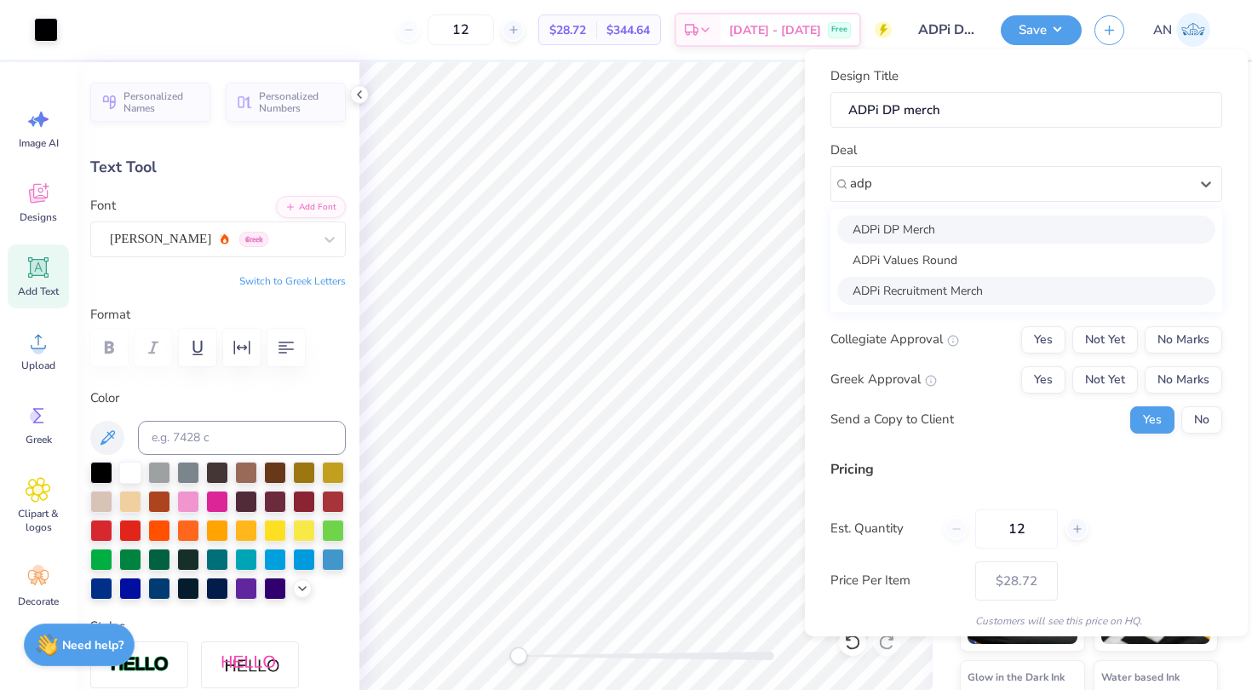
click at [933, 222] on div "ADPi DP Merch" at bounding box center [1026, 229] width 378 height 28
type input "adp"
type input "[PERSON_NAME]"
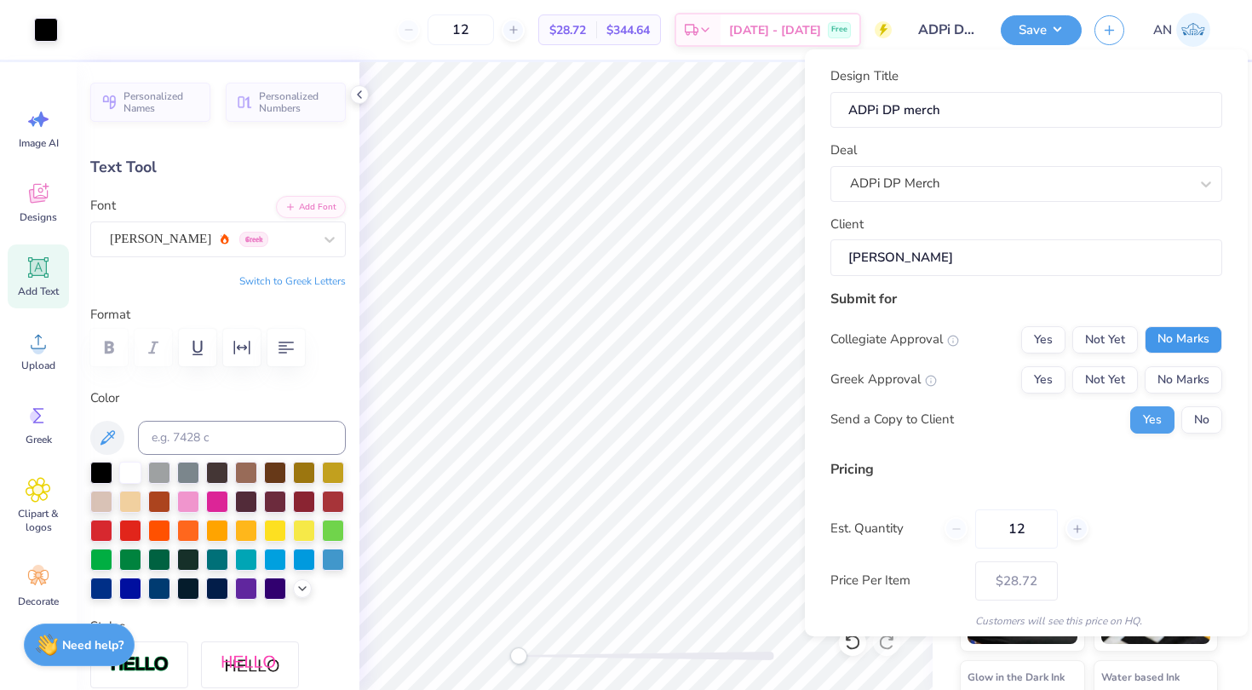
click at [1171, 338] on button "No Marks" at bounding box center [1184, 339] width 78 height 27
click at [1173, 379] on button "No Marks" at bounding box center [1184, 379] width 78 height 27
type input "$19.98"
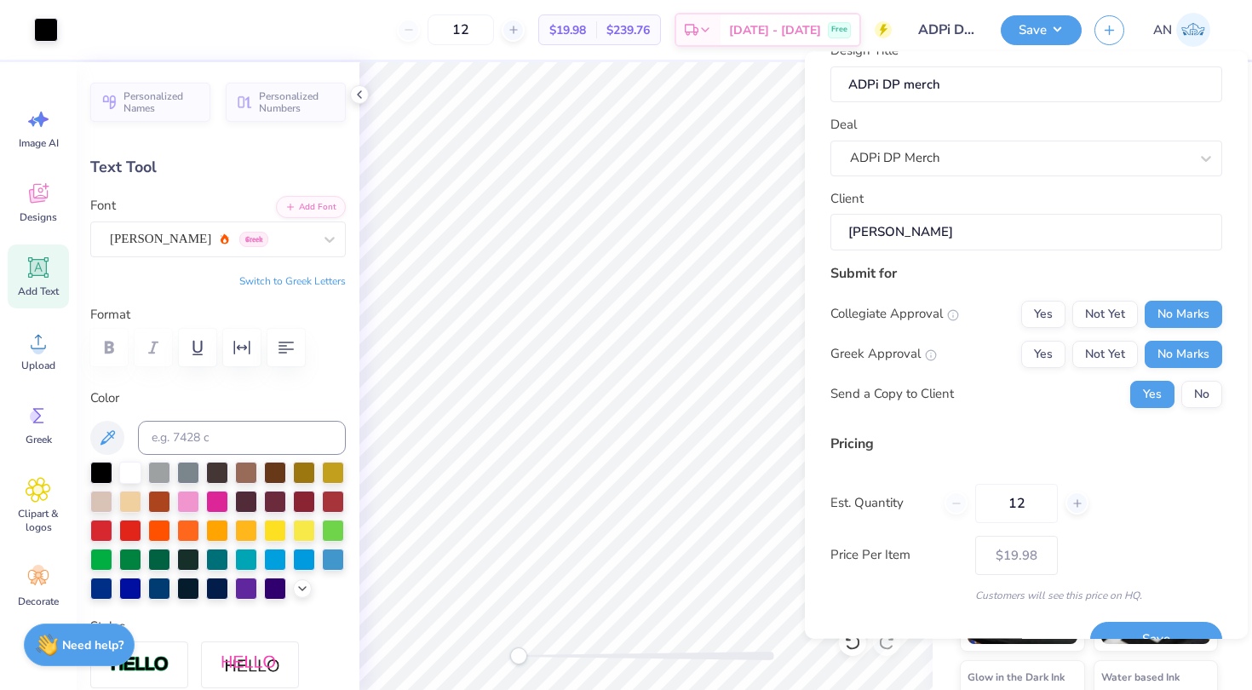
scroll to position [63, 0]
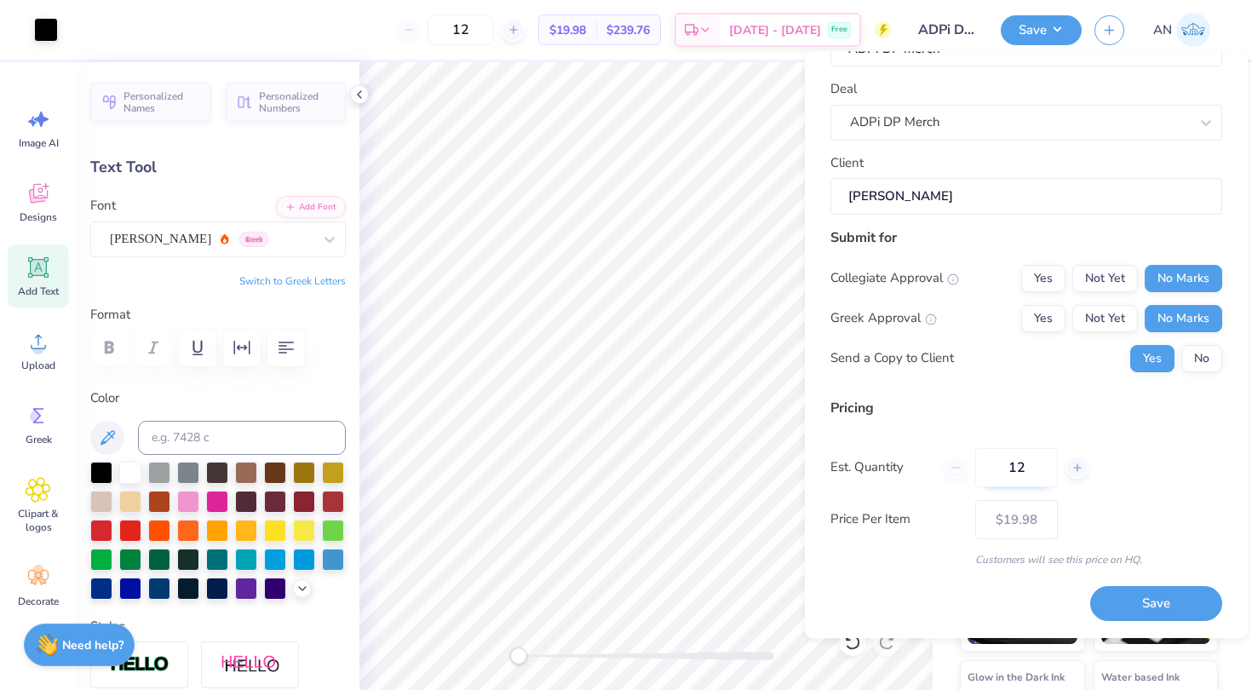
click at [1031, 471] on input "12" at bounding box center [1016, 467] width 83 height 39
click at [1026, 468] on input "12" at bounding box center [1016, 467] width 83 height 39
type input "1"
type input "0"
type input "50"
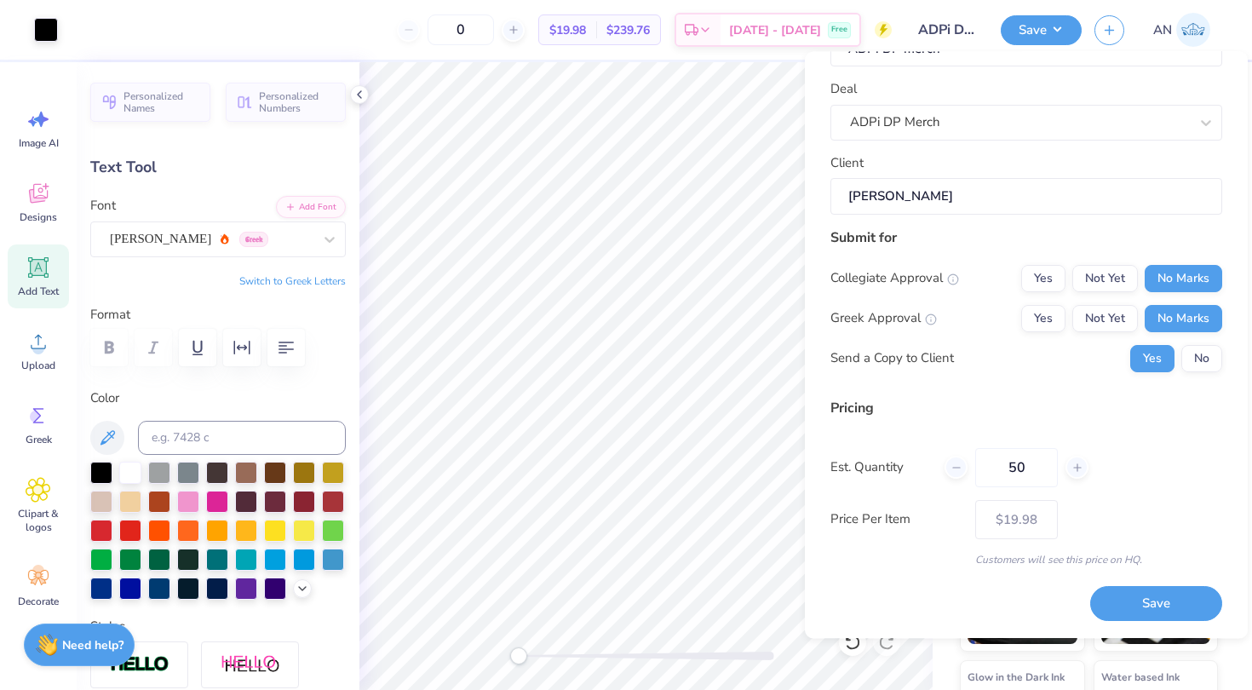
type input "50"
type input "$10.72"
type input "50"
click at [1135, 472] on div "Est. Quantity 50" at bounding box center [1026, 467] width 392 height 39
click at [1151, 604] on button "Save" at bounding box center [1156, 604] width 132 height 35
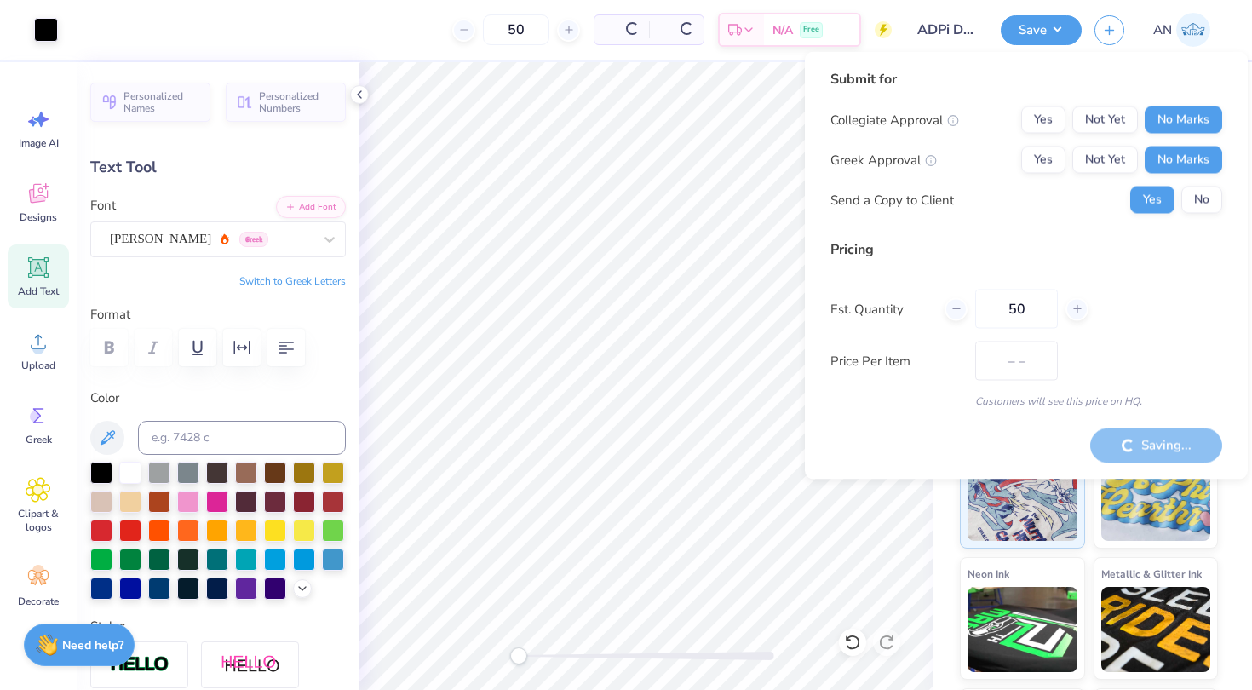
type input "$10.72"
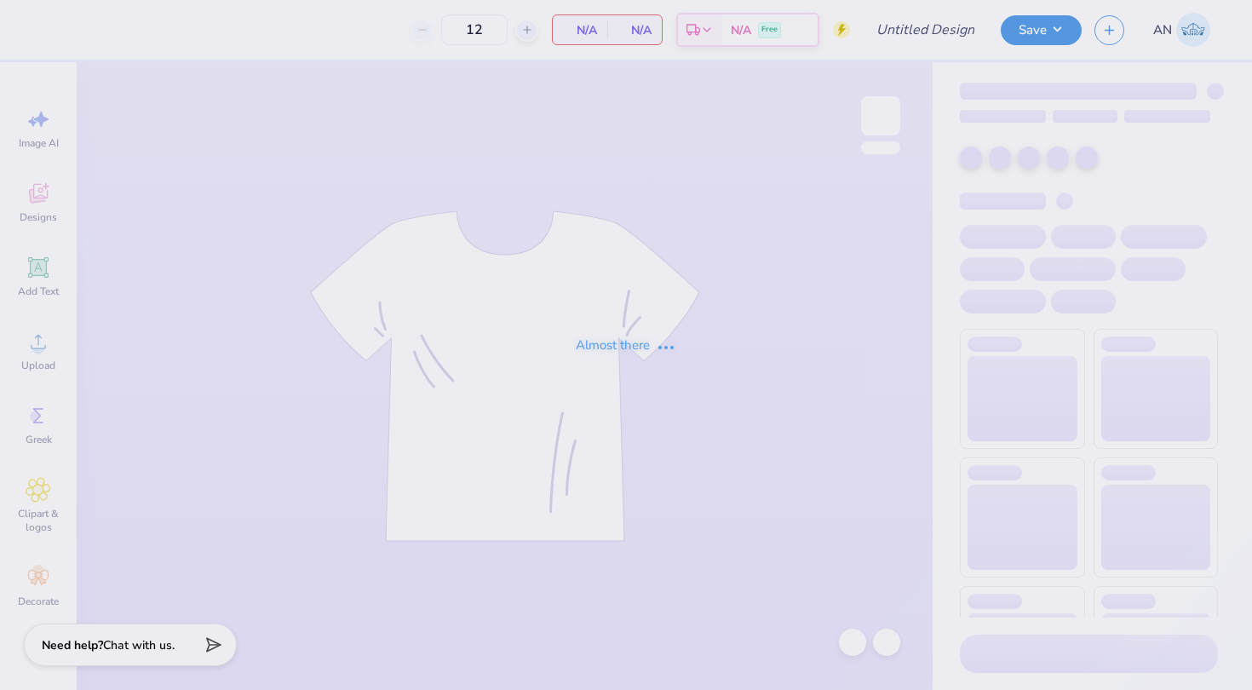
type input "ADPi DP merch"
type input "100"
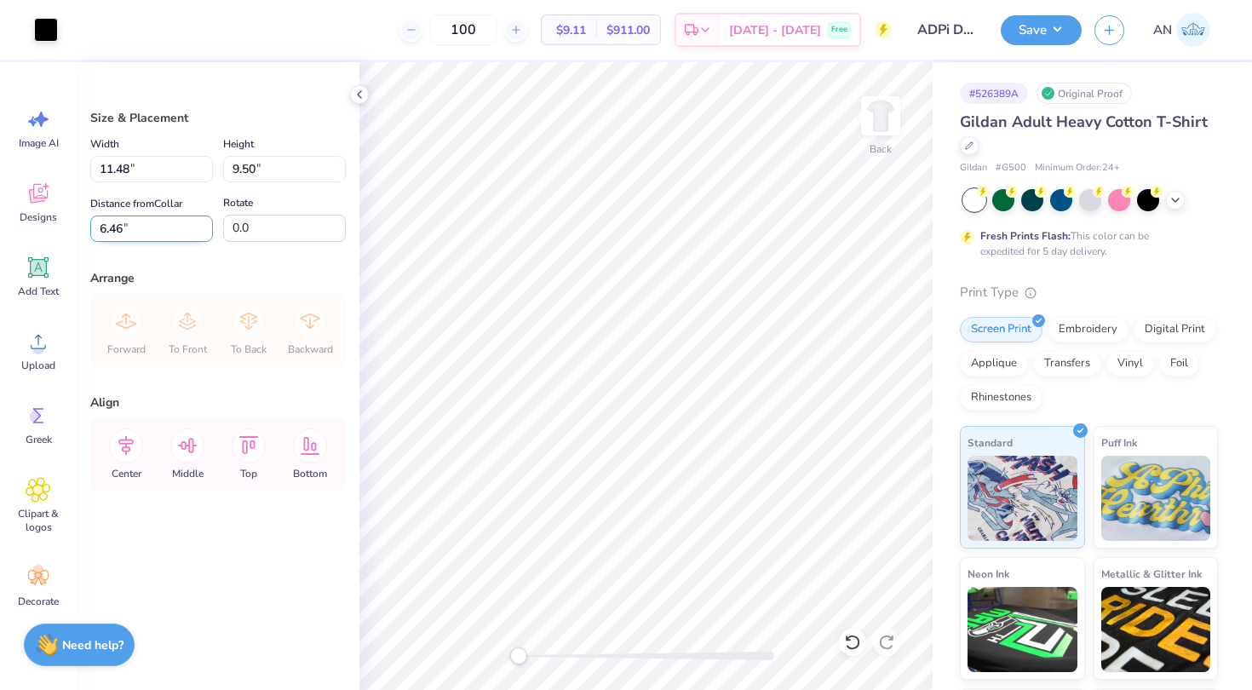
click at [139, 222] on input "6.46" at bounding box center [151, 228] width 123 height 26
type input "6.00"
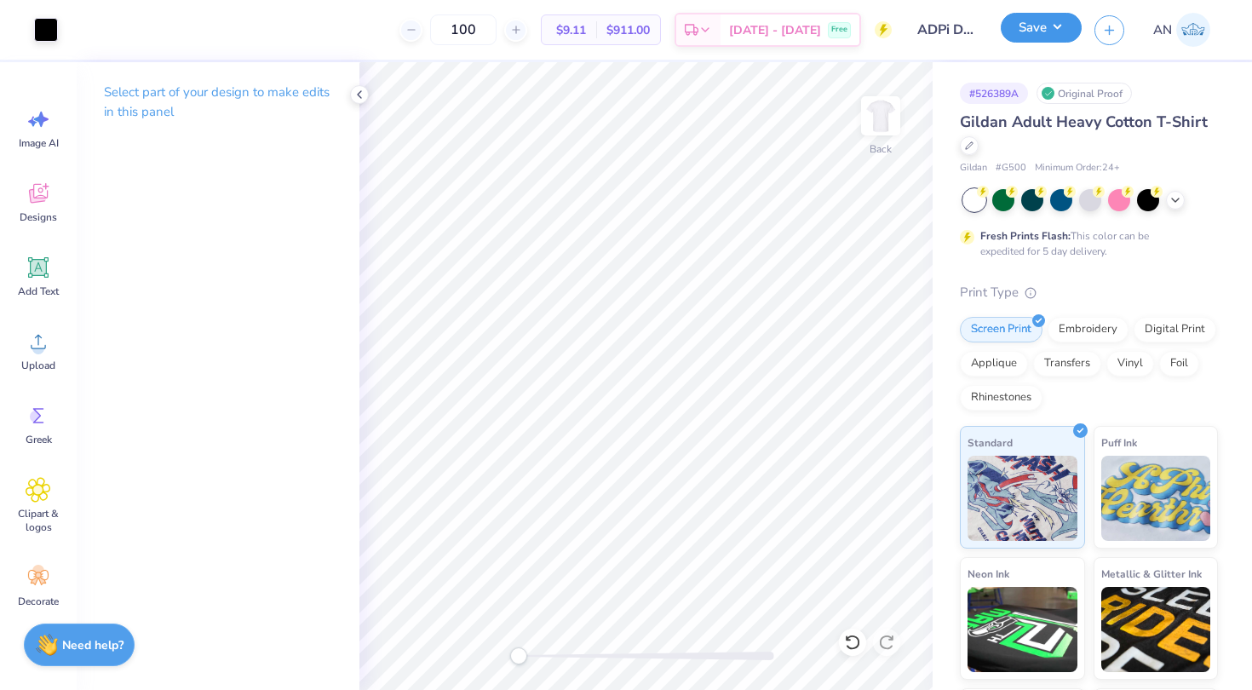
click at [1015, 38] on button "Save" at bounding box center [1041, 28] width 81 height 30
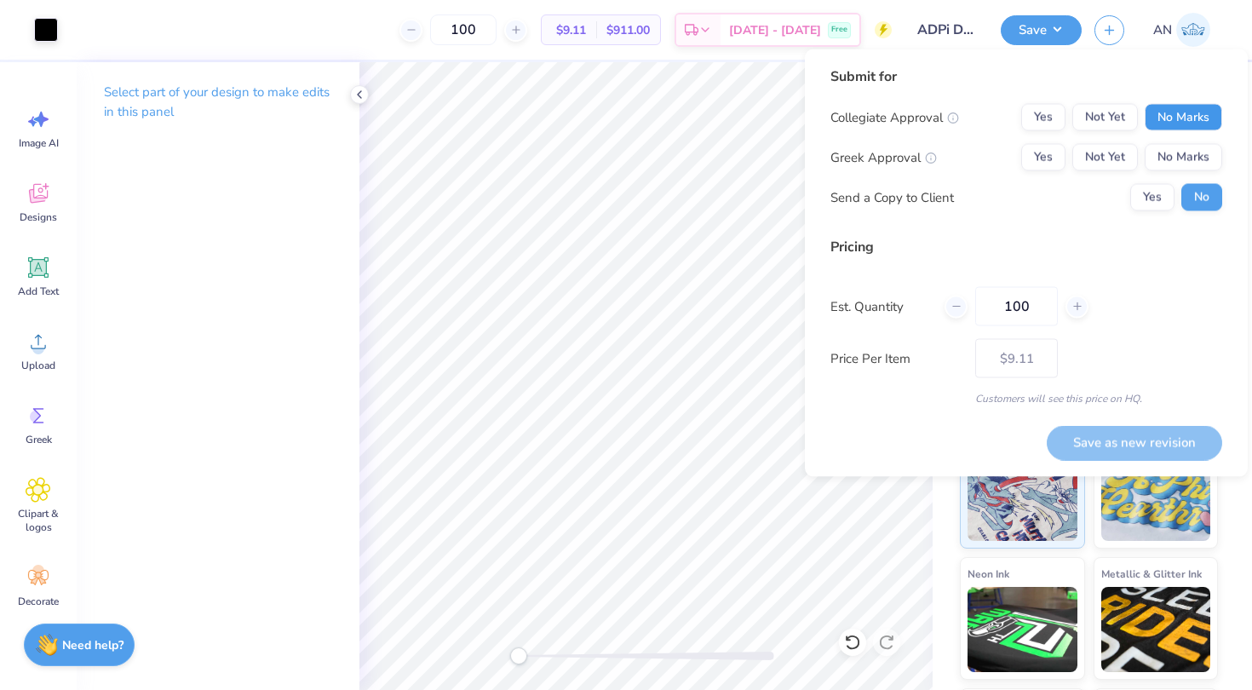
click at [1194, 118] on button "No Marks" at bounding box center [1184, 117] width 78 height 27
click at [1189, 142] on div "Collegiate Approval Yes Not Yet No Marks Greek Approval Yes Not Yet No Marks Se…" at bounding box center [1026, 157] width 392 height 107
click at [1189, 149] on button "No Marks" at bounding box center [1184, 157] width 78 height 27
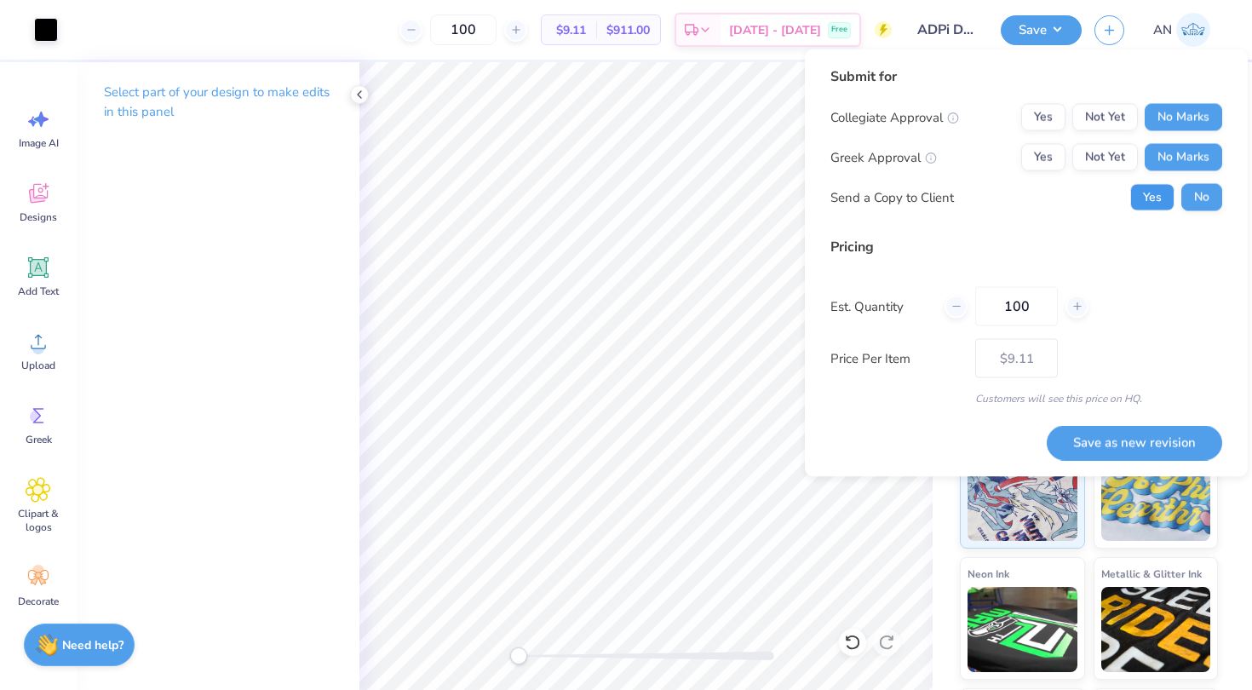
click at [1151, 207] on button "Yes" at bounding box center [1152, 197] width 44 height 27
click at [1205, 190] on button "No" at bounding box center [1201, 197] width 41 height 27
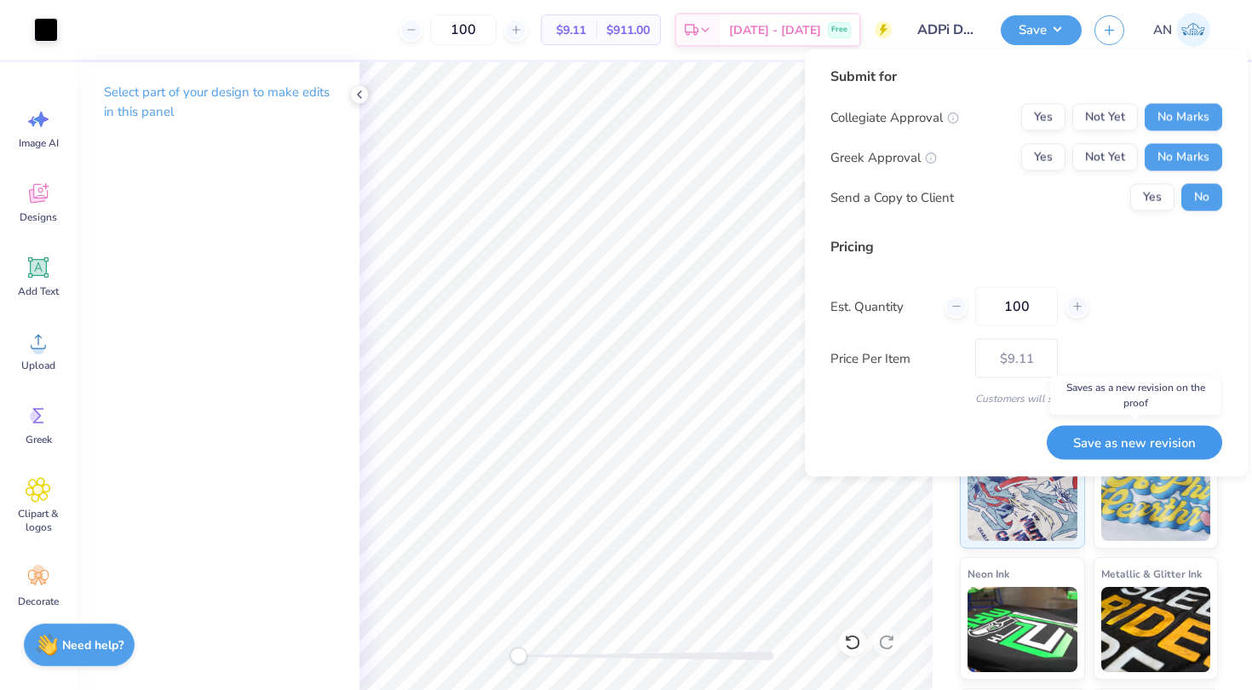
click at [1109, 443] on button "Save as new revision" at bounding box center [1134, 442] width 175 height 35
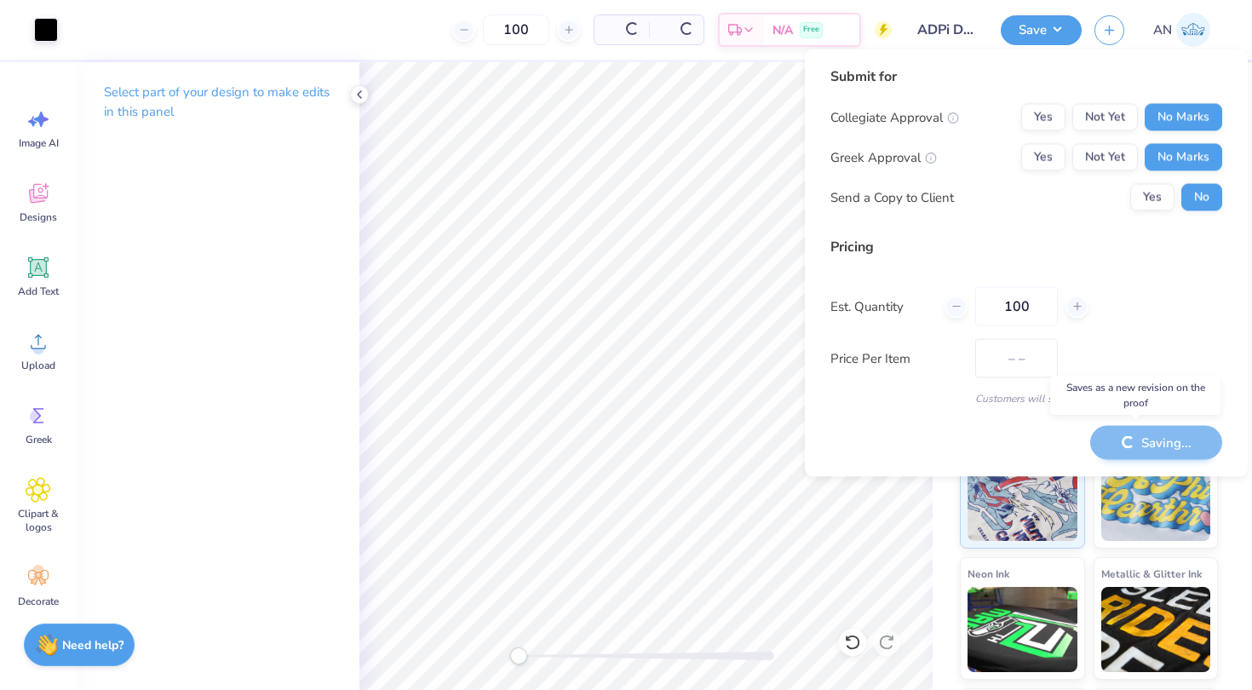
type input "$9.11"
